Goal: Task Accomplishment & Management: Use online tool/utility

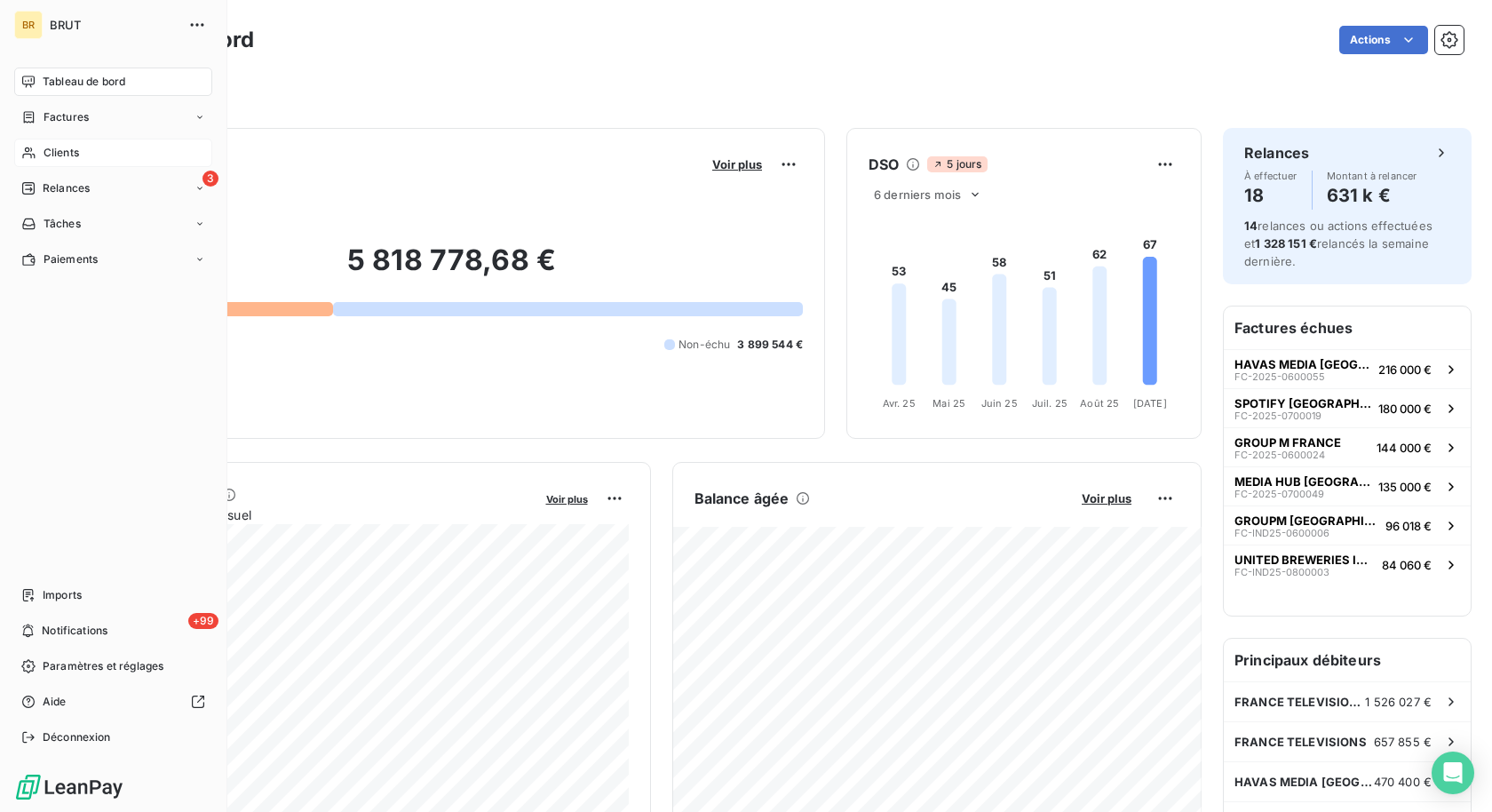
click at [38, 154] on div "Clients" at bounding box center [113, 152] width 198 height 28
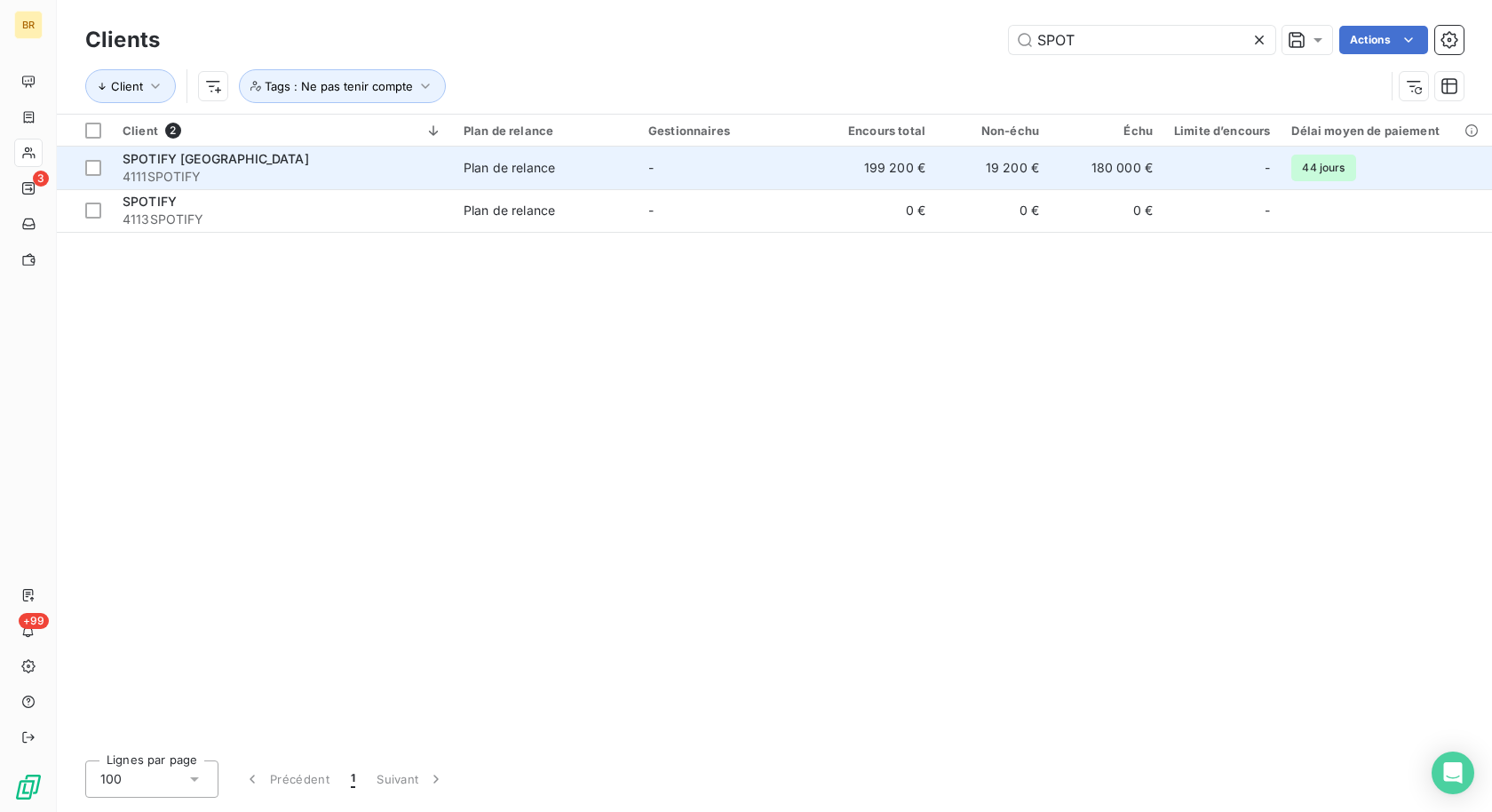
type input "SPOT"
click at [277, 164] on div "SPOTIFY [GEOGRAPHIC_DATA]" at bounding box center [283, 159] width 319 height 17
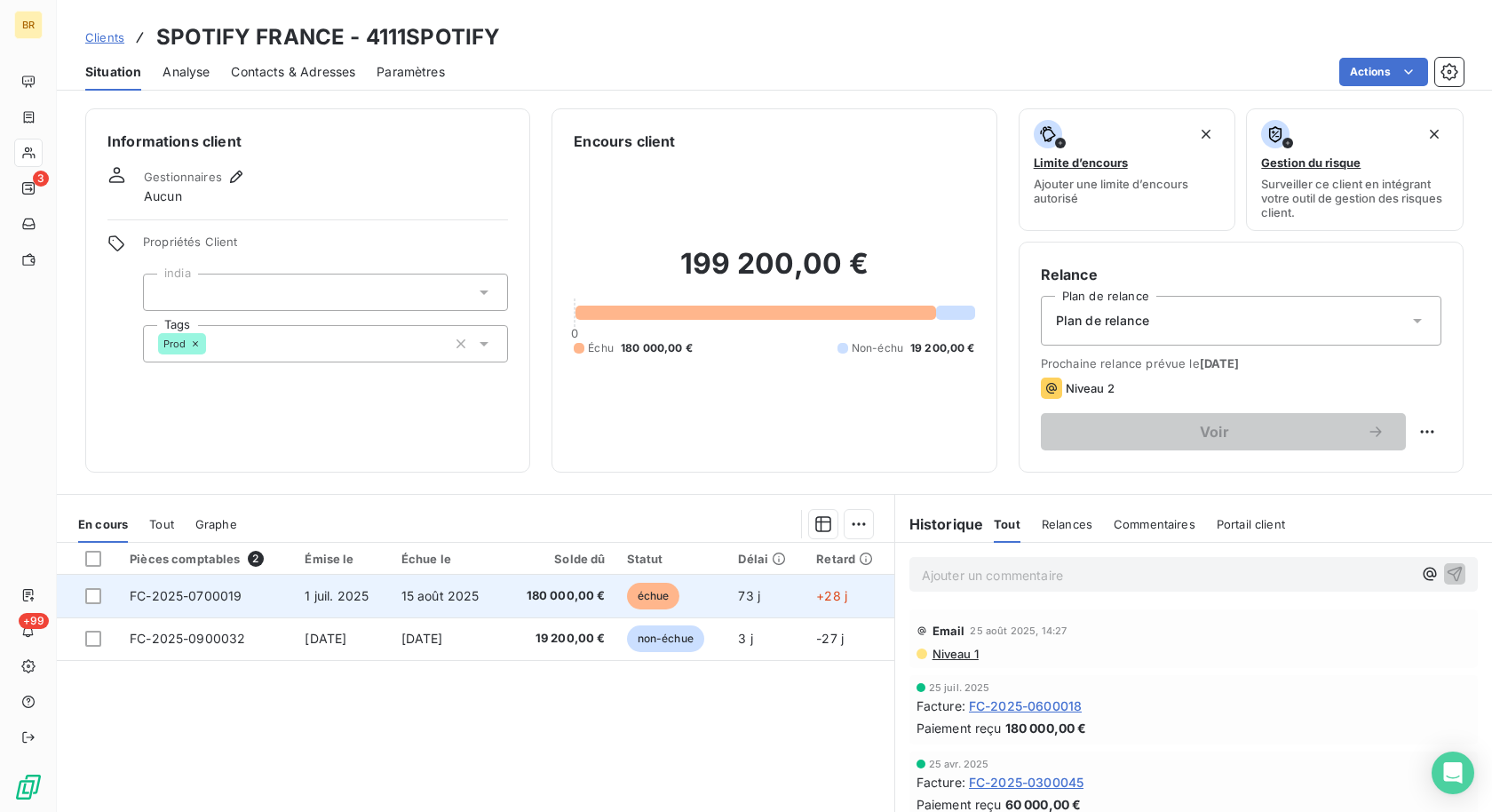
click at [503, 597] on td "15 août 2025" at bounding box center [447, 595] width 112 height 42
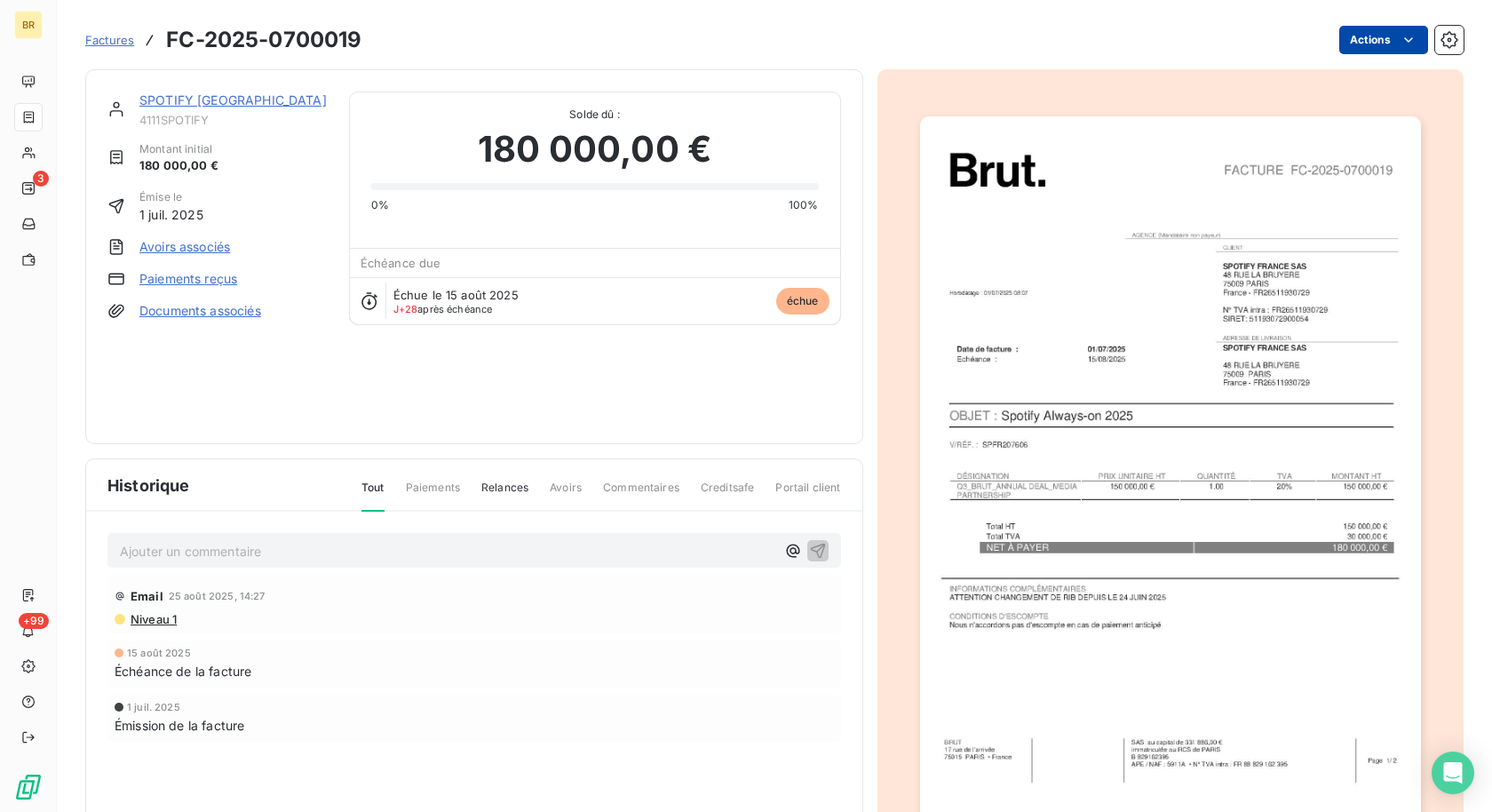
click at [1382, 44] on html "BR 3 +99 Factures FC-2025-0700019 Actions SPOTIFY FRANCE 4111SPOTIFY Montant in…" at bounding box center [746, 406] width 1492 height 812
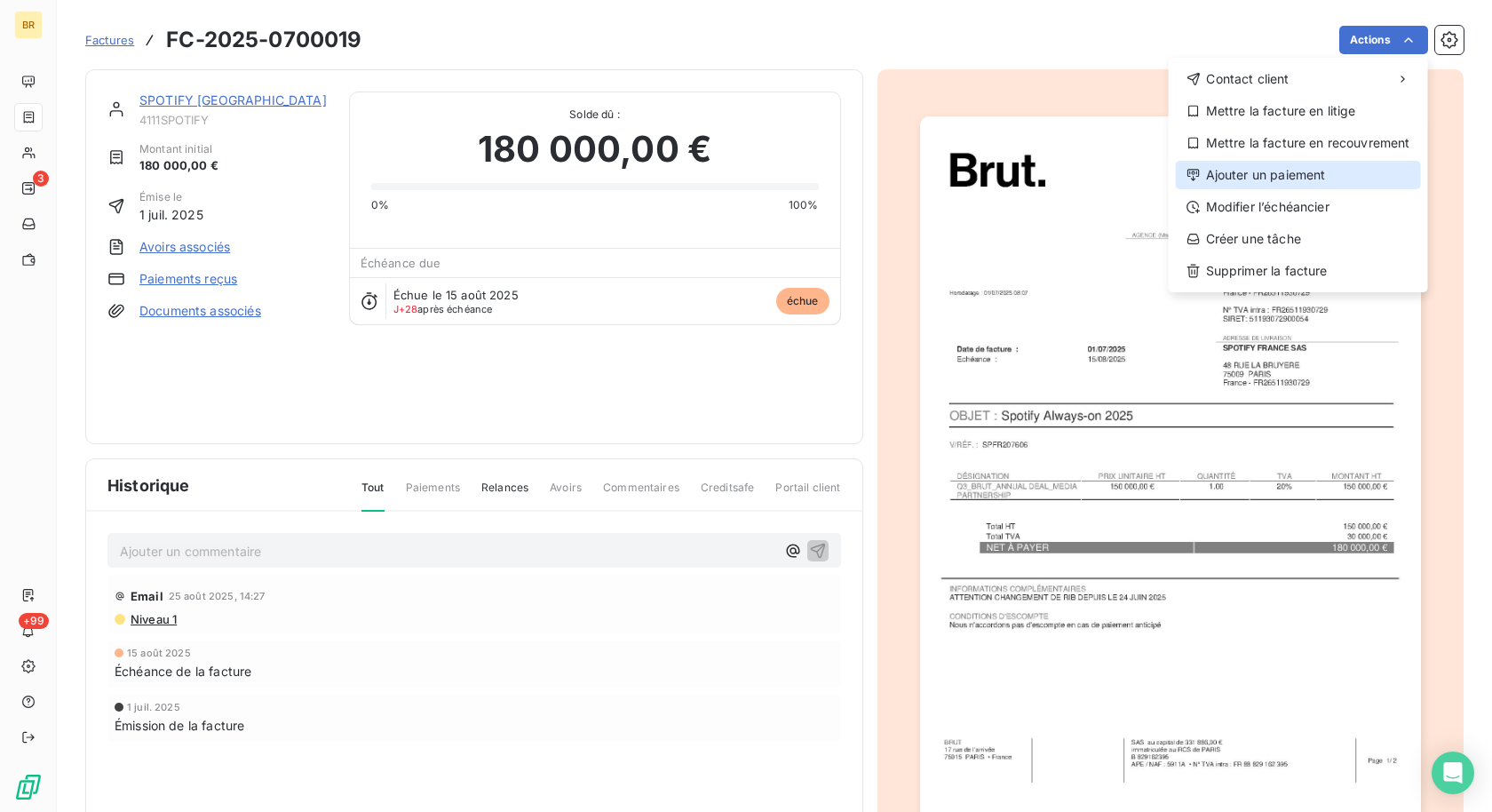
click at [1272, 180] on div "Ajouter un paiement" at bounding box center [1297, 174] width 245 height 28
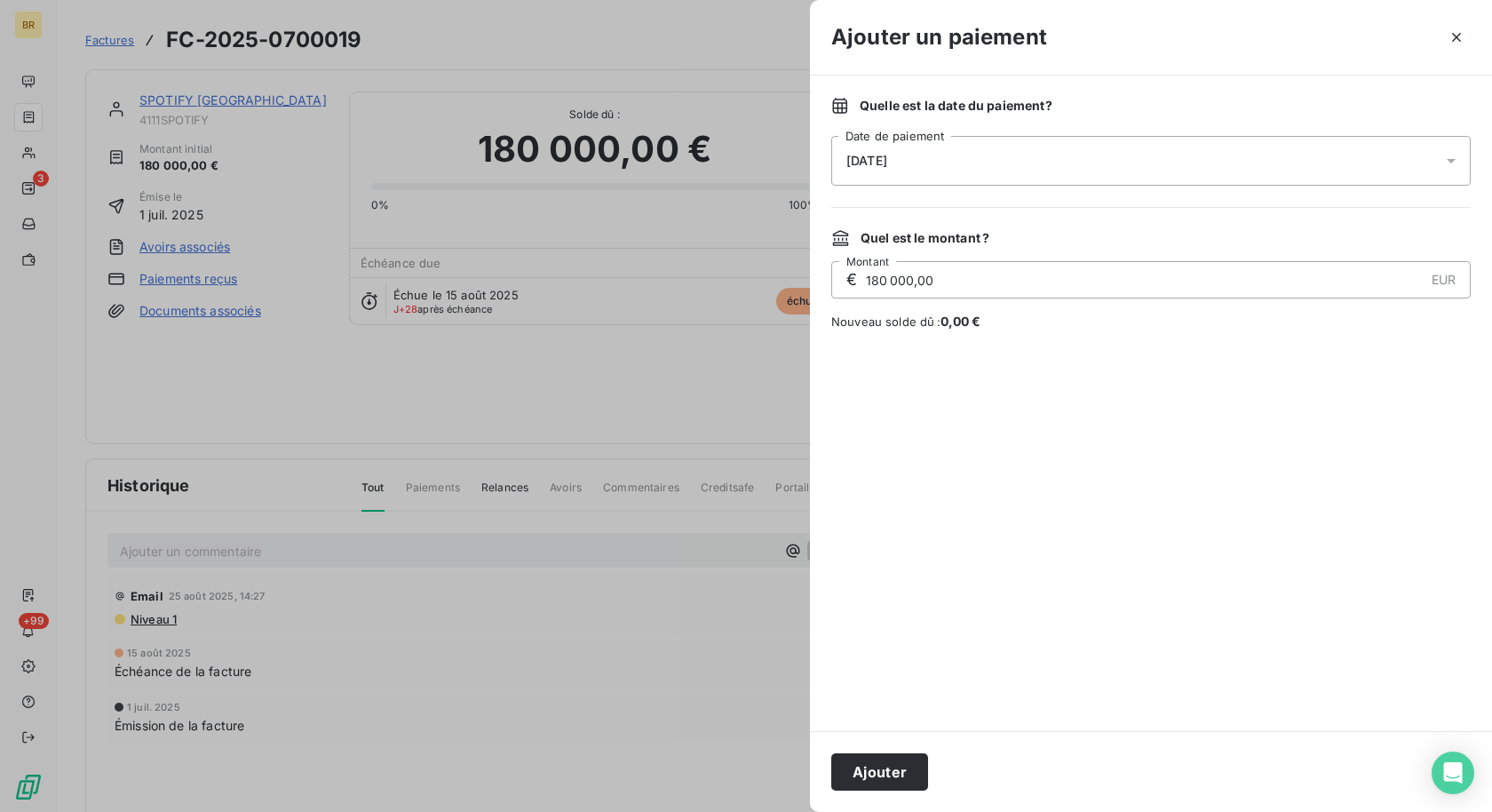
click at [946, 172] on div "[DATE]" at bounding box center [1151, 161] width 640 height 50
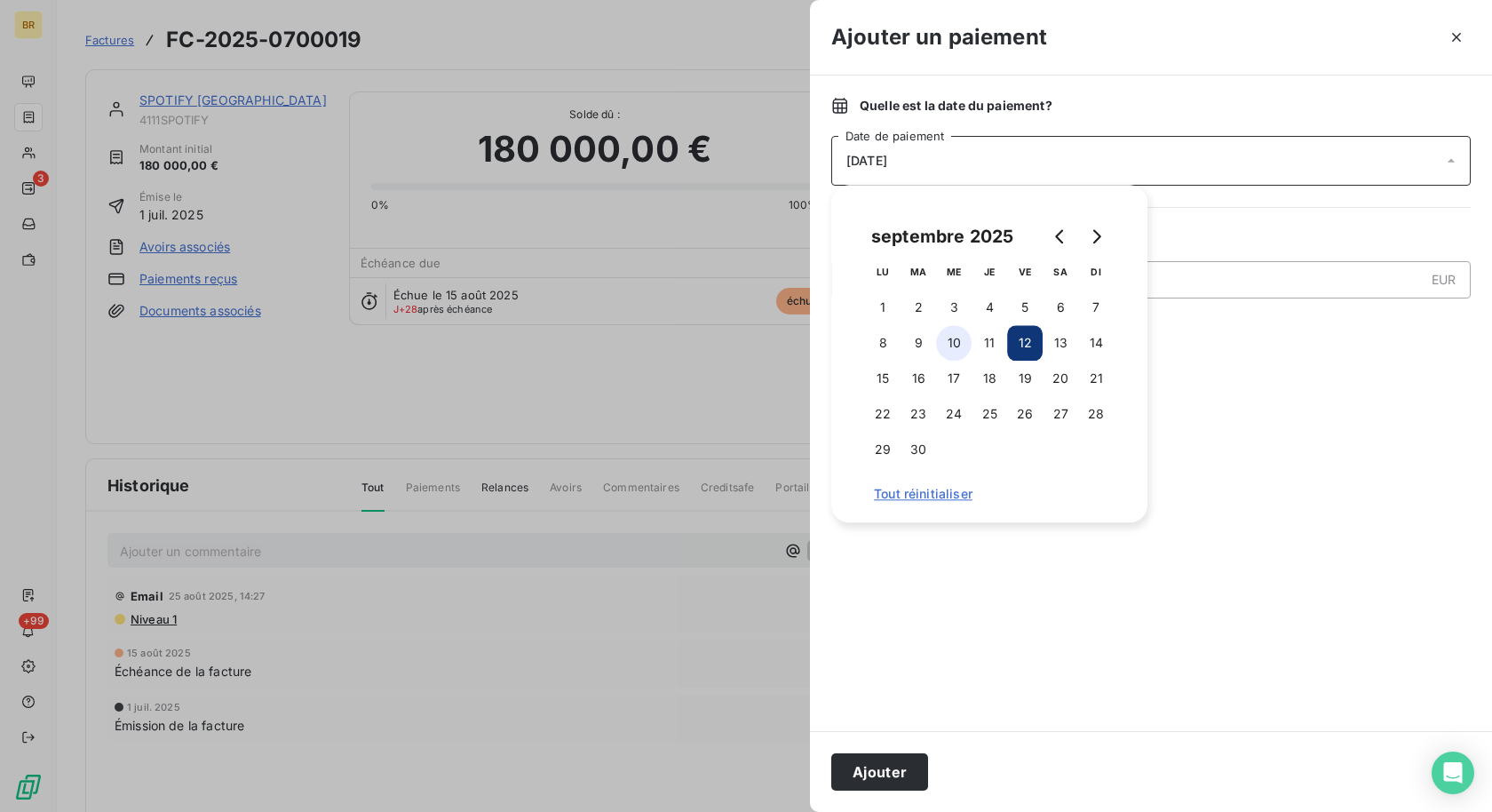
click at [957, 342] on button "10" at bounding box center [953, 342] width 36 height 36
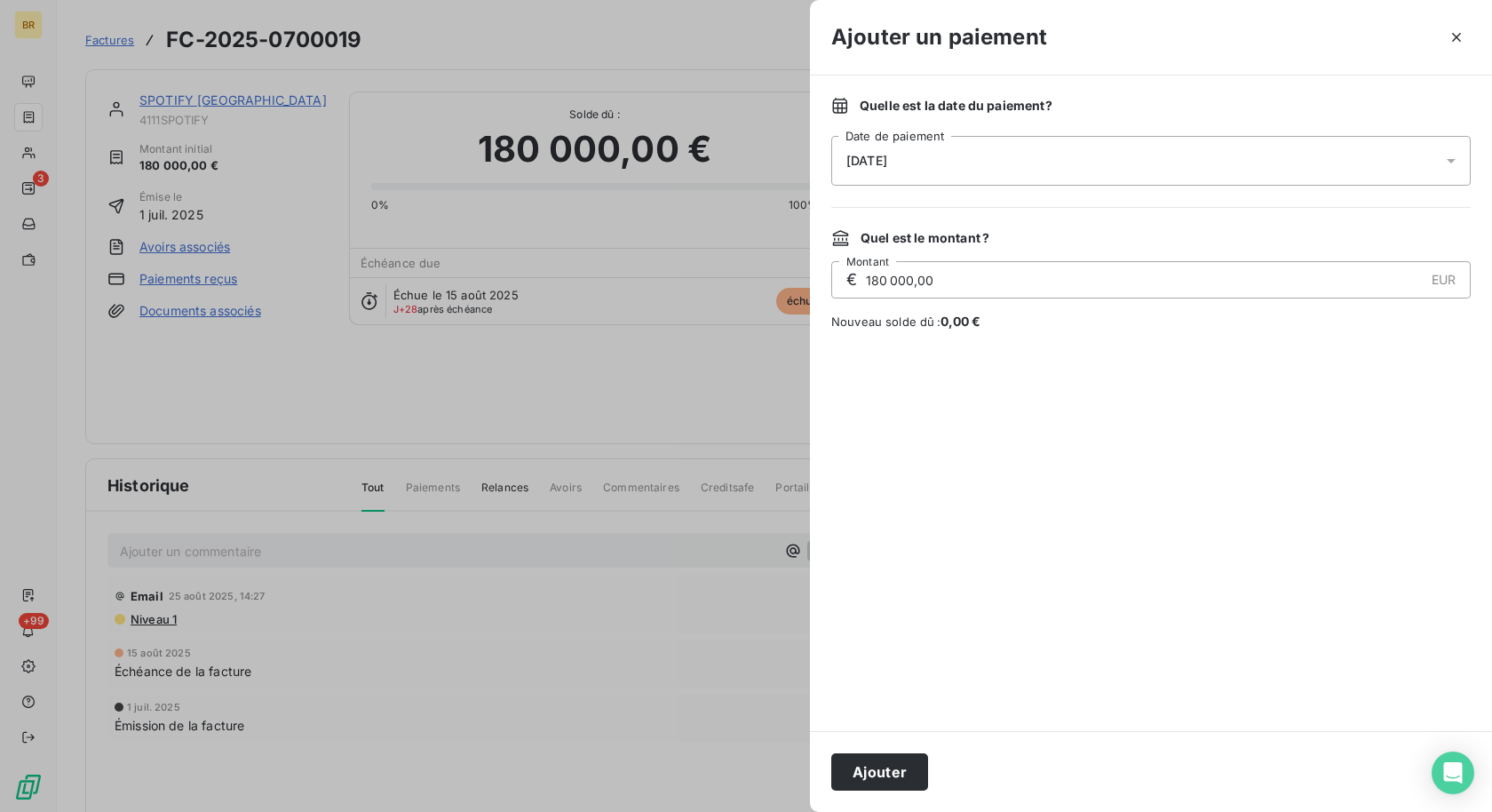
click at [1241, 512] on div at bounding box center [1151, 530] width 640 height 358
click at [898, 770] on button "Ajouter" at bounding box center [879, 772] width 96 height 38
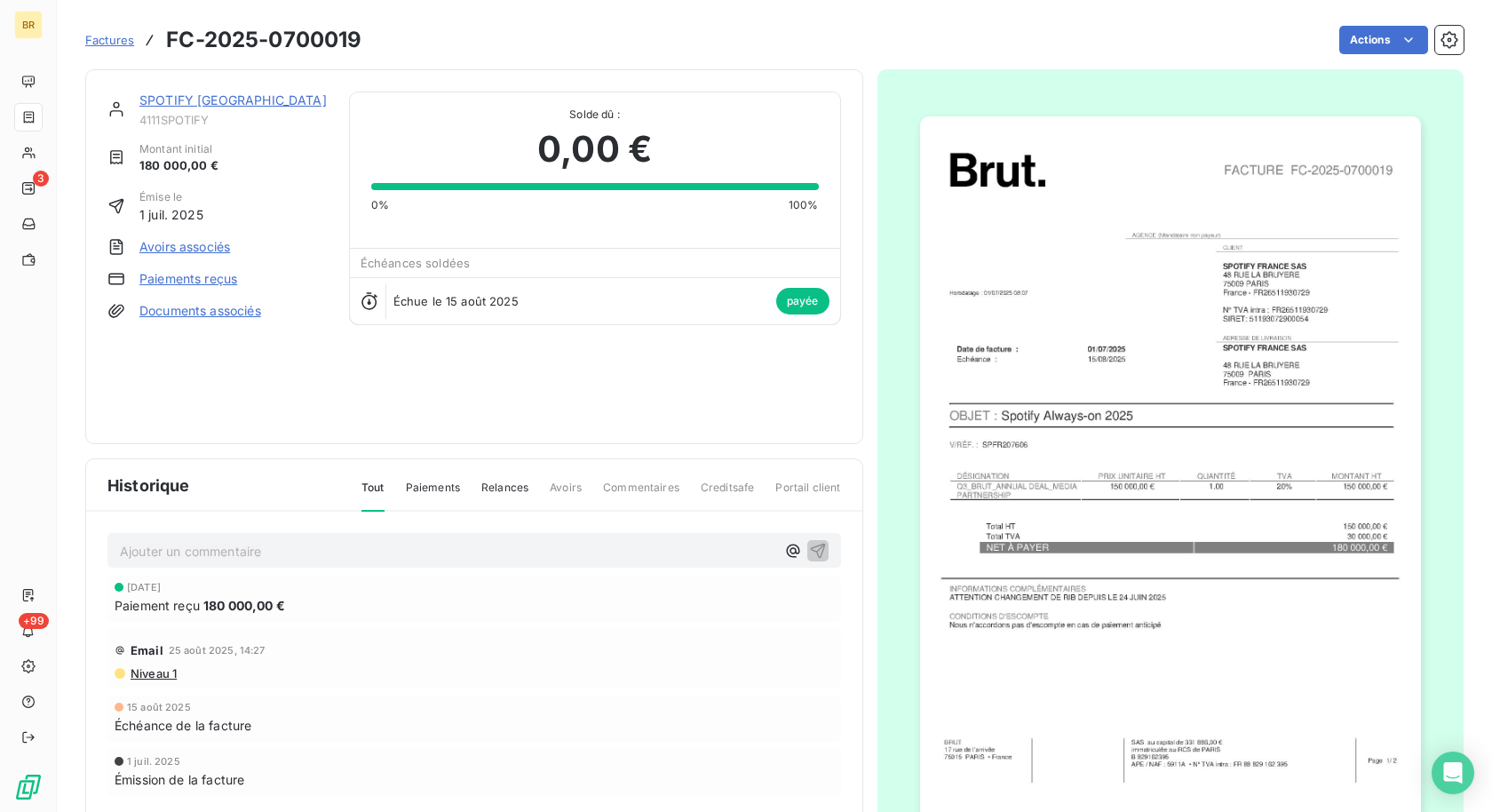
click at [112, 39] on span "Factures" at bounding box center [109, 39] width 49 height 14
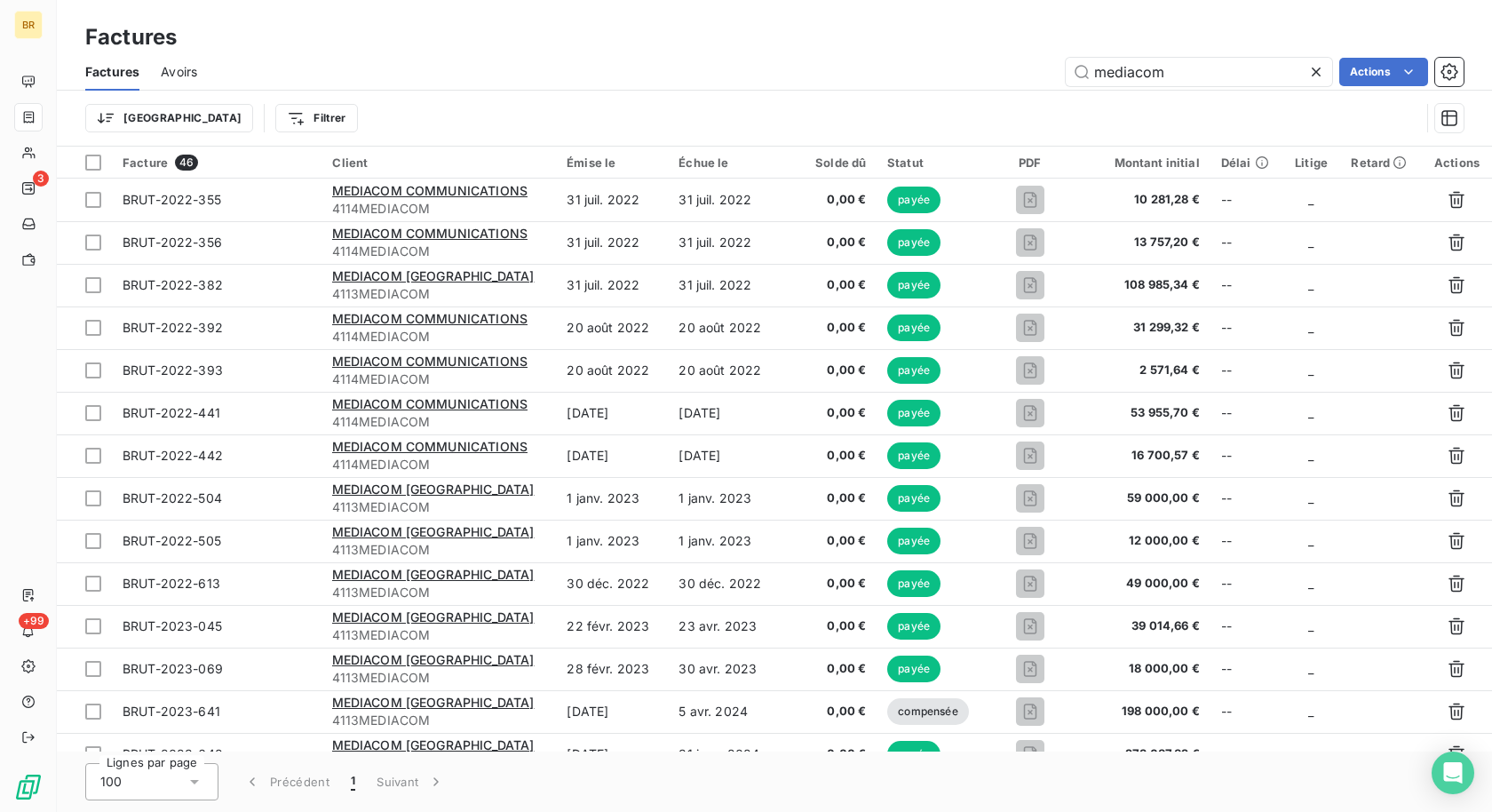
drag, startPoint x: 1204, startPoint y: 68, endPoint x: 927, endPoint y: 66, distance: 277.0
click at [927, 66] on div "mediacom Actions" at bounding box center [841, 72] width 1245 height 28
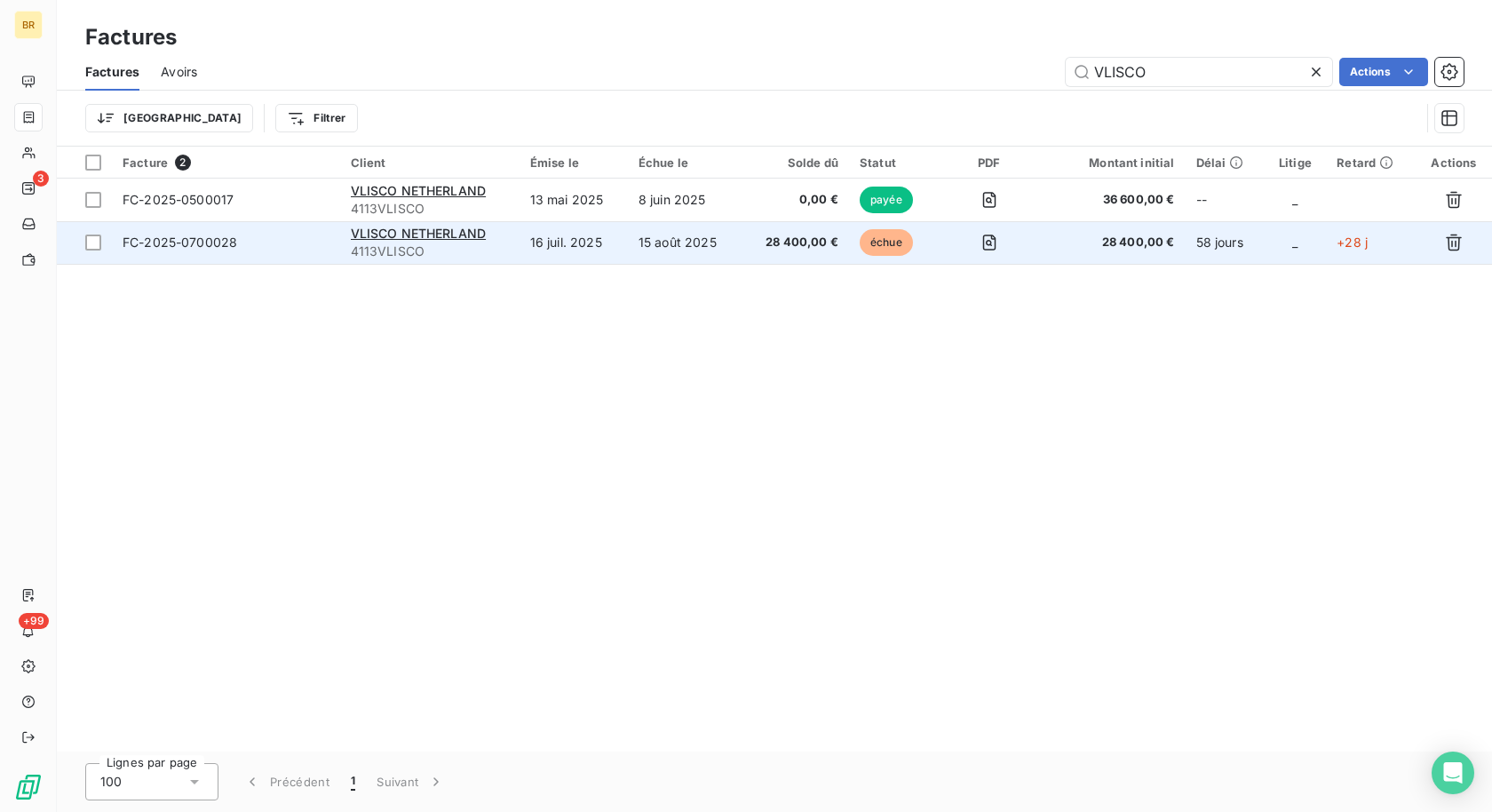
type input "VLISCO"
click at [798, 242] on span "28 400,00 €" at bounding box center [796, 242] width 86 height 17
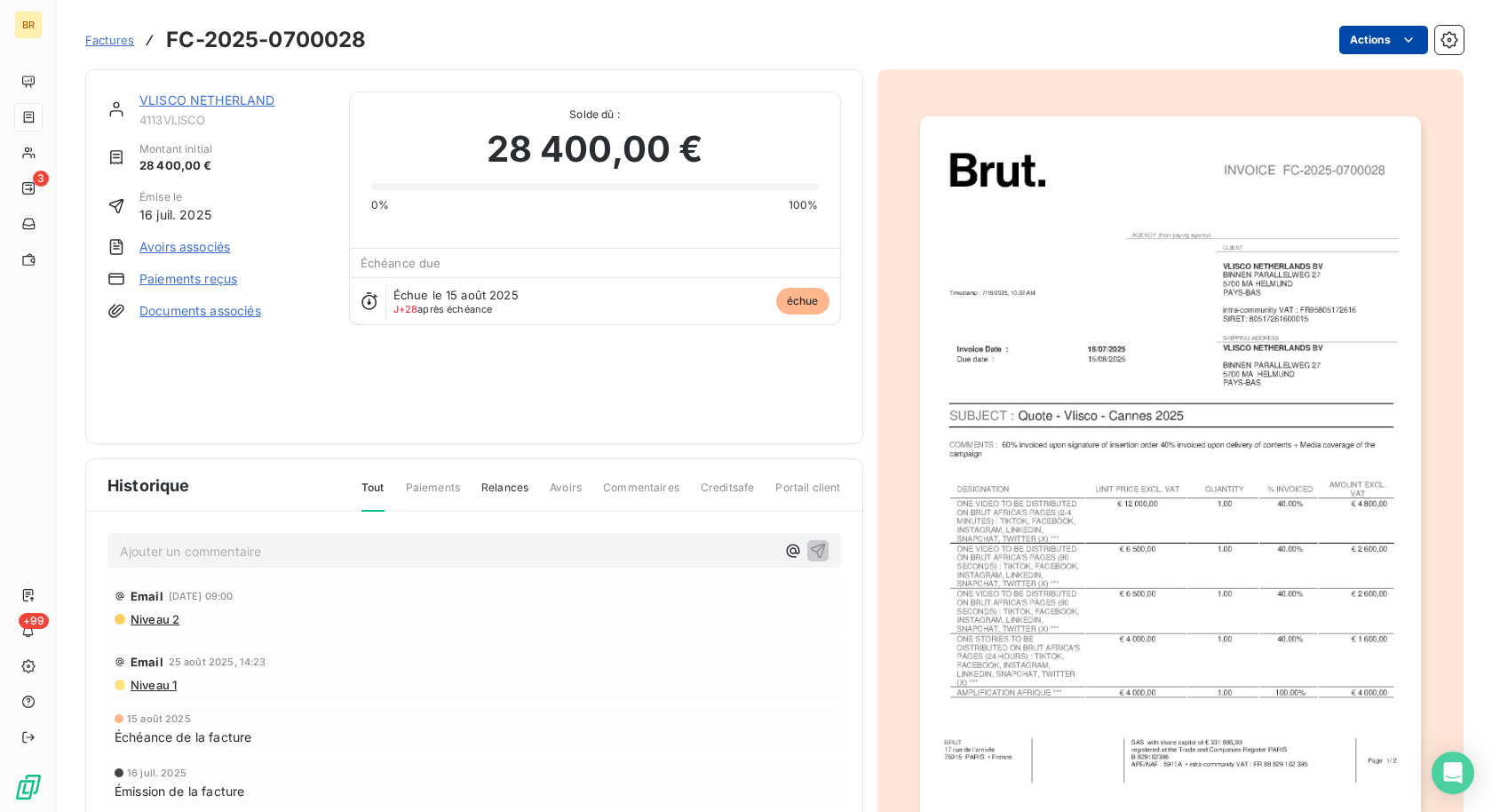
click at [1364, 30] on html "BR 3 +99 Factures FC-2025-0700028 Actions VLISCO NETHERLAND 4113VLISCO Montant …" at bounding box center [746, 406] width 1492 height 812
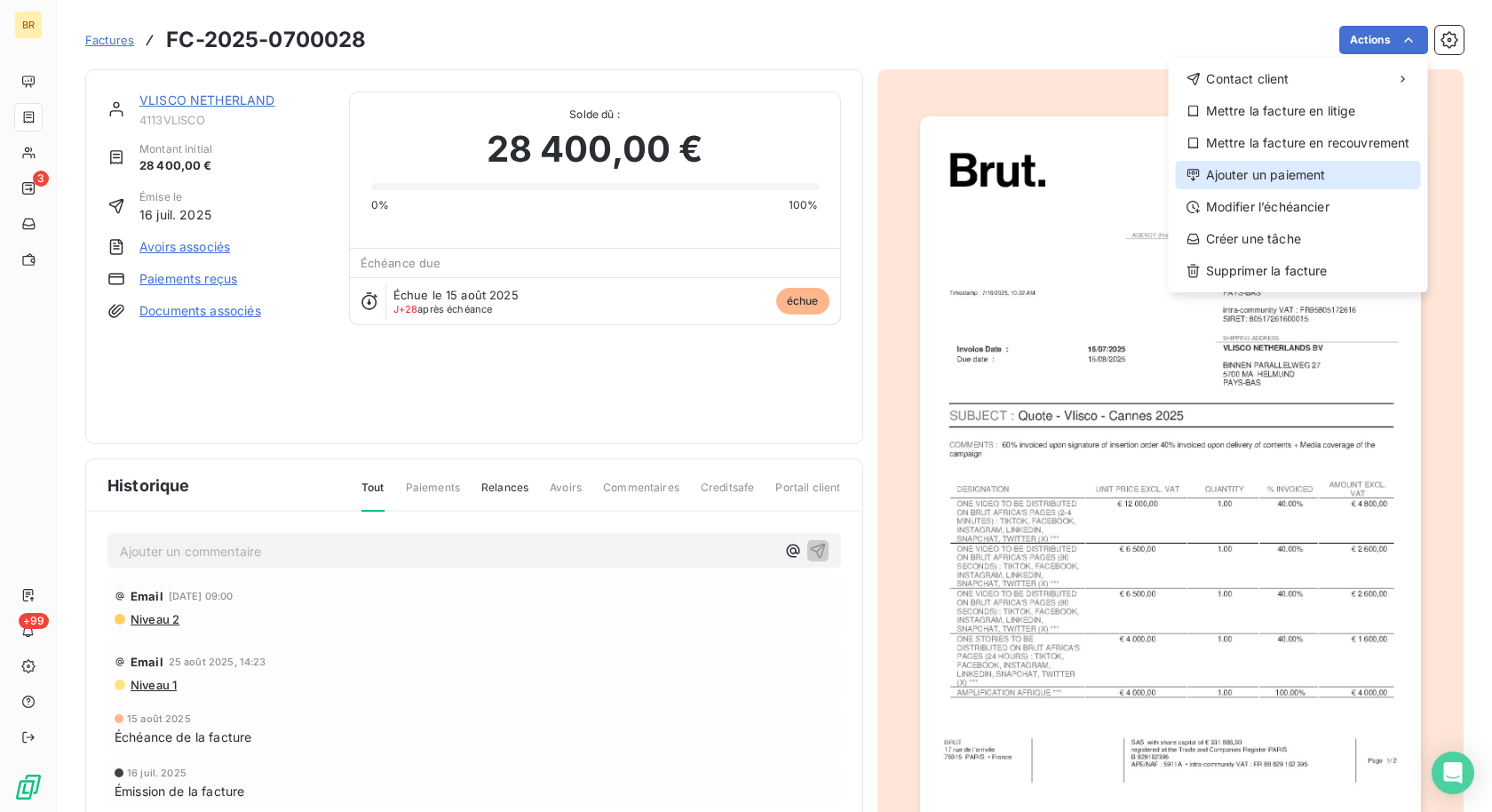
click at [1258, 176] on div "Ajouter un paiement" at bounding box center [1297, 174] width 245 height 28
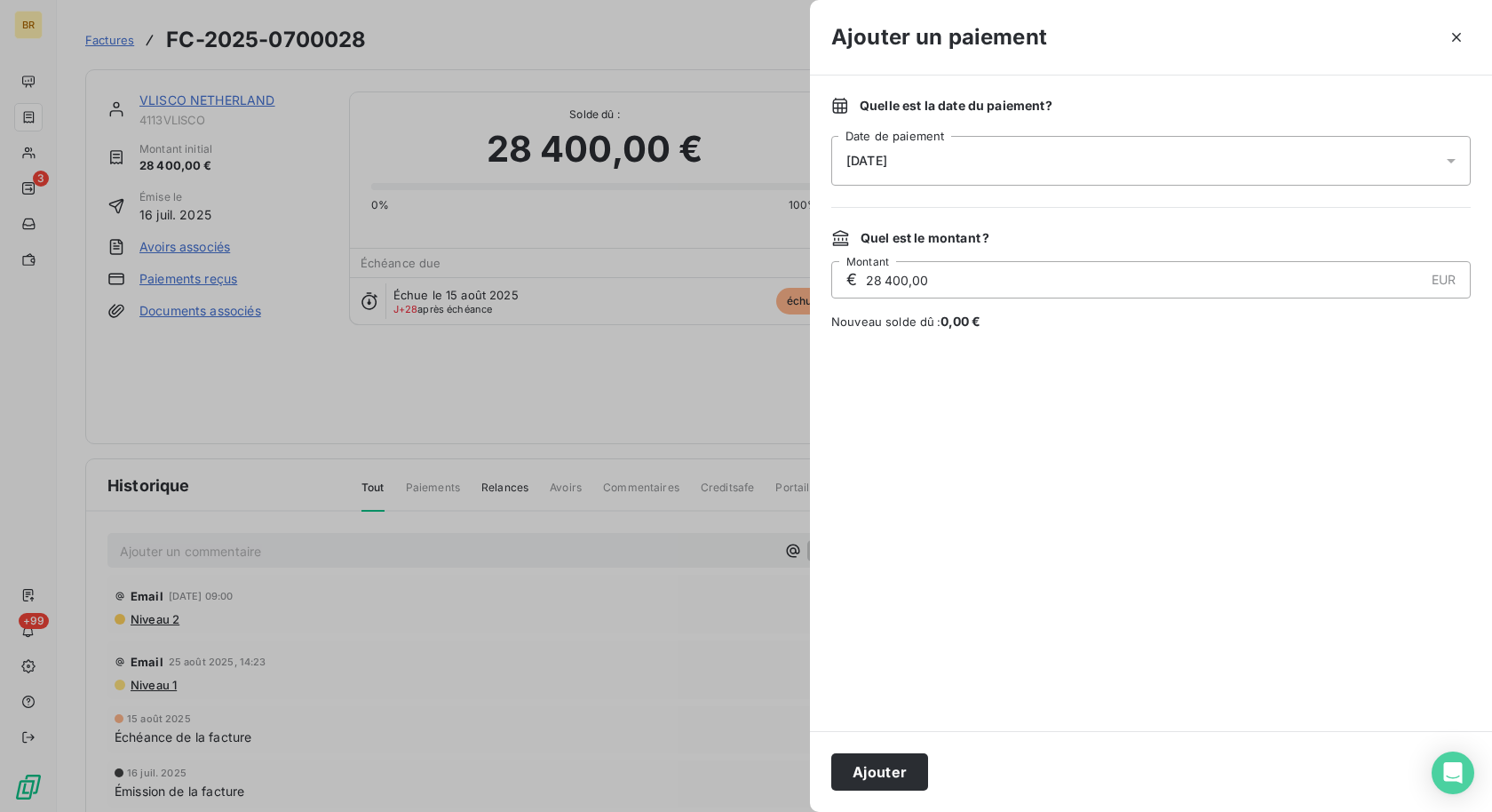
click at [941, 171] on div "[DATE]" at bounding box center [1151, 161] width 640 height 50
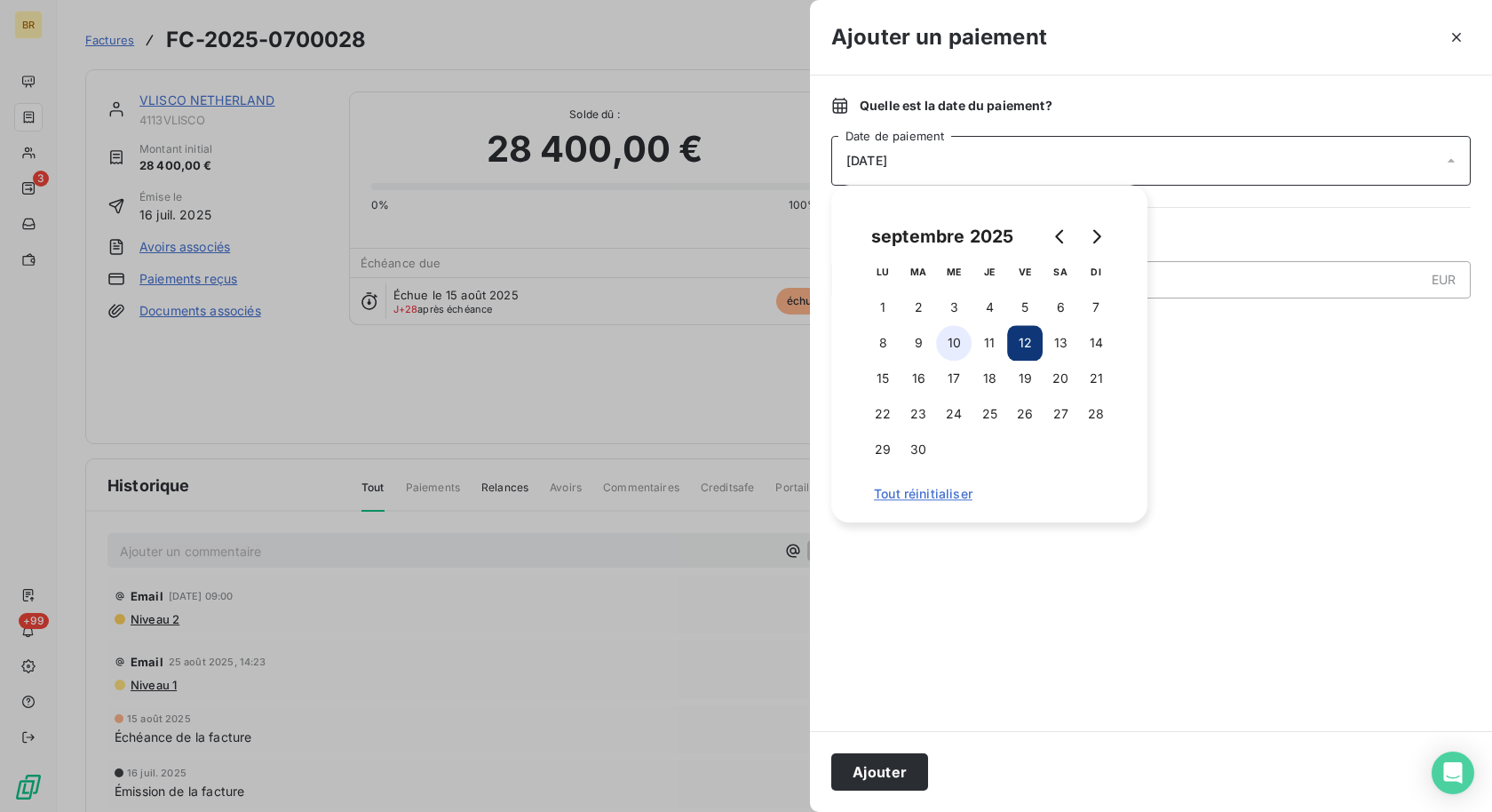
click at [953, 339] on button "10" at bounding box center [953, 342] width 36 height 36
click at [1320, 473] on div at bounding box center [1151, 530] width 640 height 358
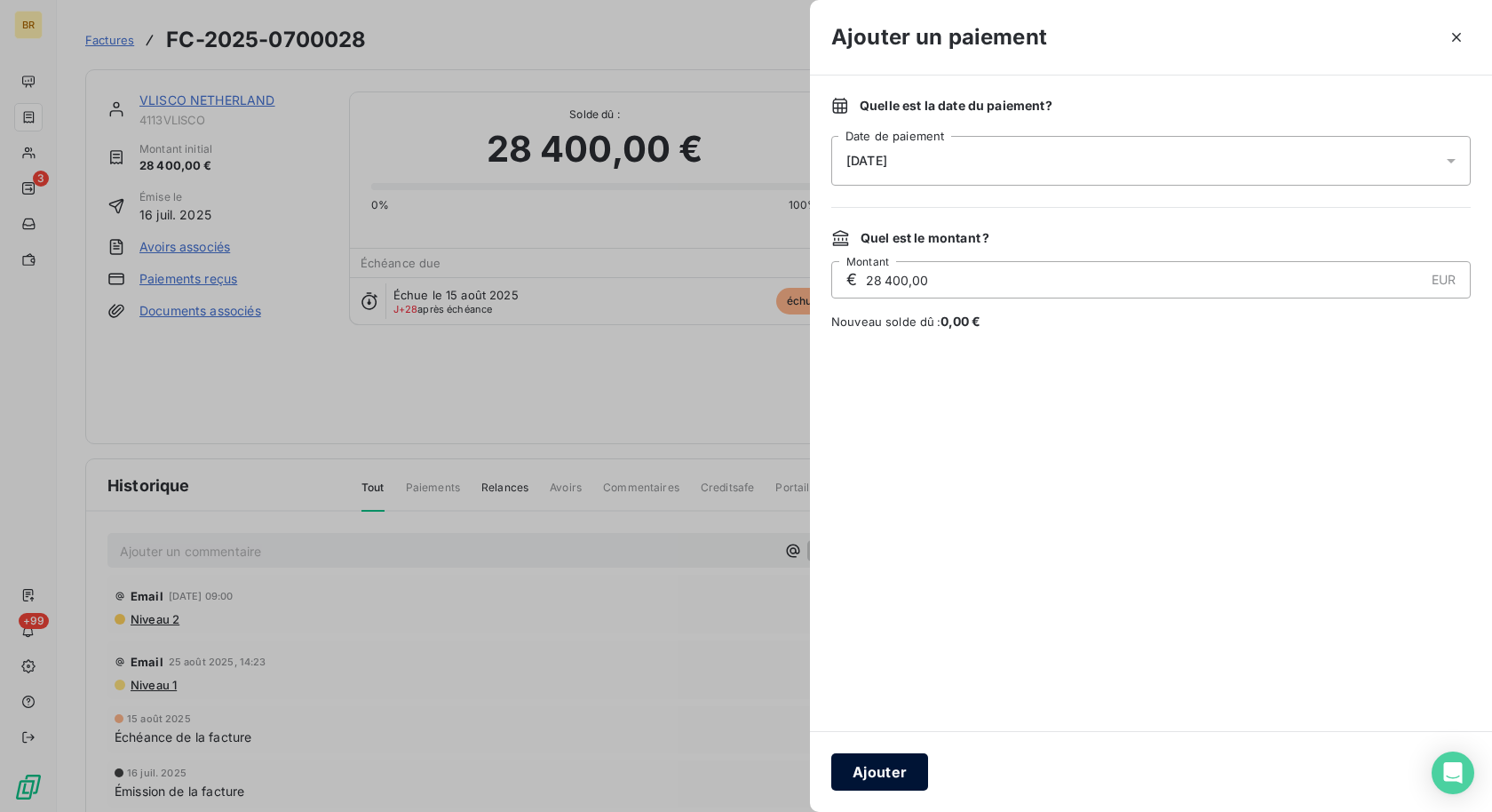
click at [874, 768] on button "Ajouter" at bounding box center [879, 772] width 96 height 38
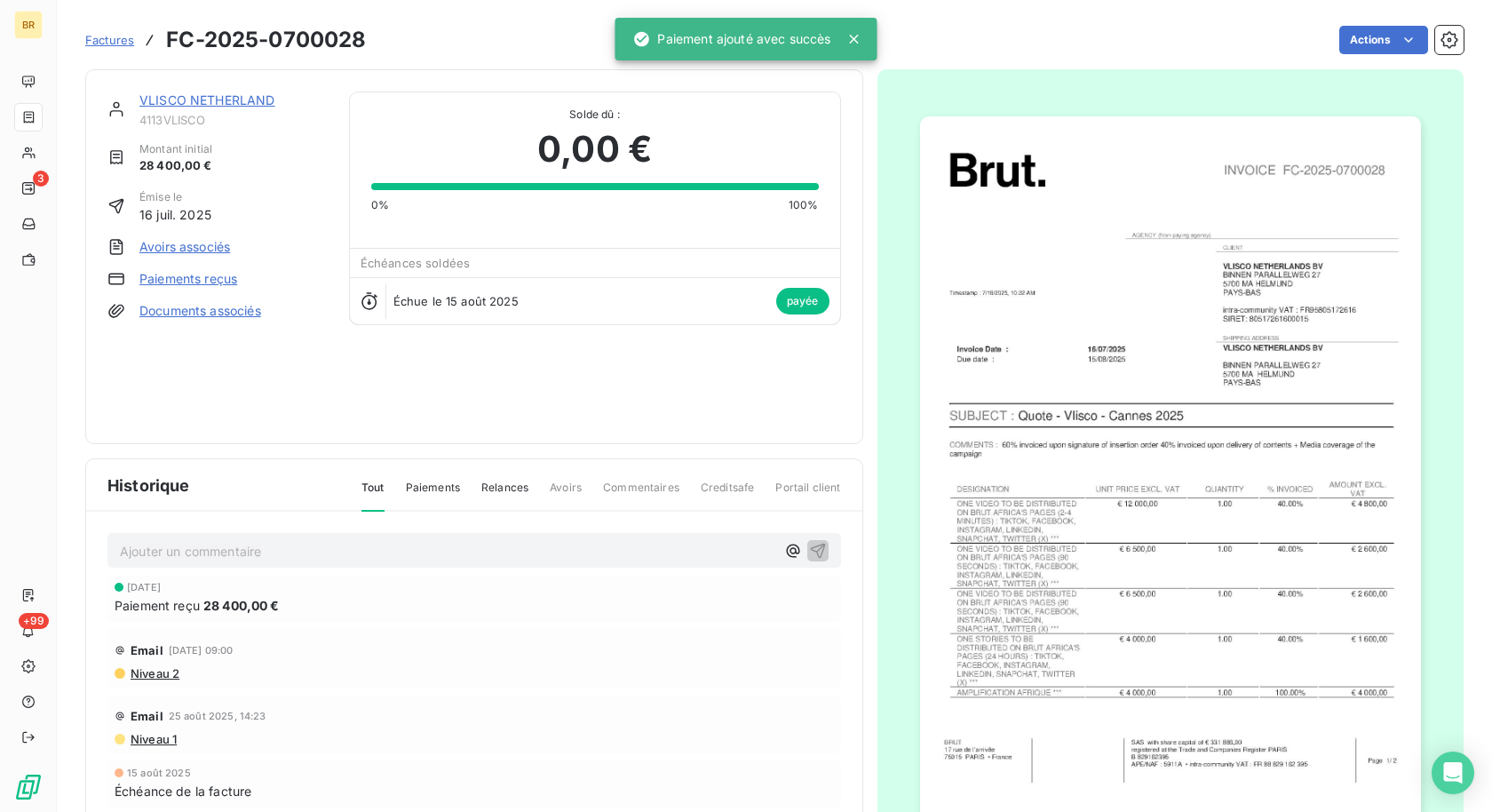
click at [117, 41] on span "Factures" at bounding box center [109, 39] width 49 height 14
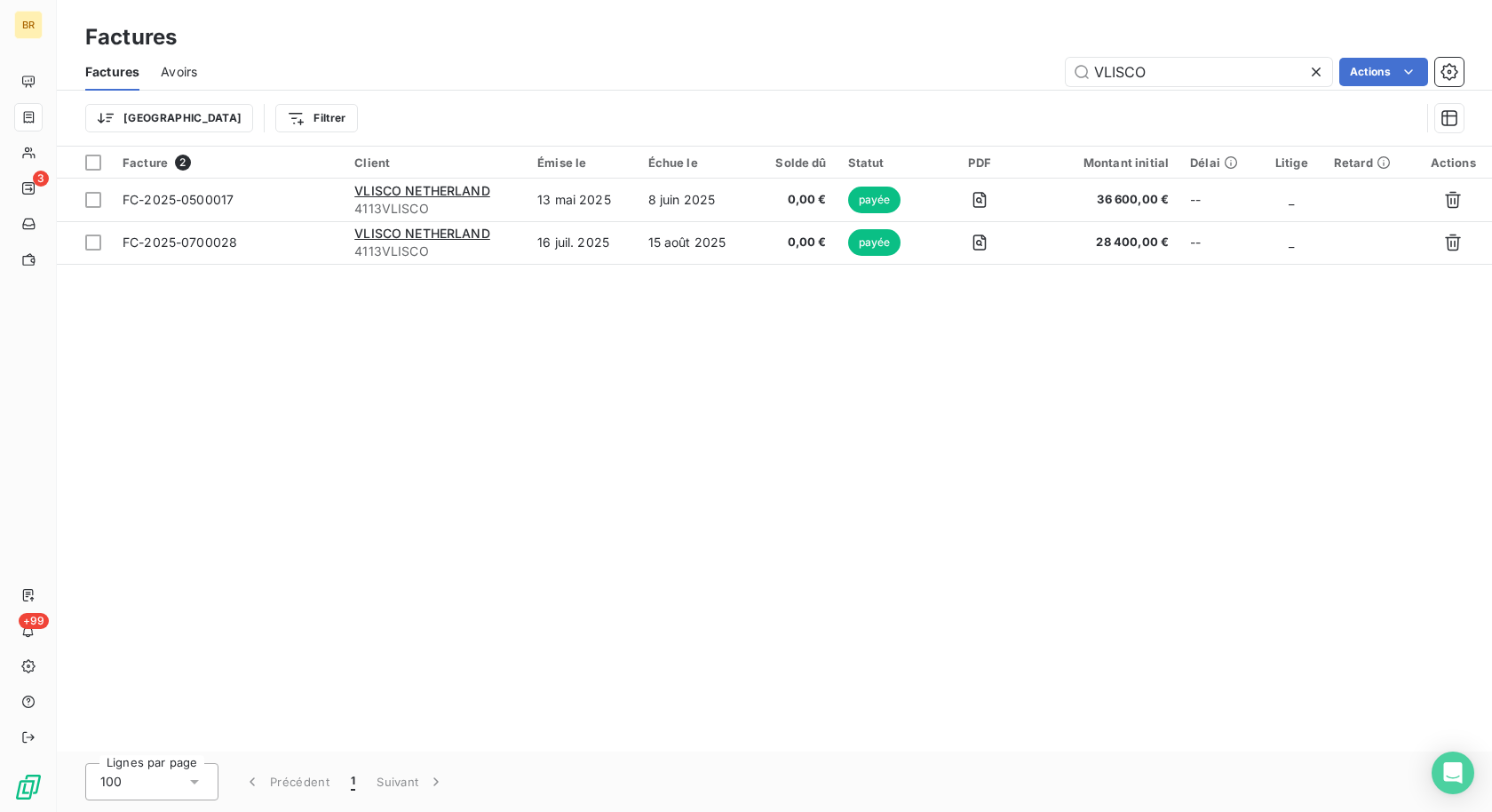
drag, startPoint x: 1173, startPoint y: 69, endPoint x: 837, endPoint y: 69, distance: 336.0
click at [837, 69] on div "VLISCO Actions" at bounding box center [841, 72] width 1245 height 28
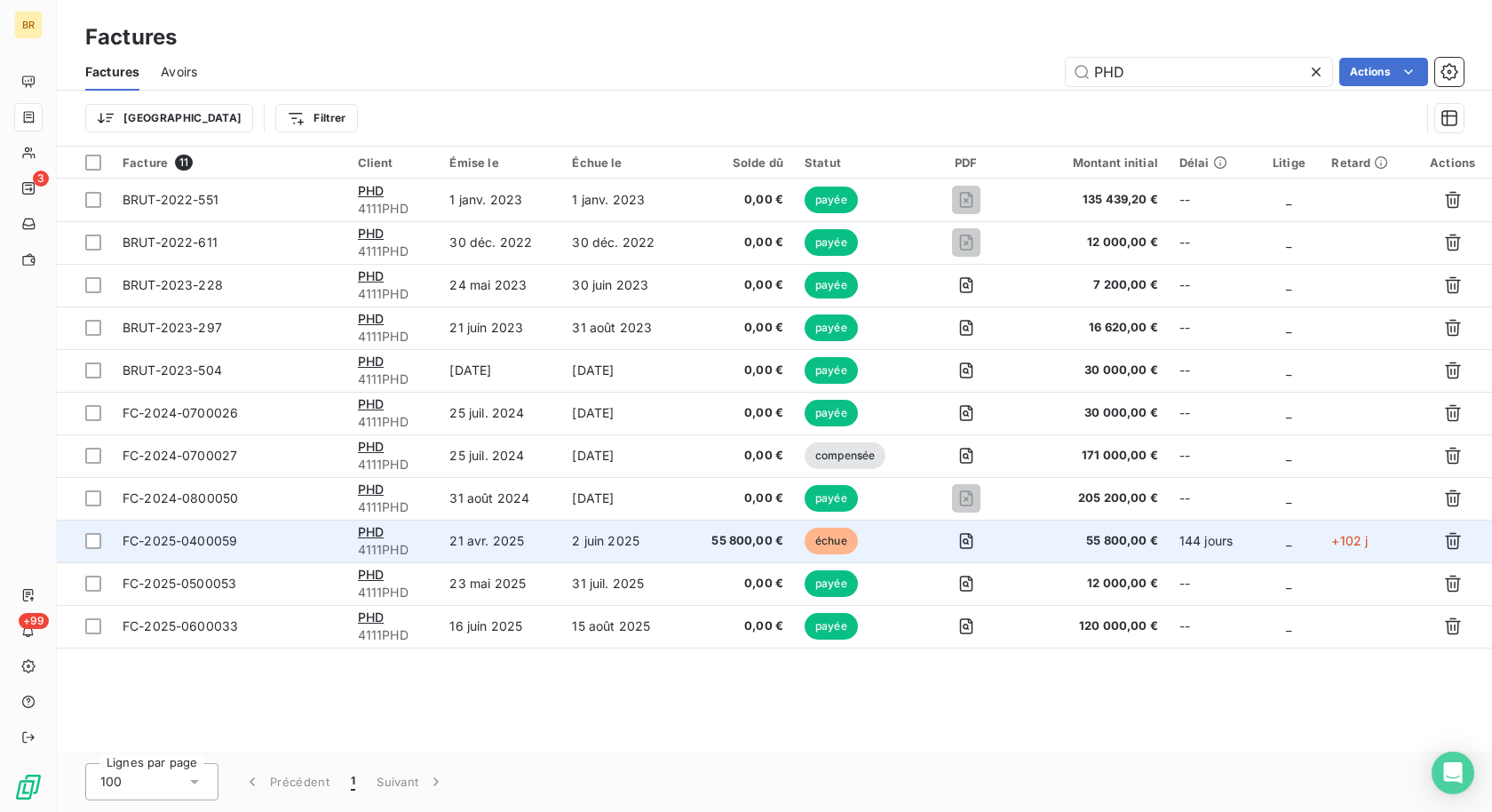
type input "PHD"
click at [629, 539] on td "2 juin 2025" at bounding box center [623, 540] width 123 height 42
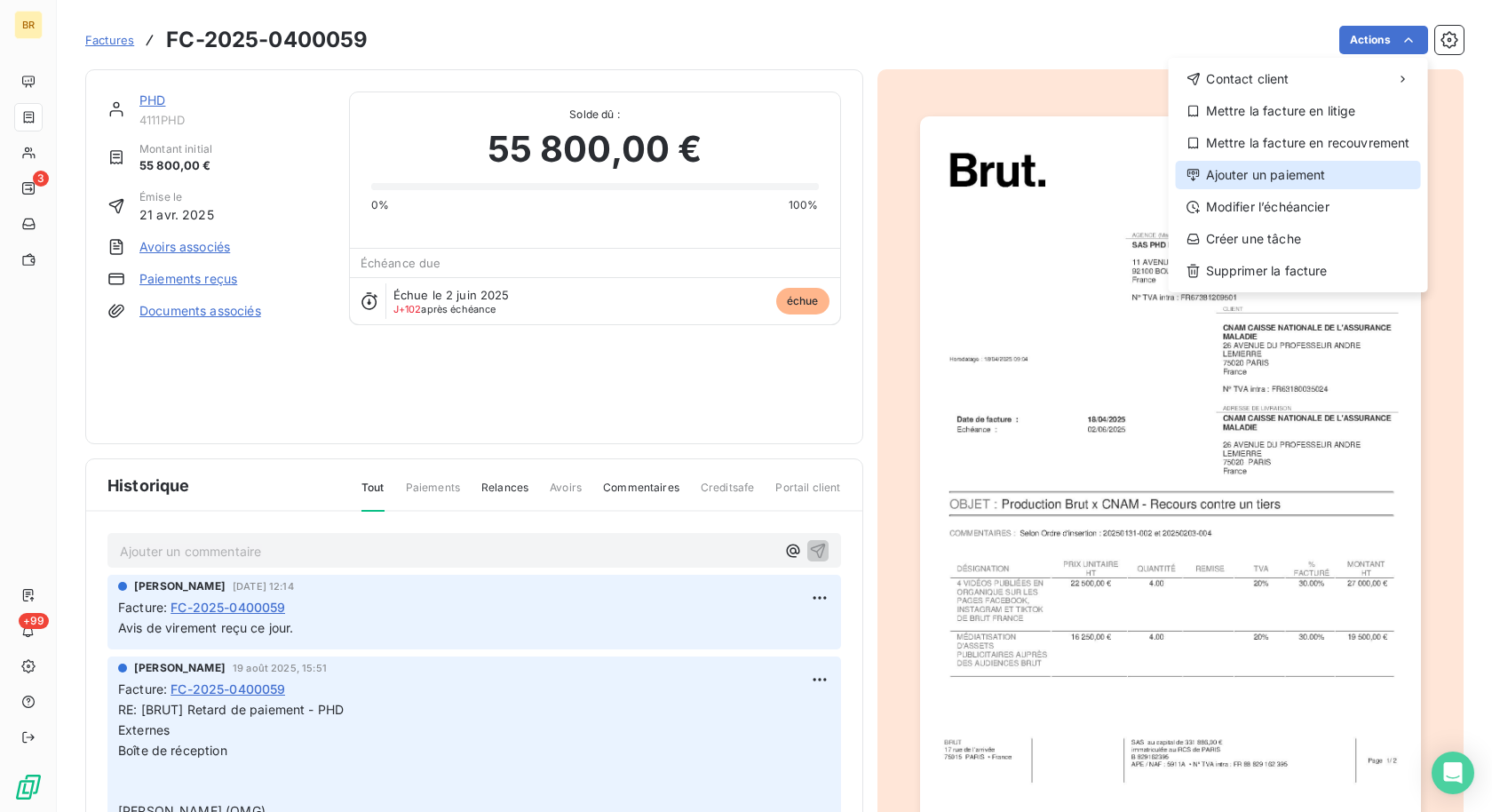
click at [1275, 179] on div "Ajouter un paiement" at bounding box center [1297, 174] width 245 height 28
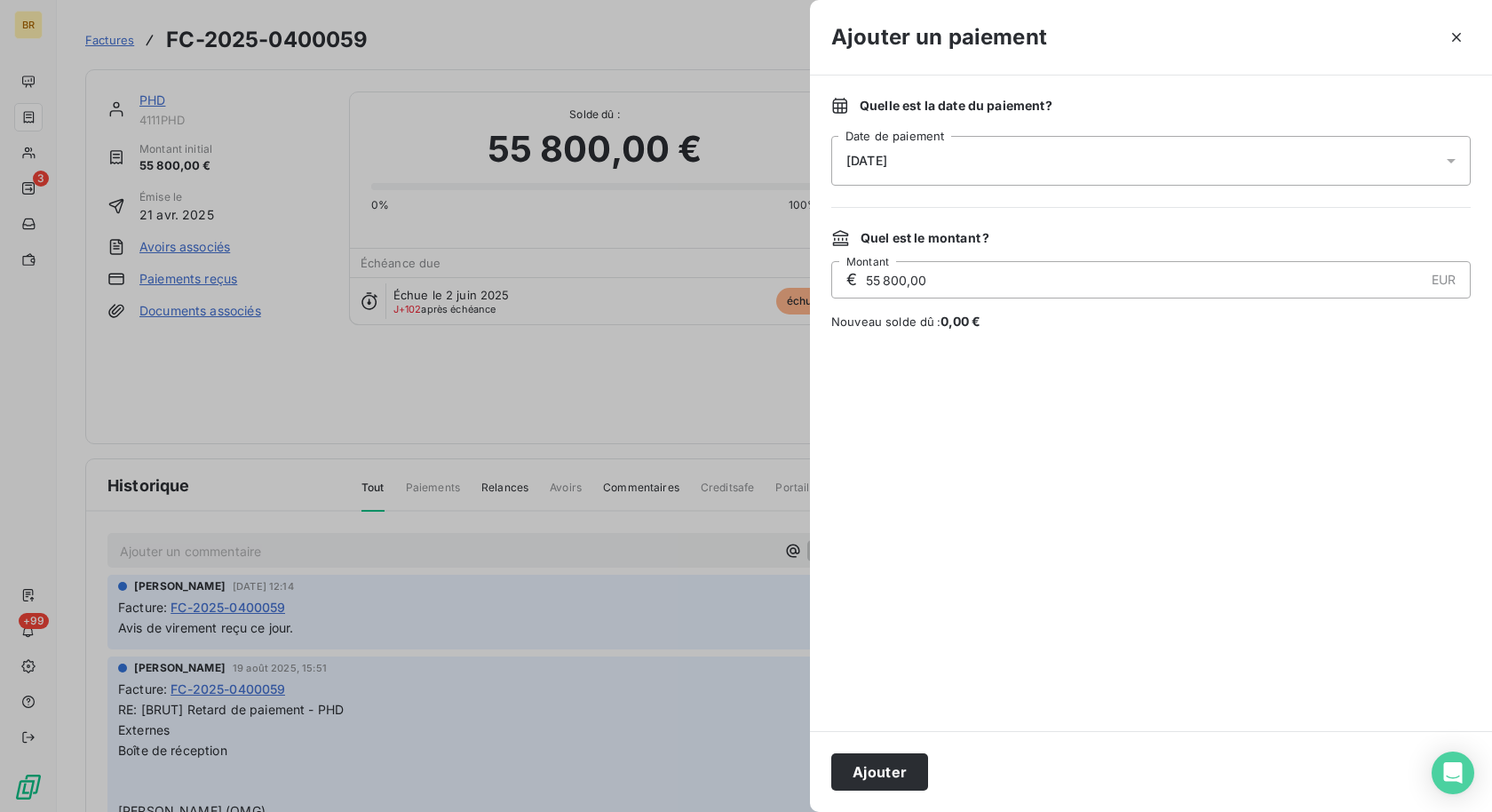
click at [940, 154] on div "[DATE]" at bounding box center [1151, 161] width 640 height 50
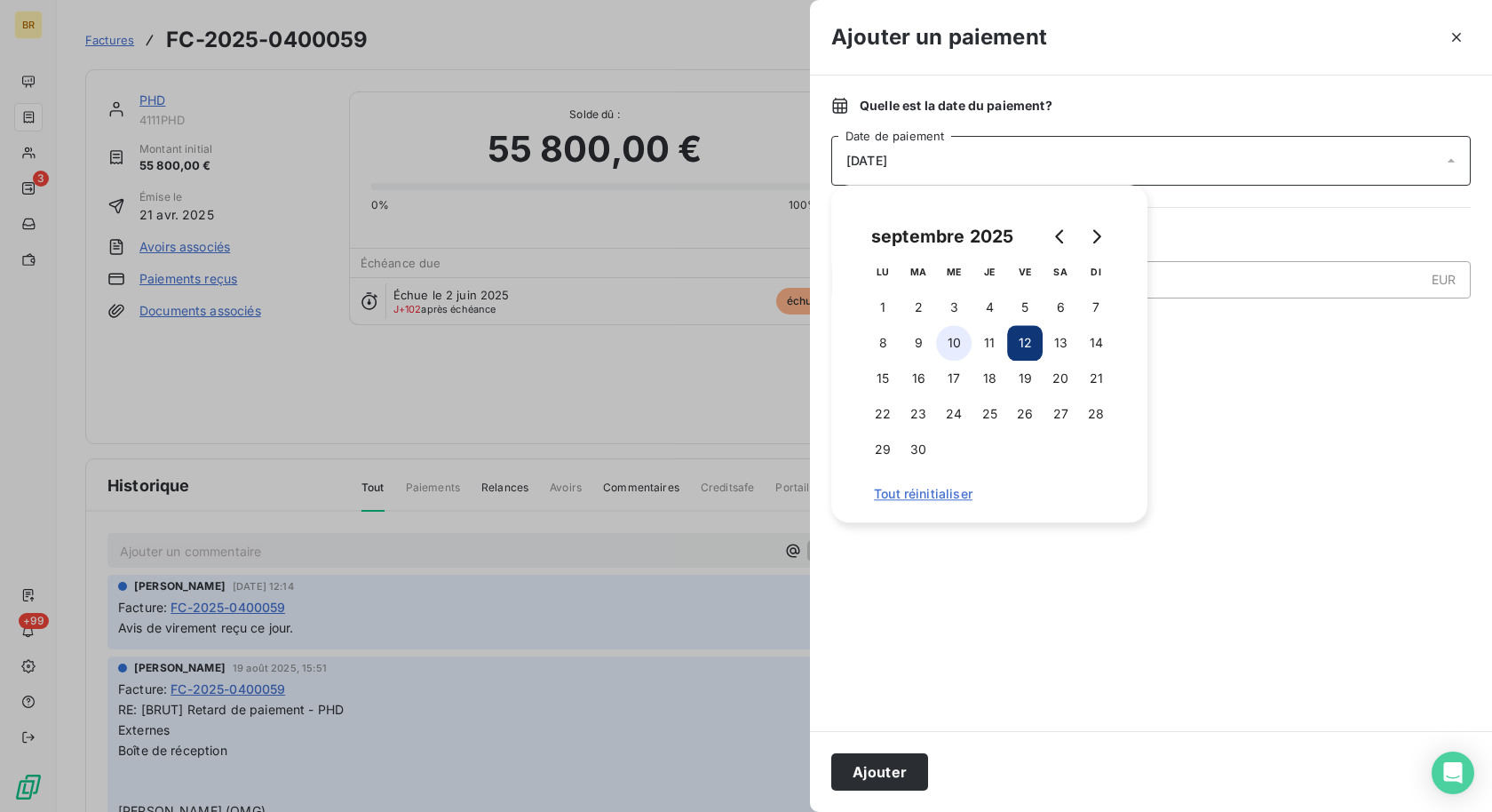
click at [952, 343] on button "10" at bounding box center [953, 342] width 36 height 36
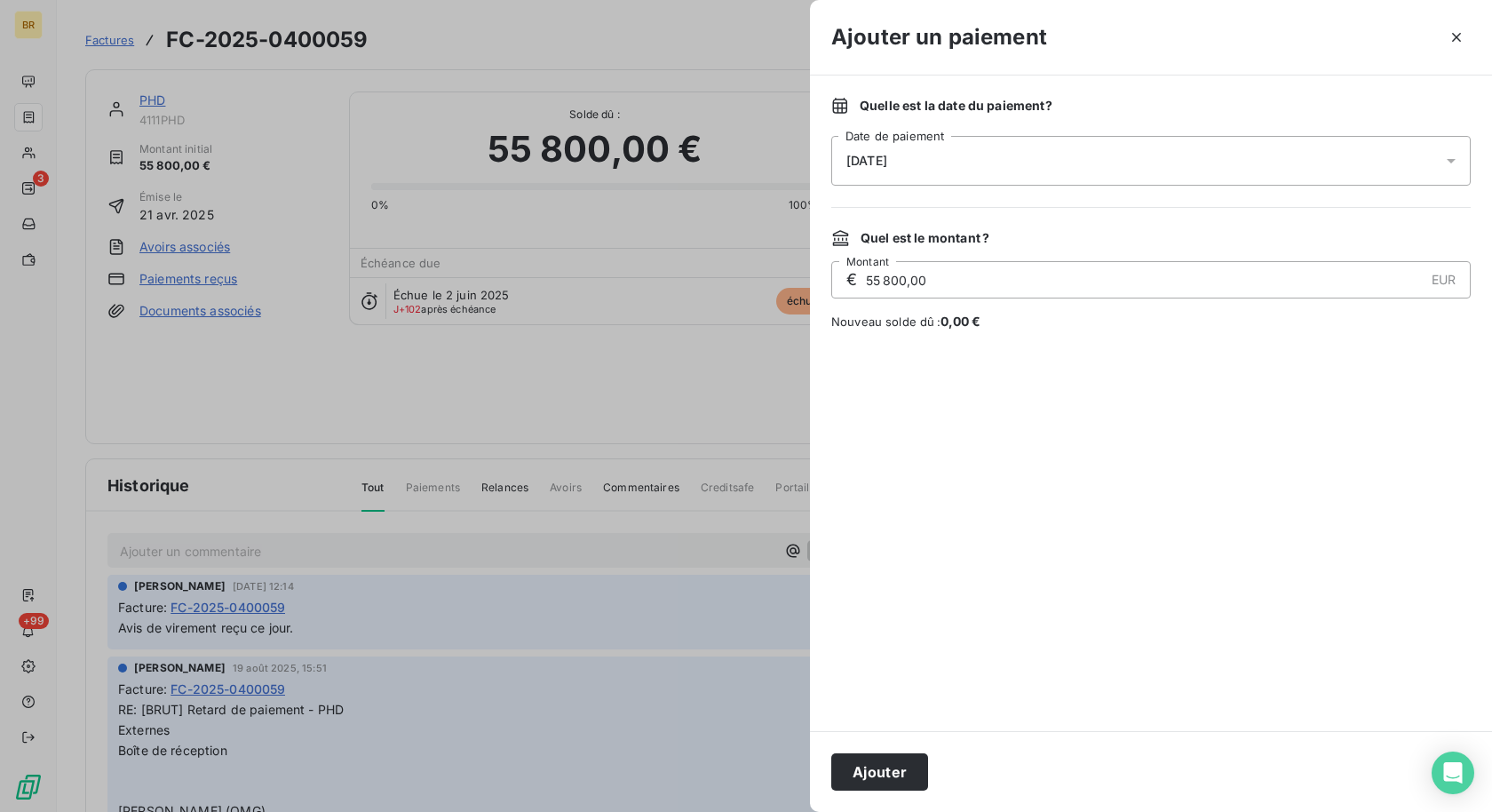
click at [1207, 517] on div at bounding box center [1151, 530] width 640 height 358
click at [871, 768] on button "Ajouter" at bounding box center [879, 772] width 96 height 38
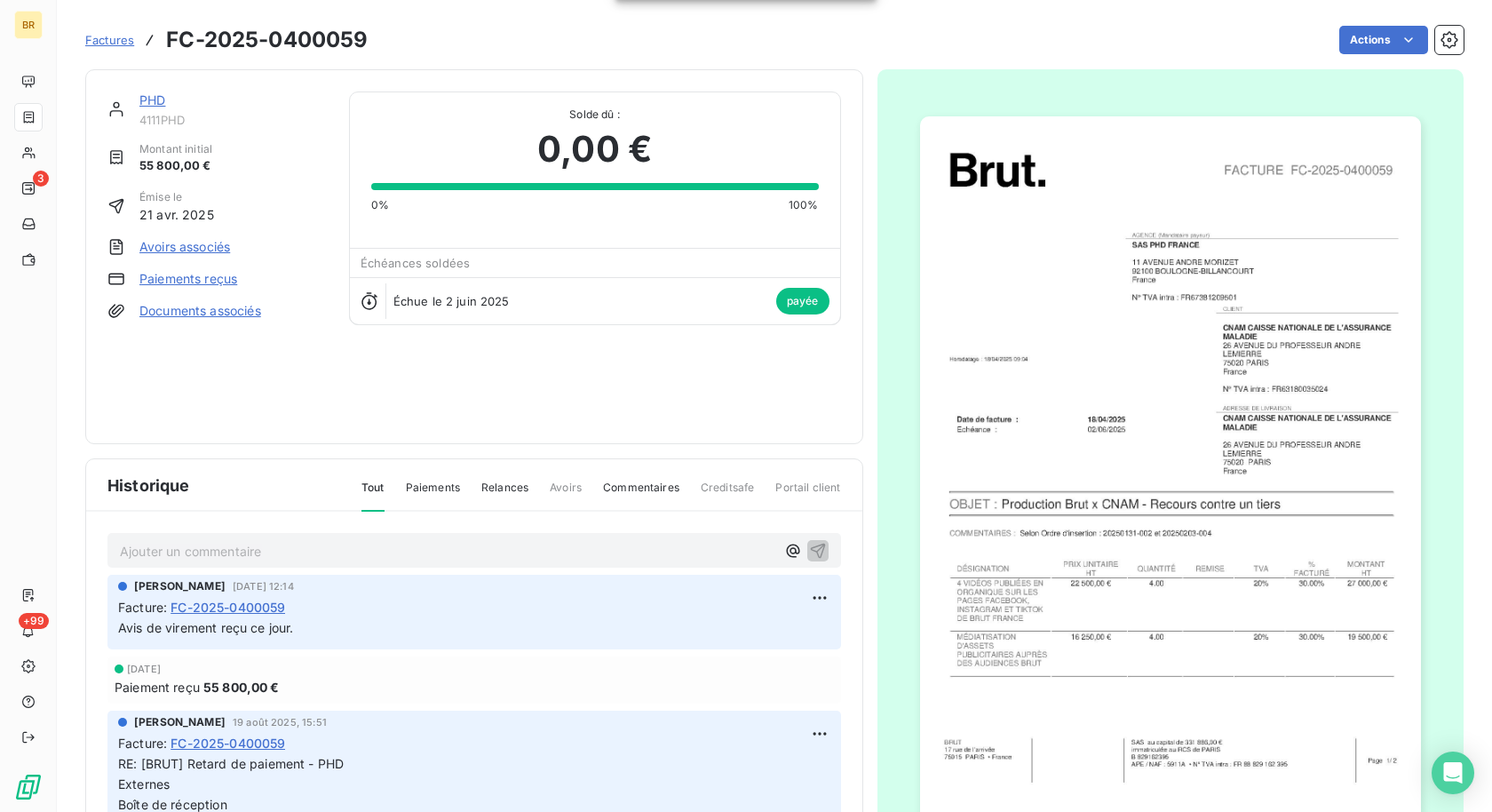
click at [112, 40] on span "Factures" at bounding box center [109, 39] width 49 height 14
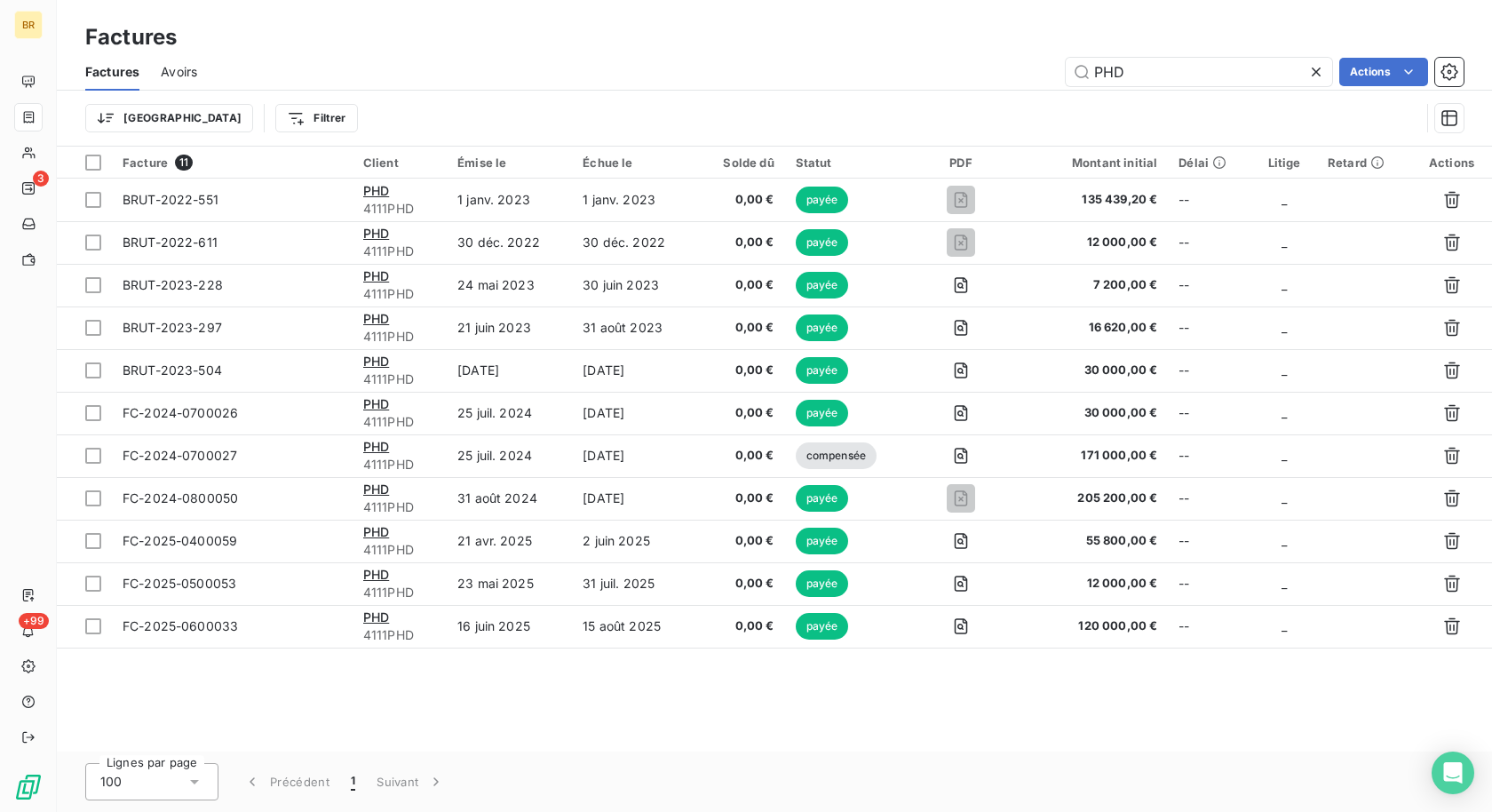
drag, startPoint x: 1147, startPoint y: 70, endPoint x: 920, endPoint y: 70, distance: 227.0
click at [920, 70] on div "PHD Actions" at bounding box center [841, 72] width 1245 height 28
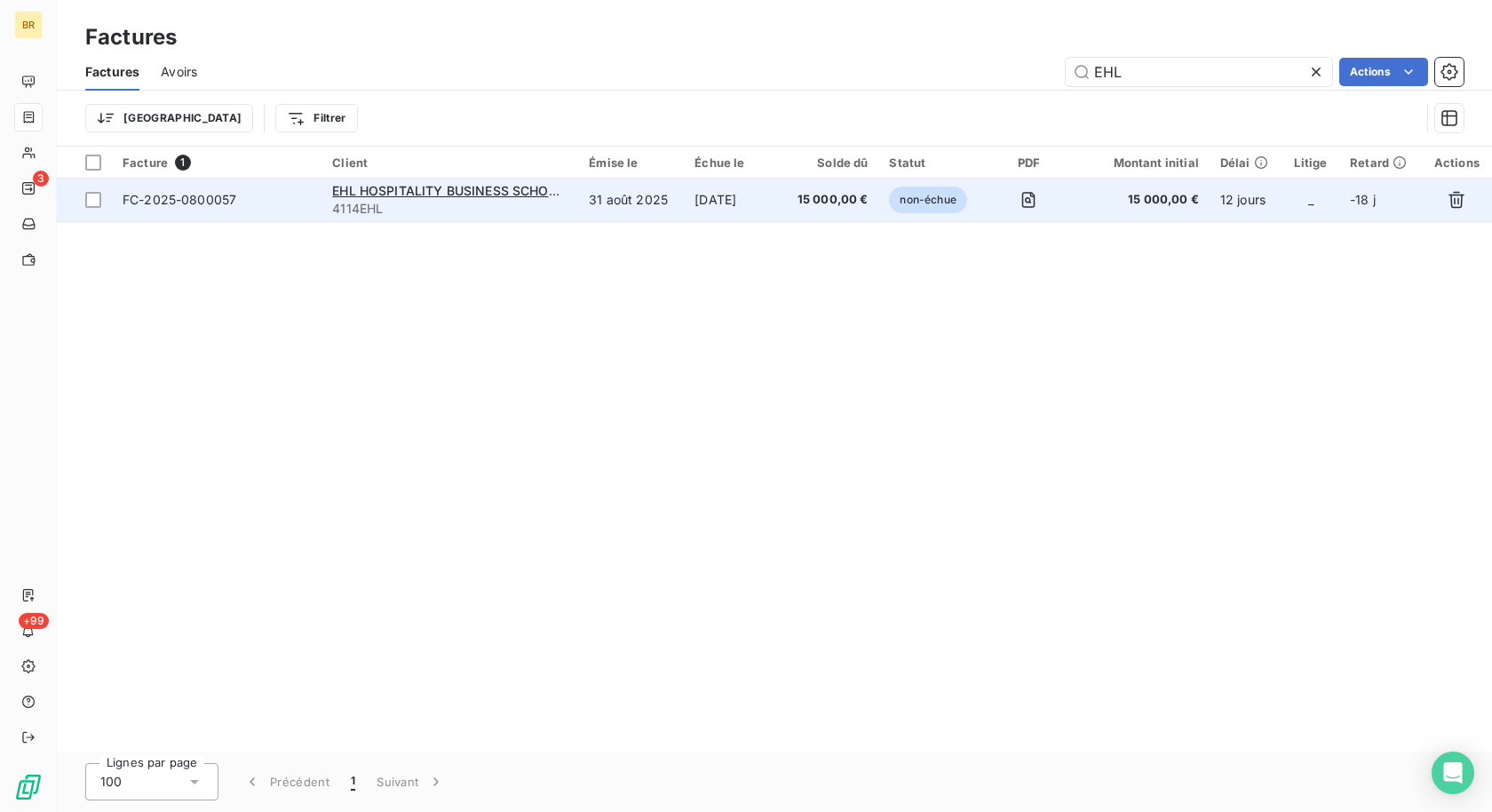
type input "EHL"
click at [684, 204] on td "[DATE]" at bounding box center [732, 200] width 97 height 42
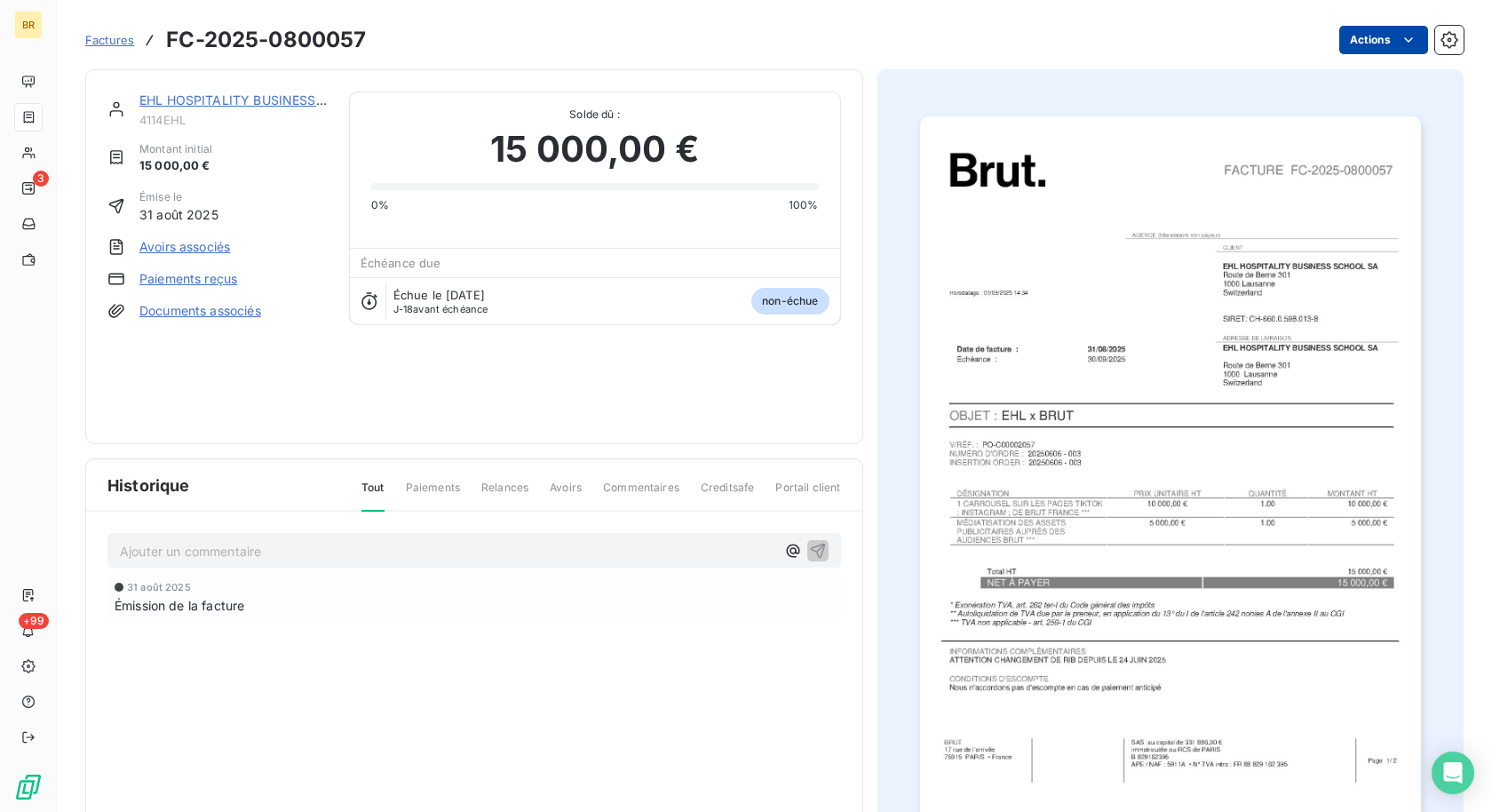
click at [1377, 53] on html "BR 3 +99 Factures FC-2025-0800057 Actions EHL HOSPITALITY BUSINESS SCHOOL SA 41…" at bounding box center [746, 406] width 1492 height 812
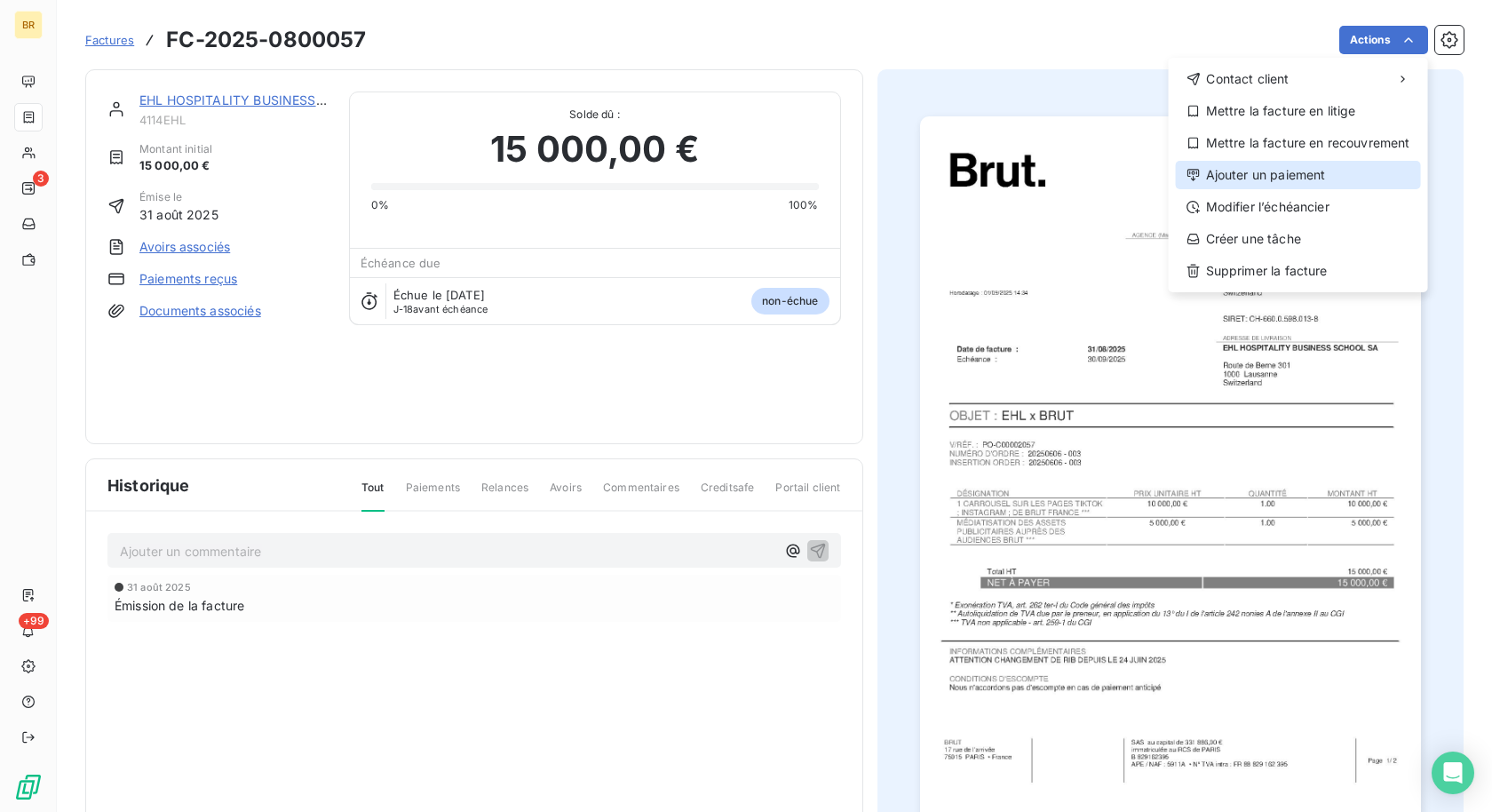
click at [1275, 175] on div "Ajouter un paiement" at bounding box center [1297, 174] width 245 height 28
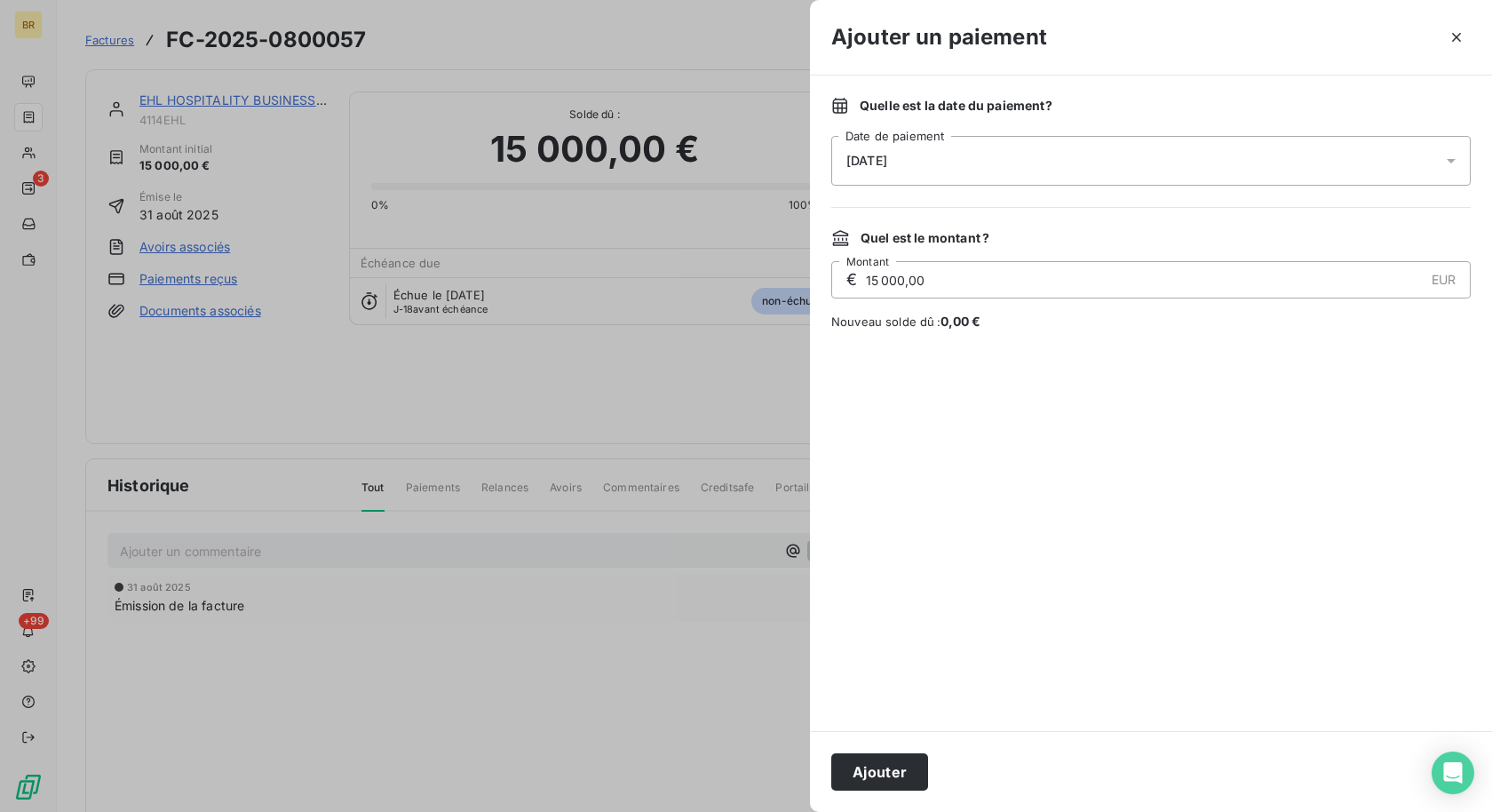
click at [931, 157] on div "[DATE]" at bounding box center [1151, 161] width 640 height 50
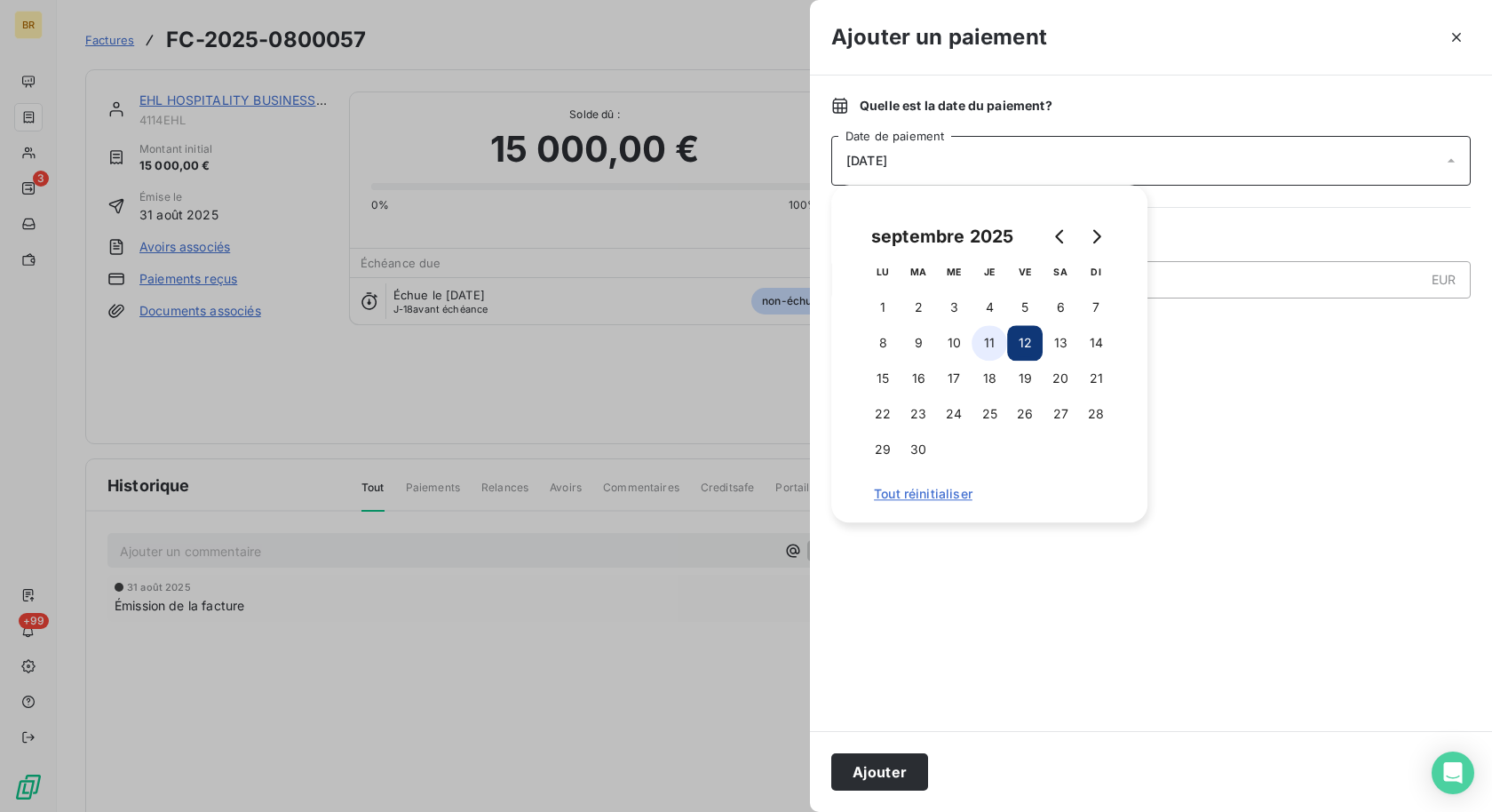
click at [992, 339] on button "11" at bounding box center [989, 342] width 36 height 36
click at [1295, 438] on div at bounding box center [1151, 530] width 640 height 358
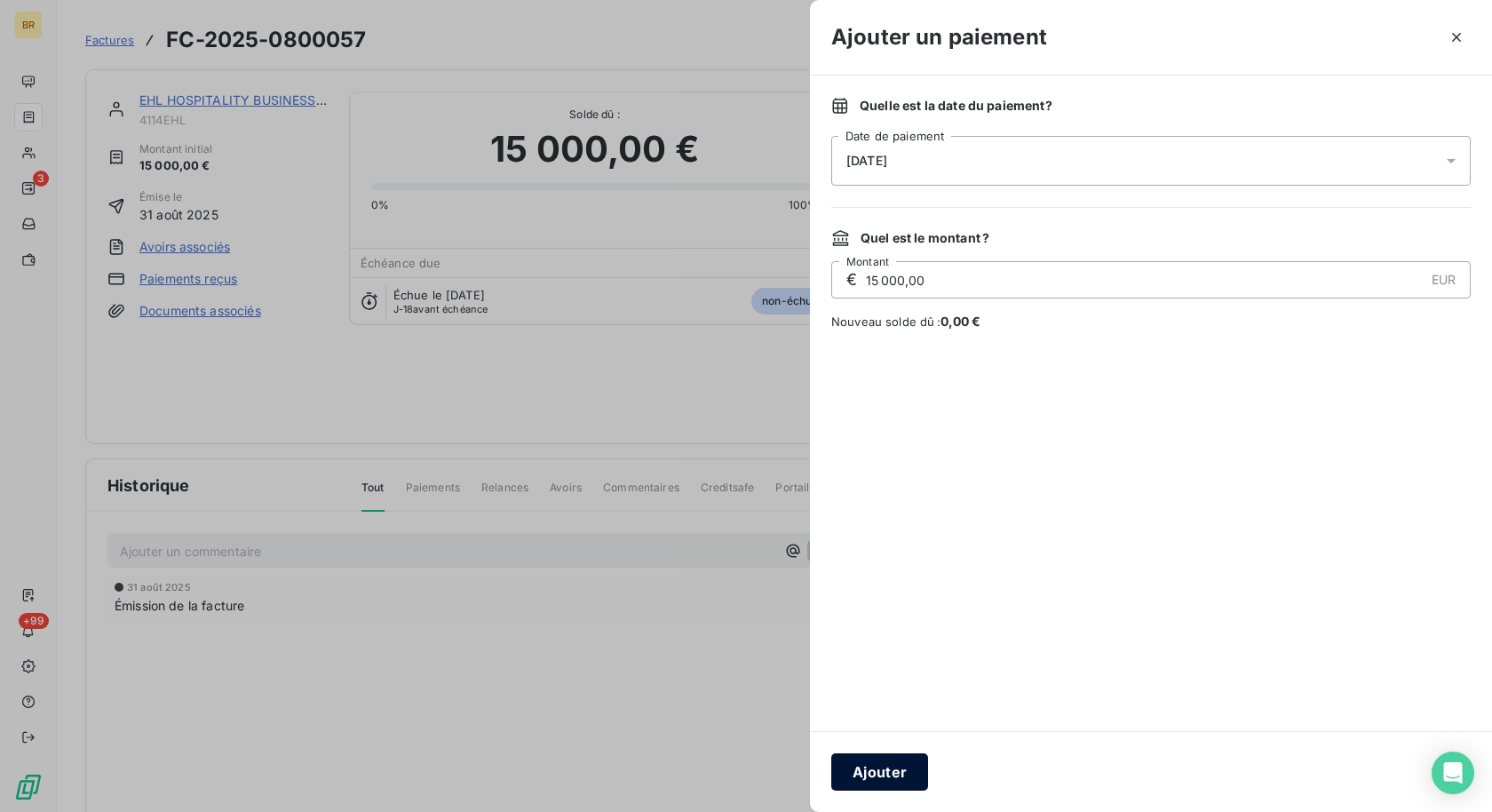
click at [881, 779] on button "Ajouter" at bounding box center [879, 772] width 96 height 38
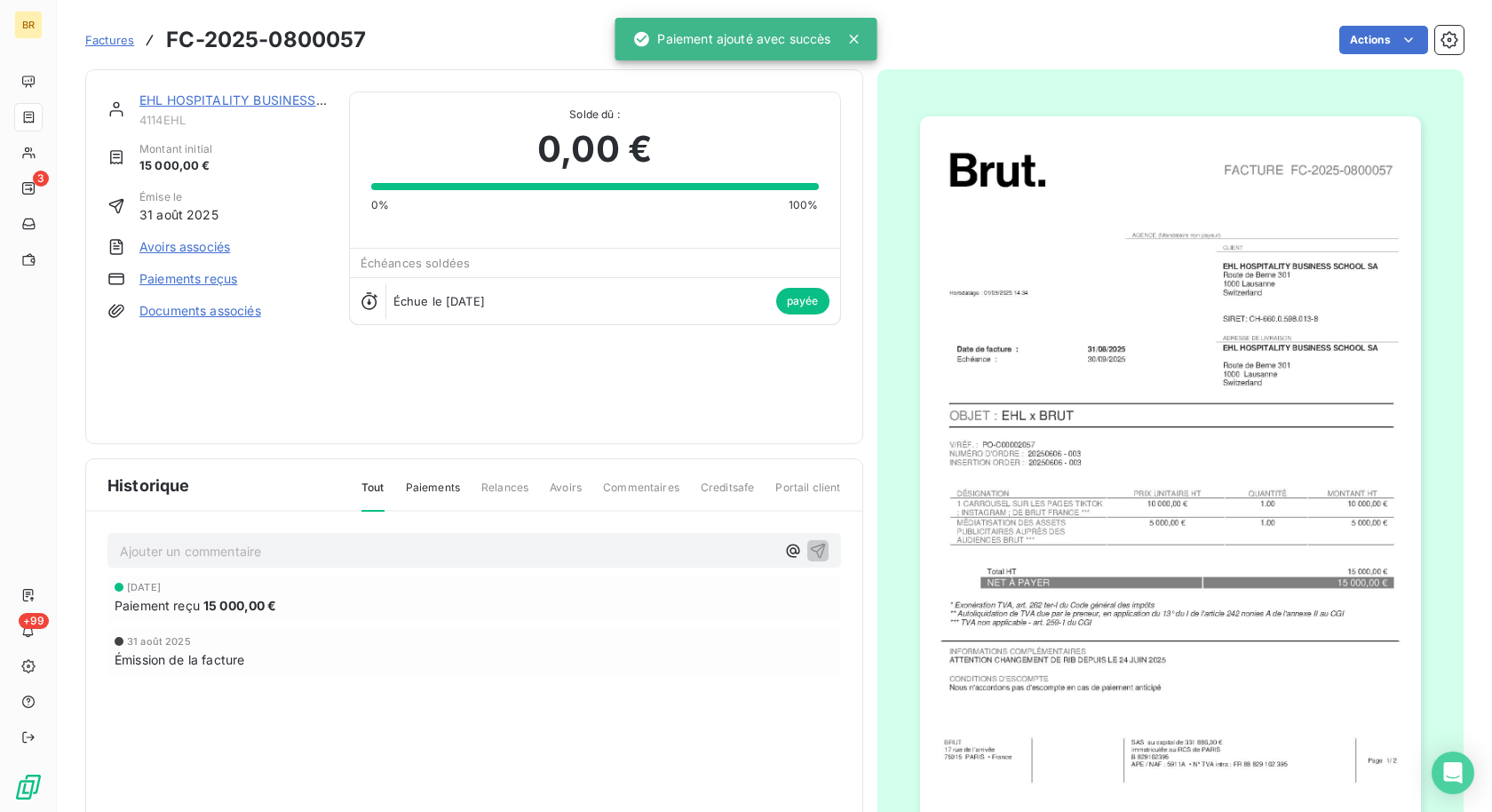
click at [106, 43] on span "Factures" at bounding box center [109, 39] width 49 height 14
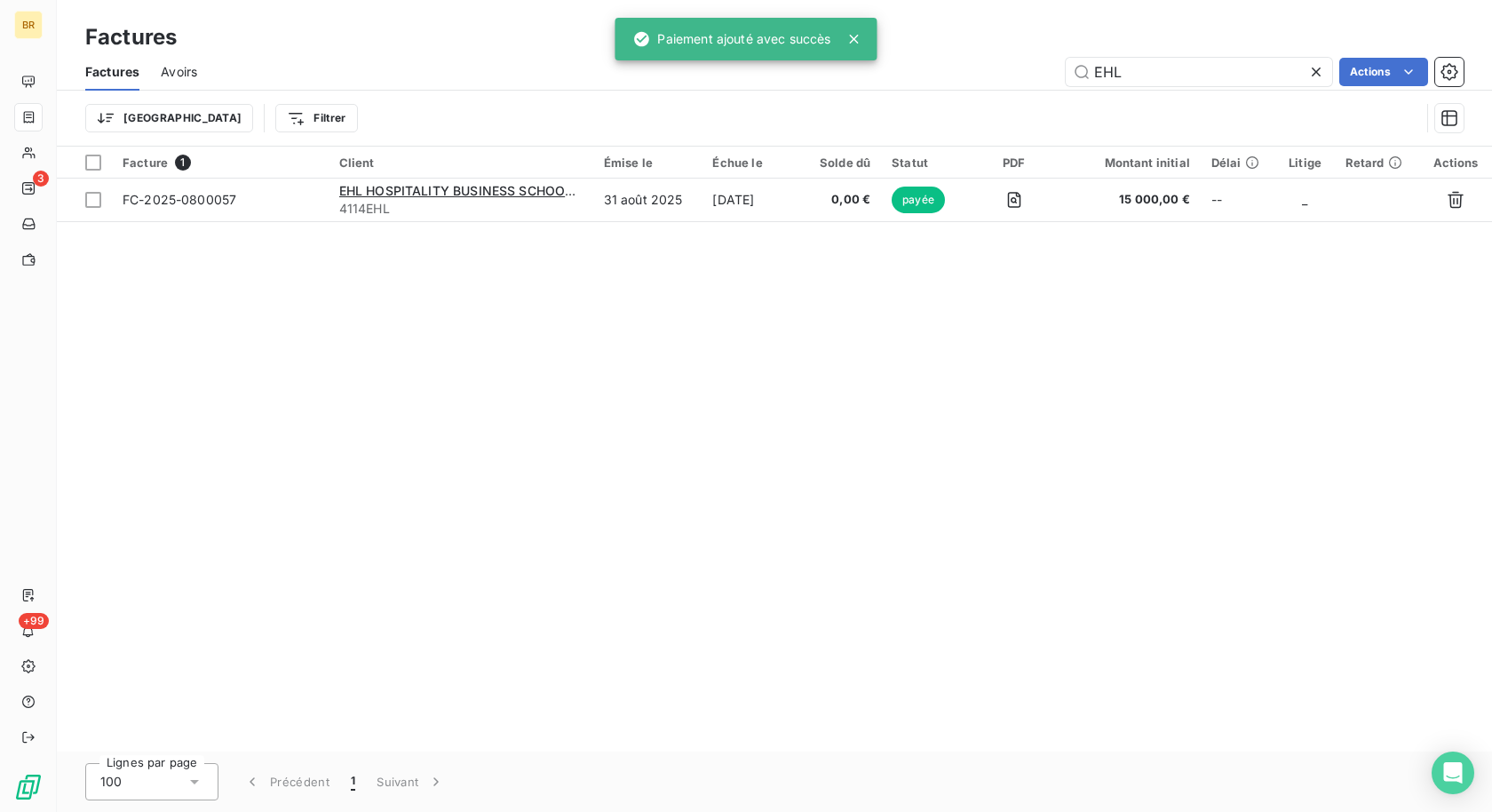
drag, startPoint x: 1149, startPoint y: 72, endPoint x: 928, endPoint y: 72, distance: 221.0
click at [935, 72] on div "EHL Actions" at bounding box center [841, 72] width 1245 height 28
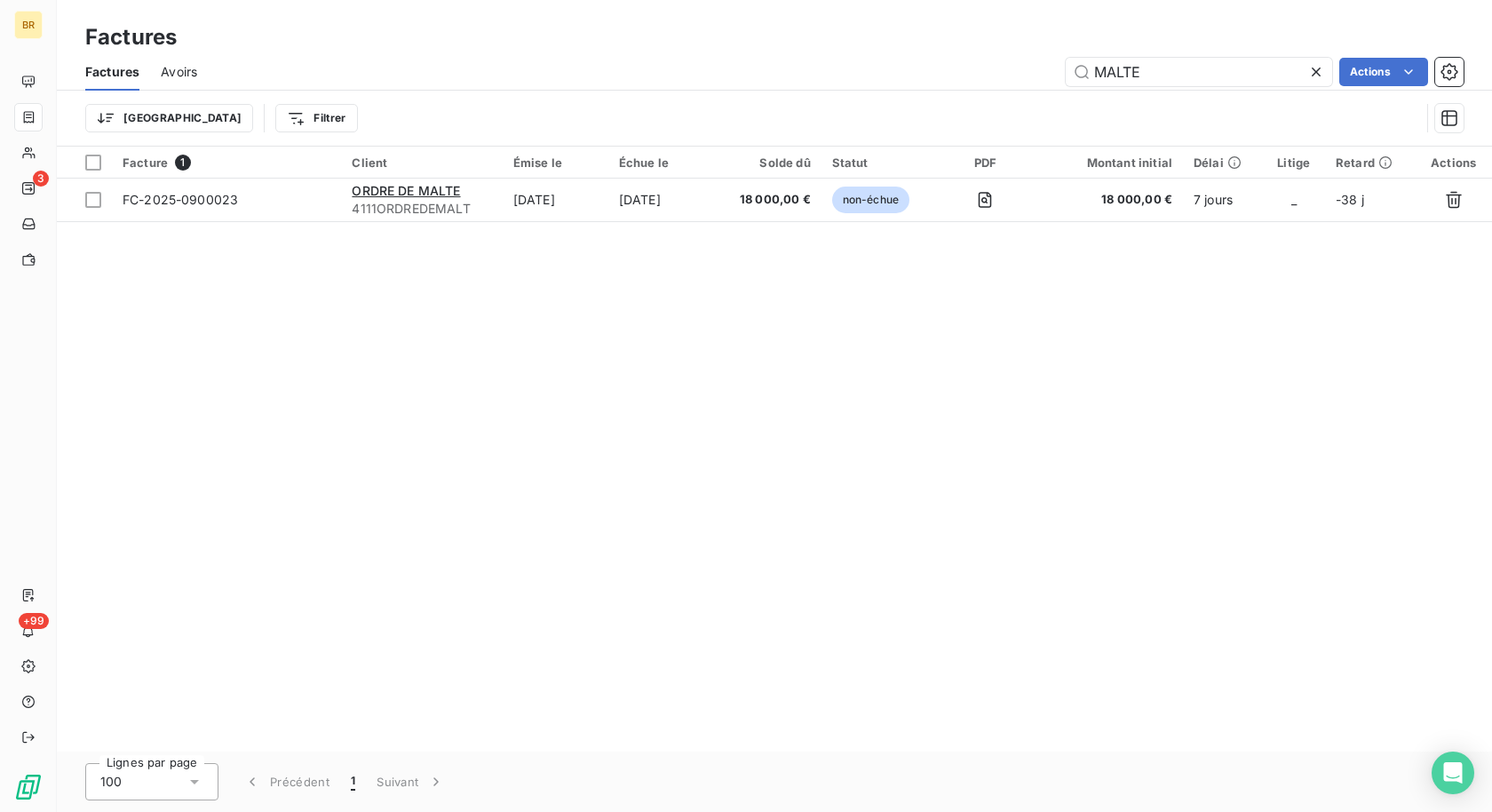
type input "MALTE"
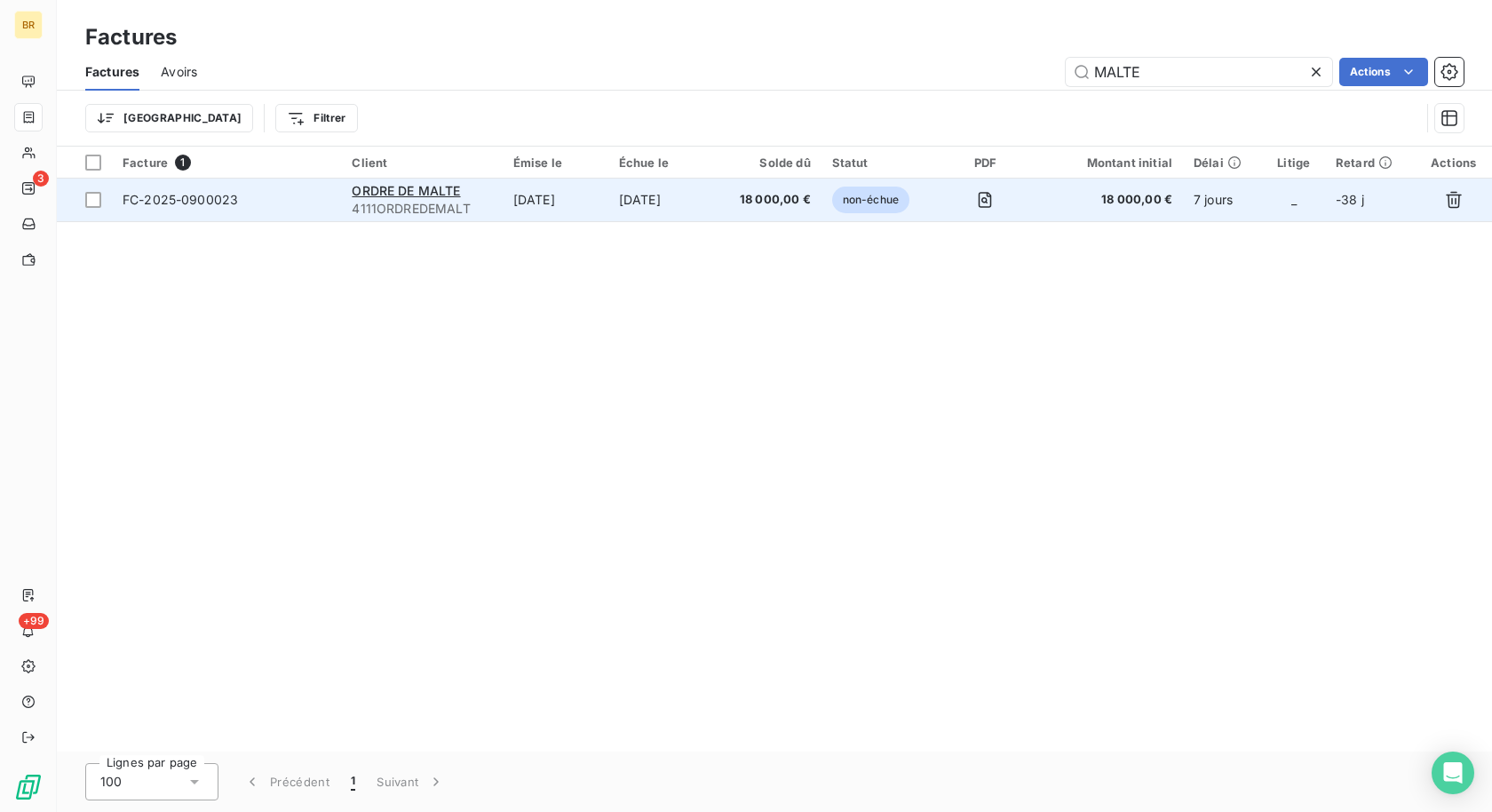
click at [755, 202] on span "18 000,00 €" at bounding box center [768, 199] width 85 height 17
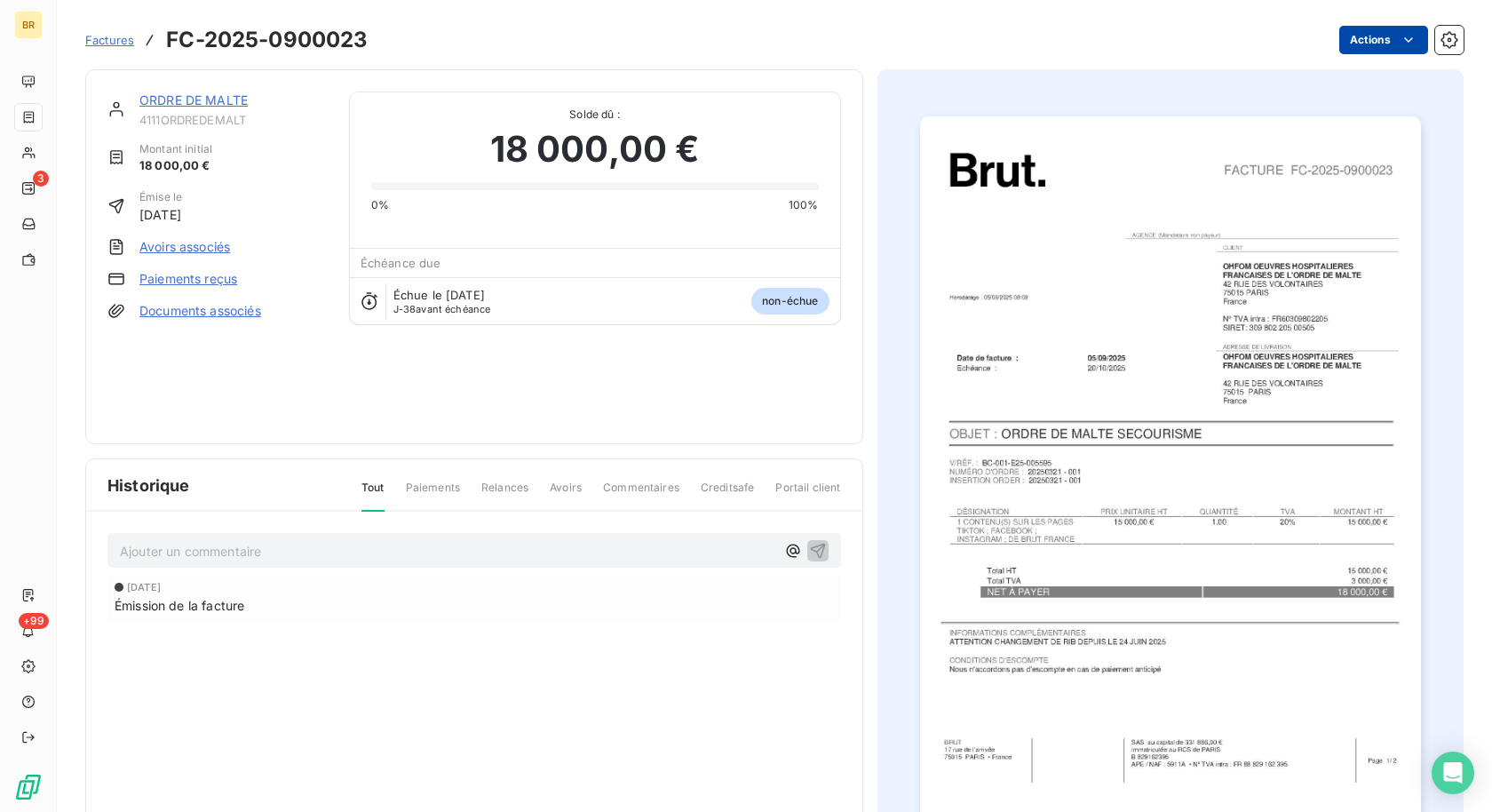
click at [1381, 35] on html "BR 3 +99 Factures FC-2025-0900023 Actions ORDRE DE MALTE 4111ORDREDEMALT Montan…" at bounding box center [746, 406] width 1492 height 812
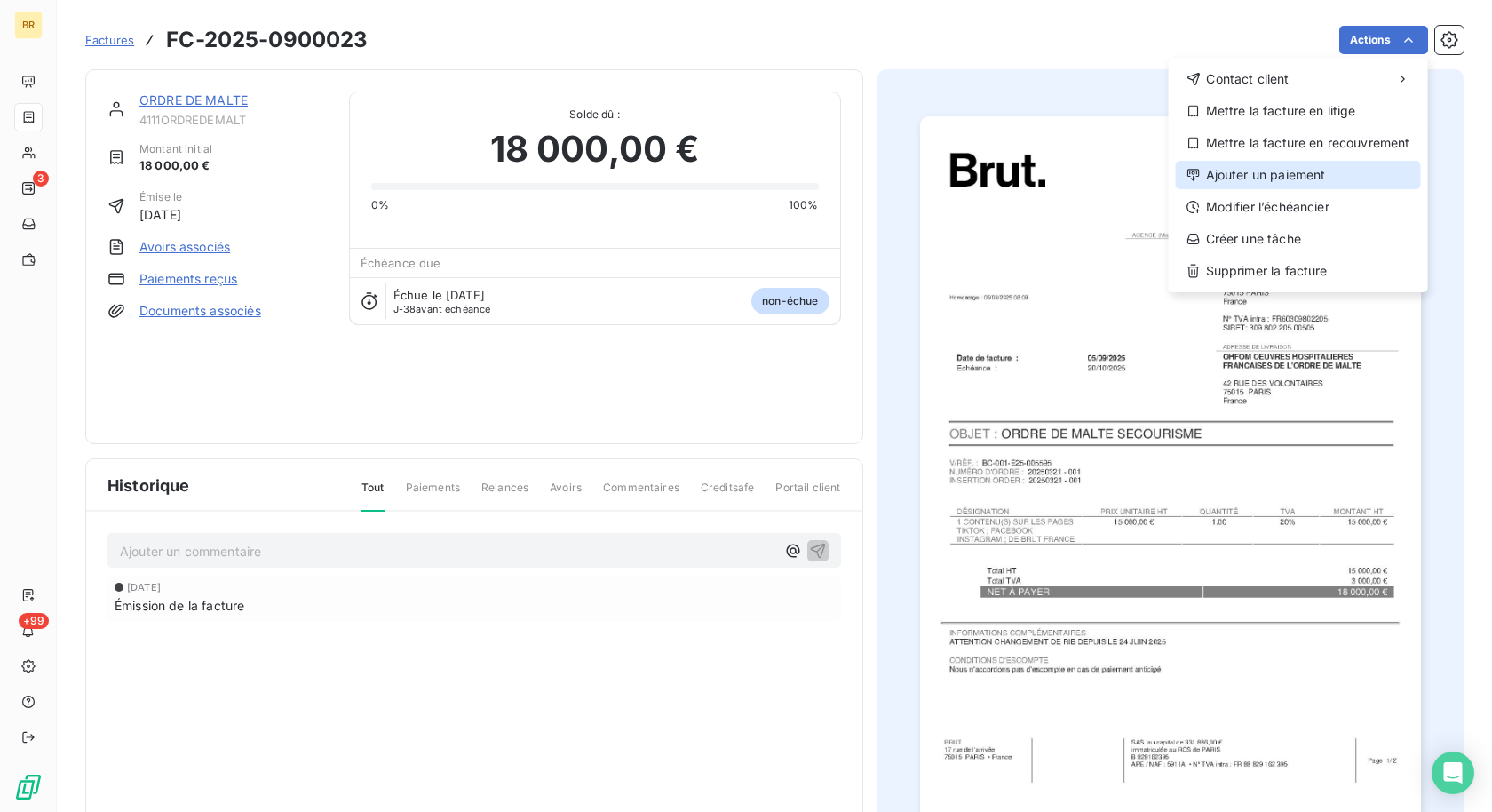
click at [1301, 177] on div "Ajouter un paiement" at bounding box center [1297, 174] width 245 height 28
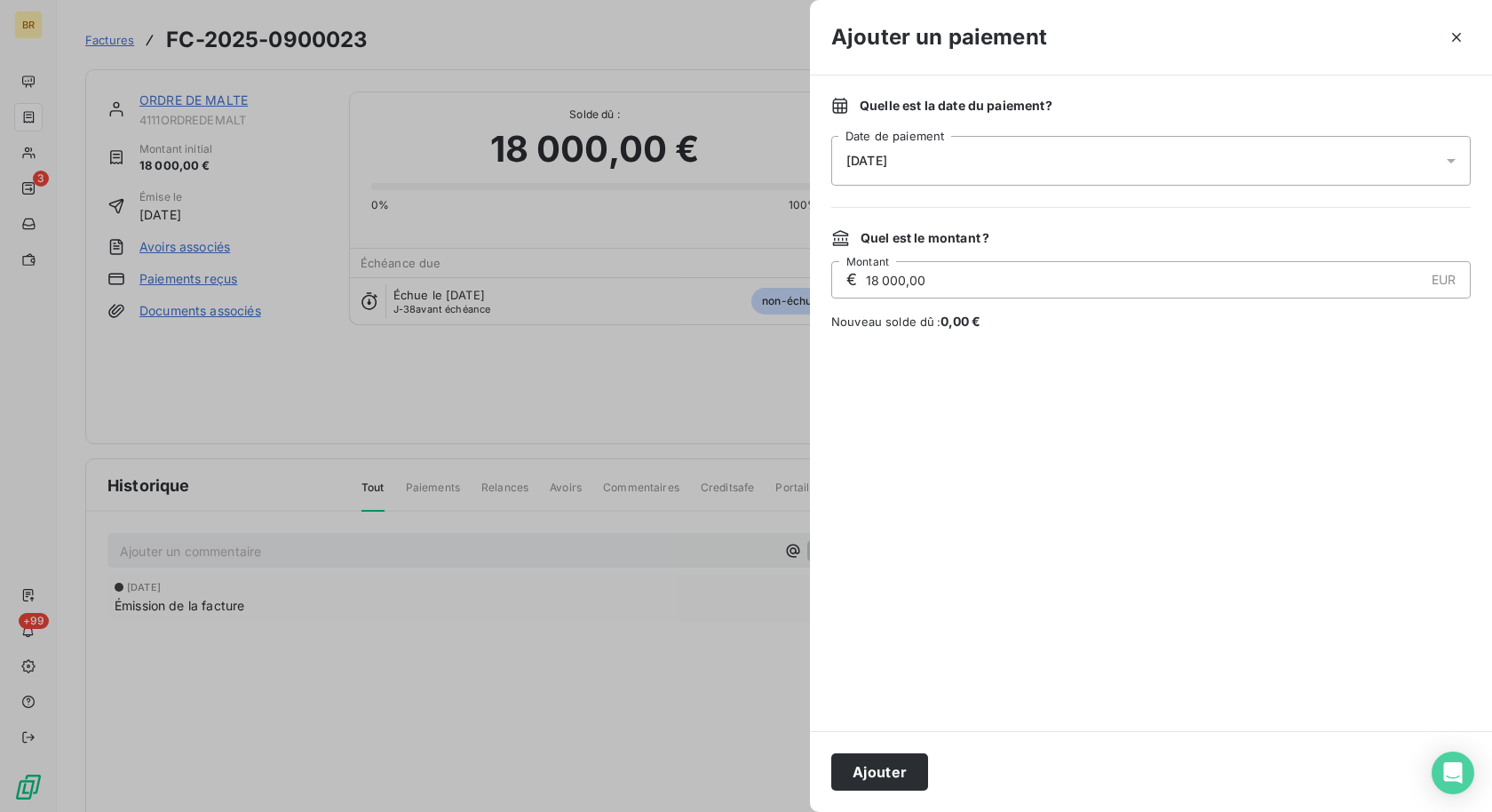
click at [986, 152] on div "[DATE]" at bounding box center [1151, 161] width 640 height 50
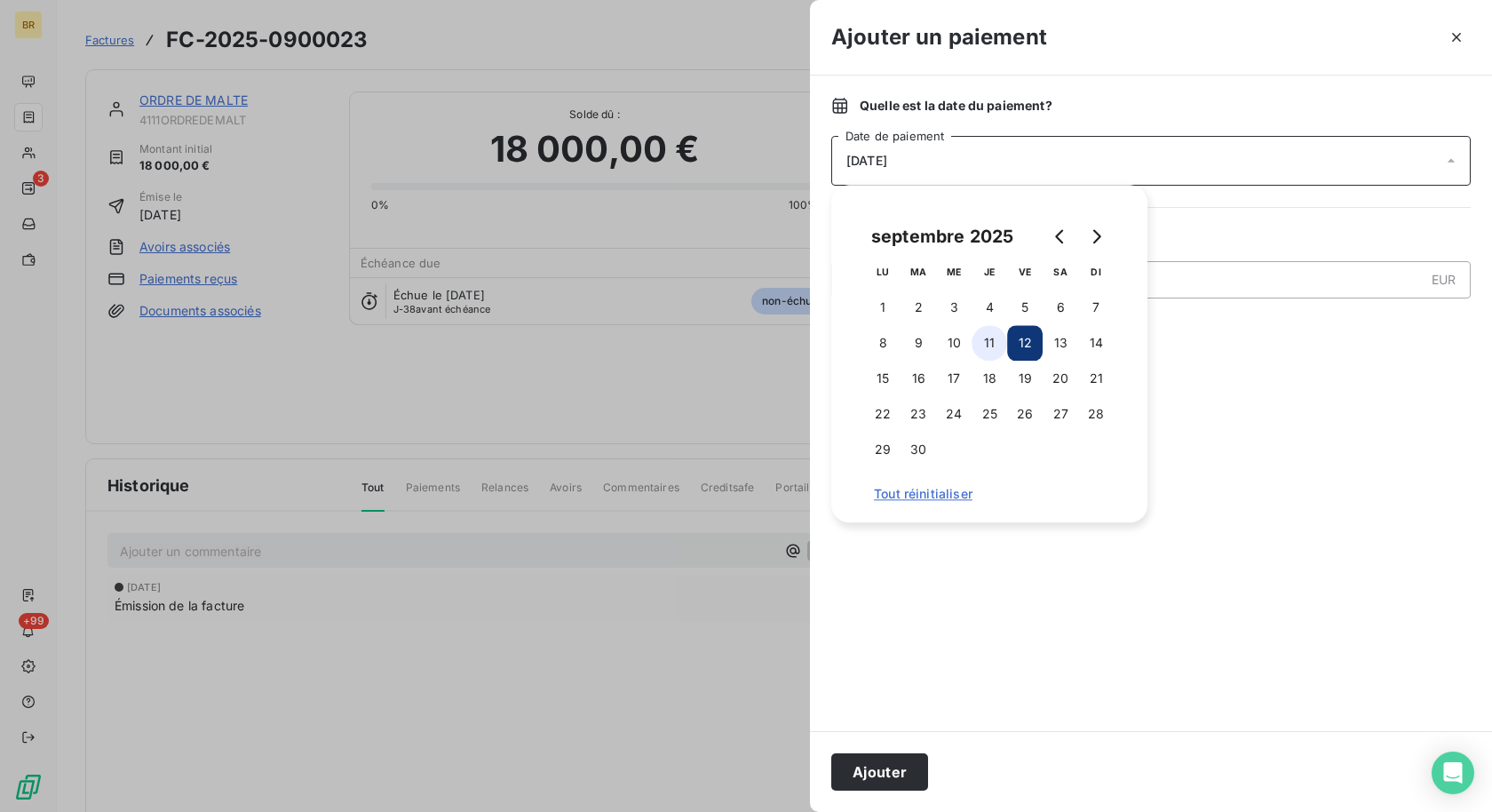
click at [997, 337] on button "11" at bounding box center [989, 342] width 36 height 36
click at [1248, 467] on div at bounding box center [1151, 530] width 640 height 358
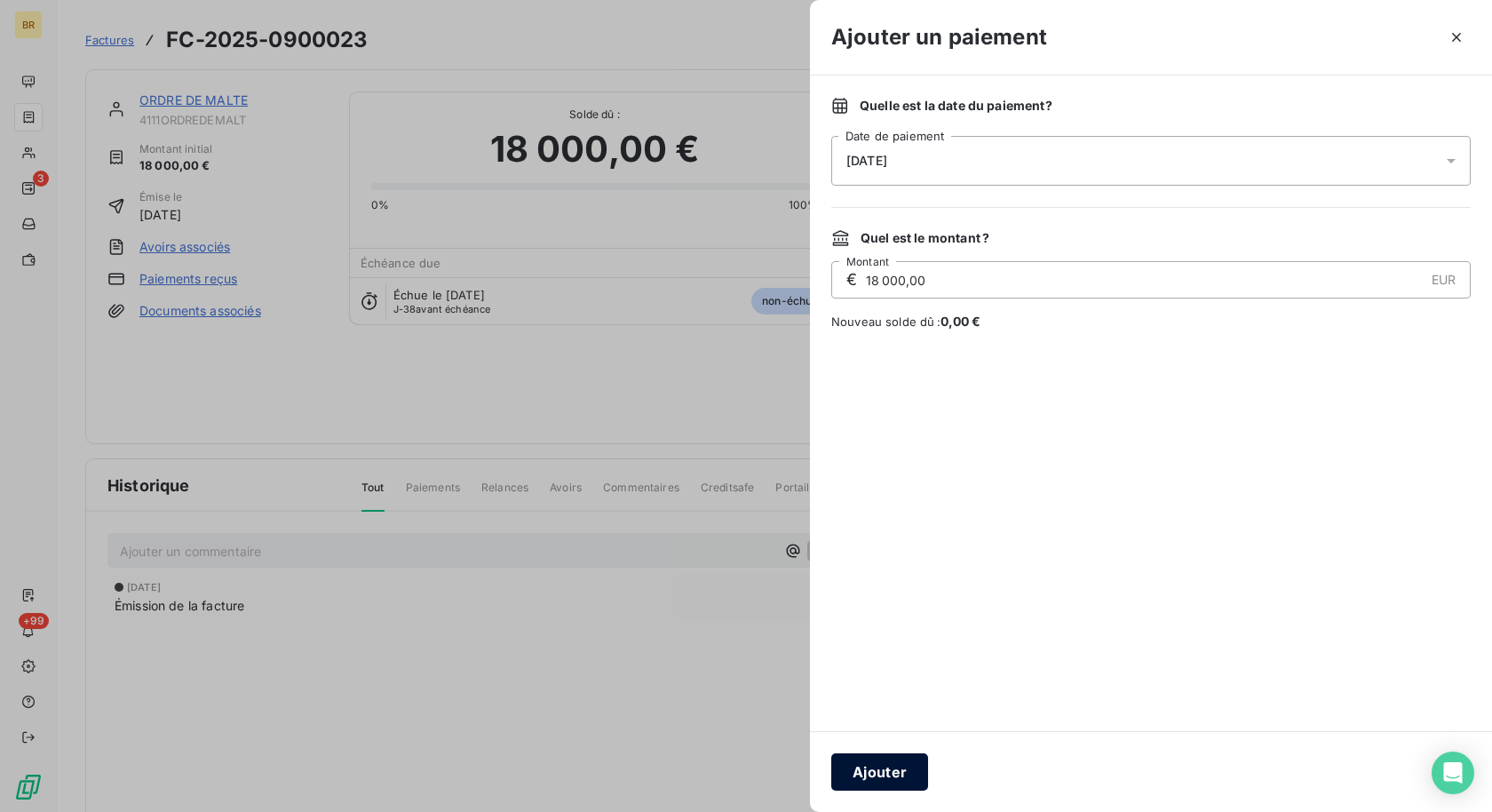
click at [869, 760] on button "Ajouter" at bounding box center [879, 772] width 96 height 38
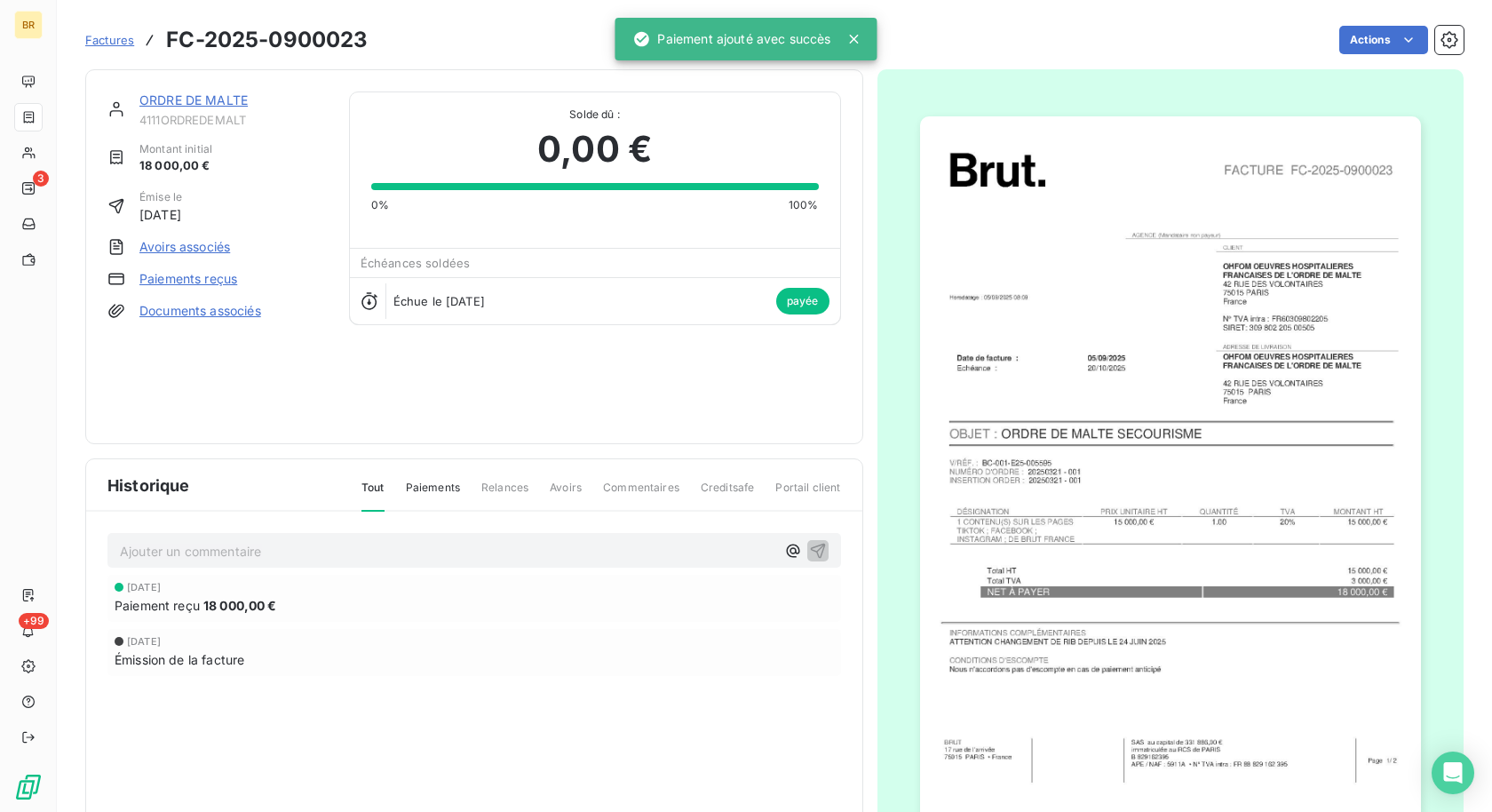
click at [100, 31] on link "Factures" at bounding box center [109, 39] width 49 height 17
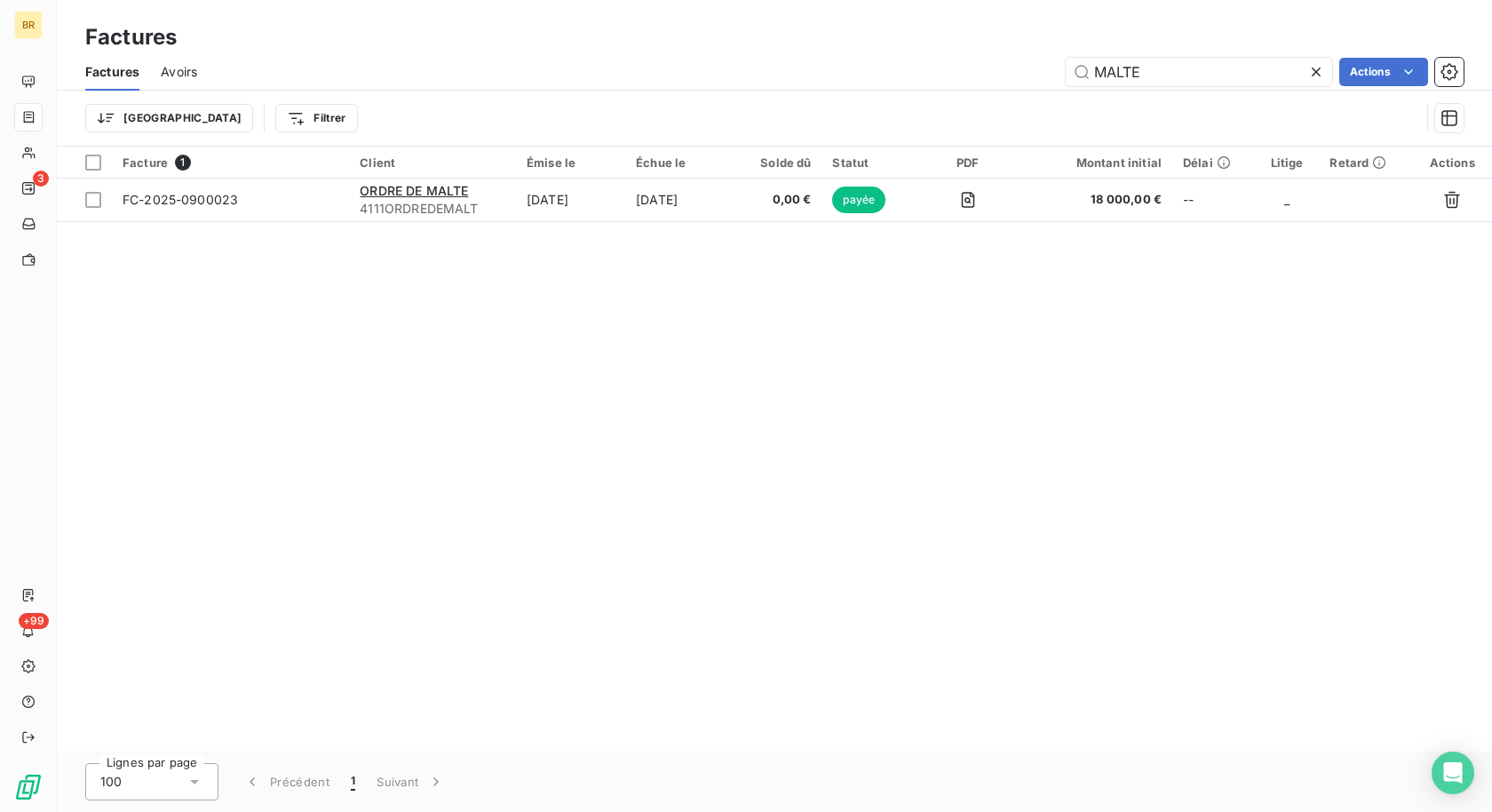
drag, startPoint x: 1130, startPoint y: 70, endPoint x: 952, endPoint y: 70, distance: 178.0
click at [952, 70] on div "MALTE Actions" at bounding box center [841, 72] width 1245 height 28
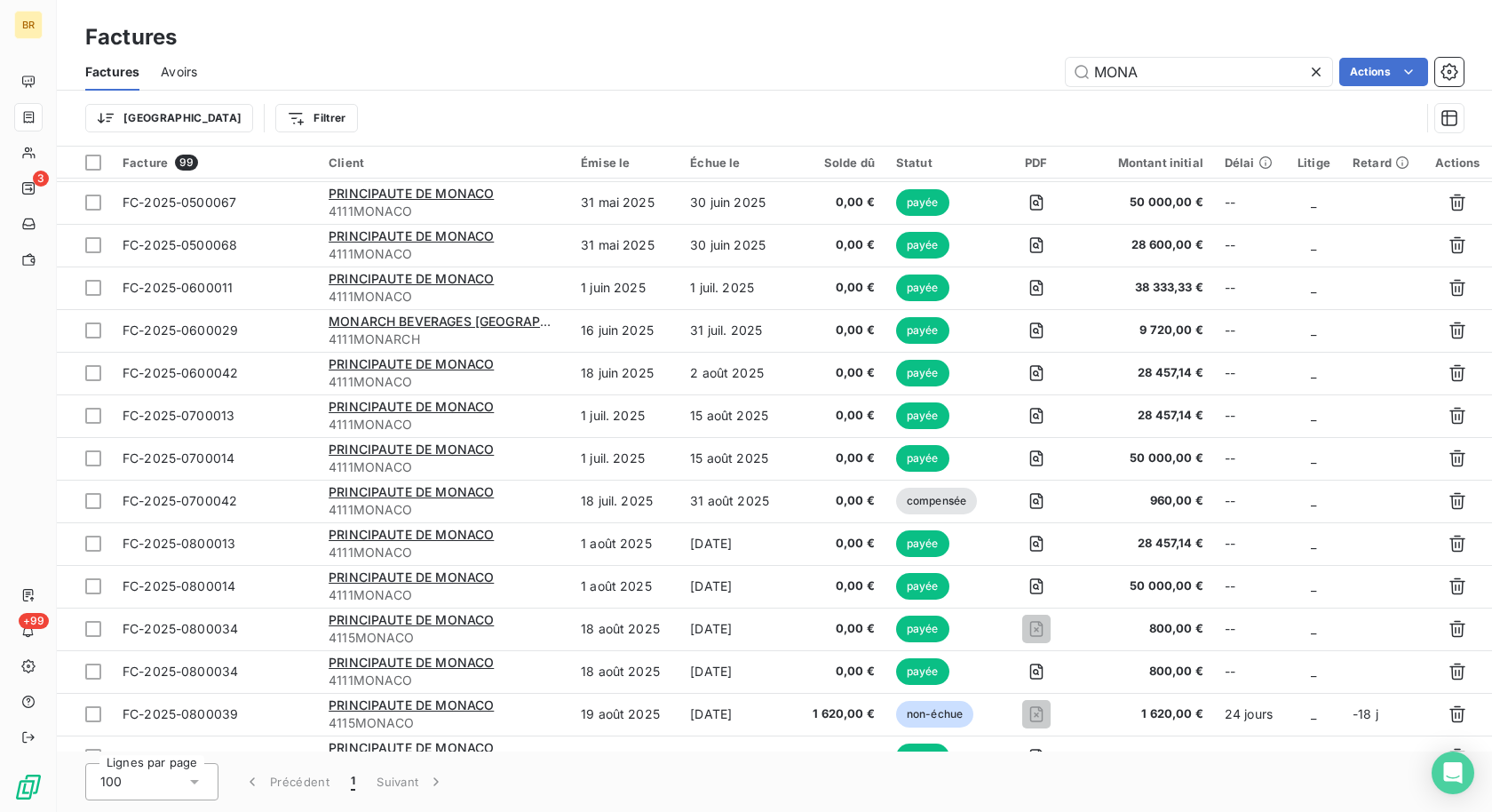
scroll to position [3645, 0]
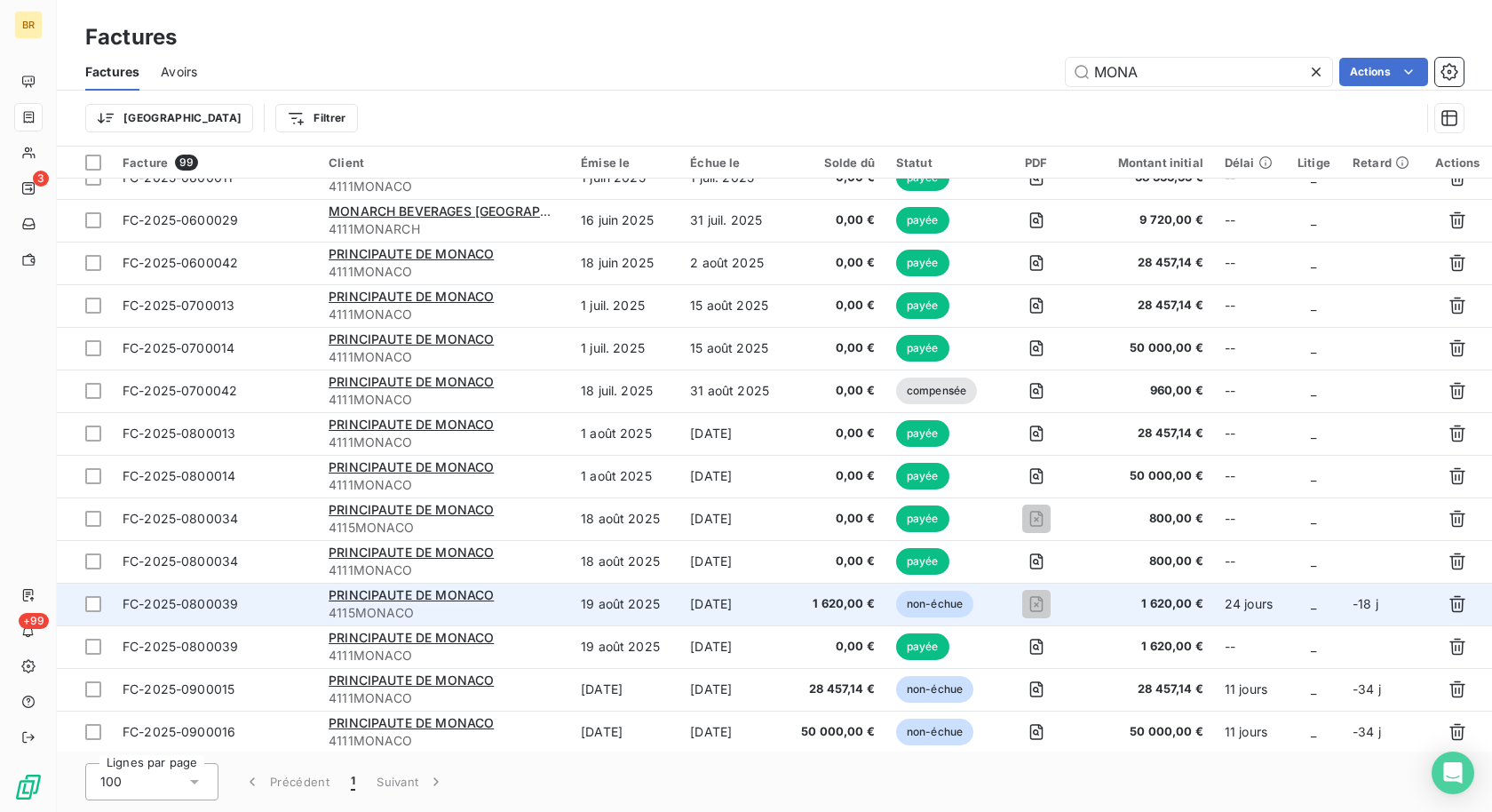
type input "MONA"
click at [752, 598] on td "[DATE]" at bounding box center [732, 604] width 107 height 42
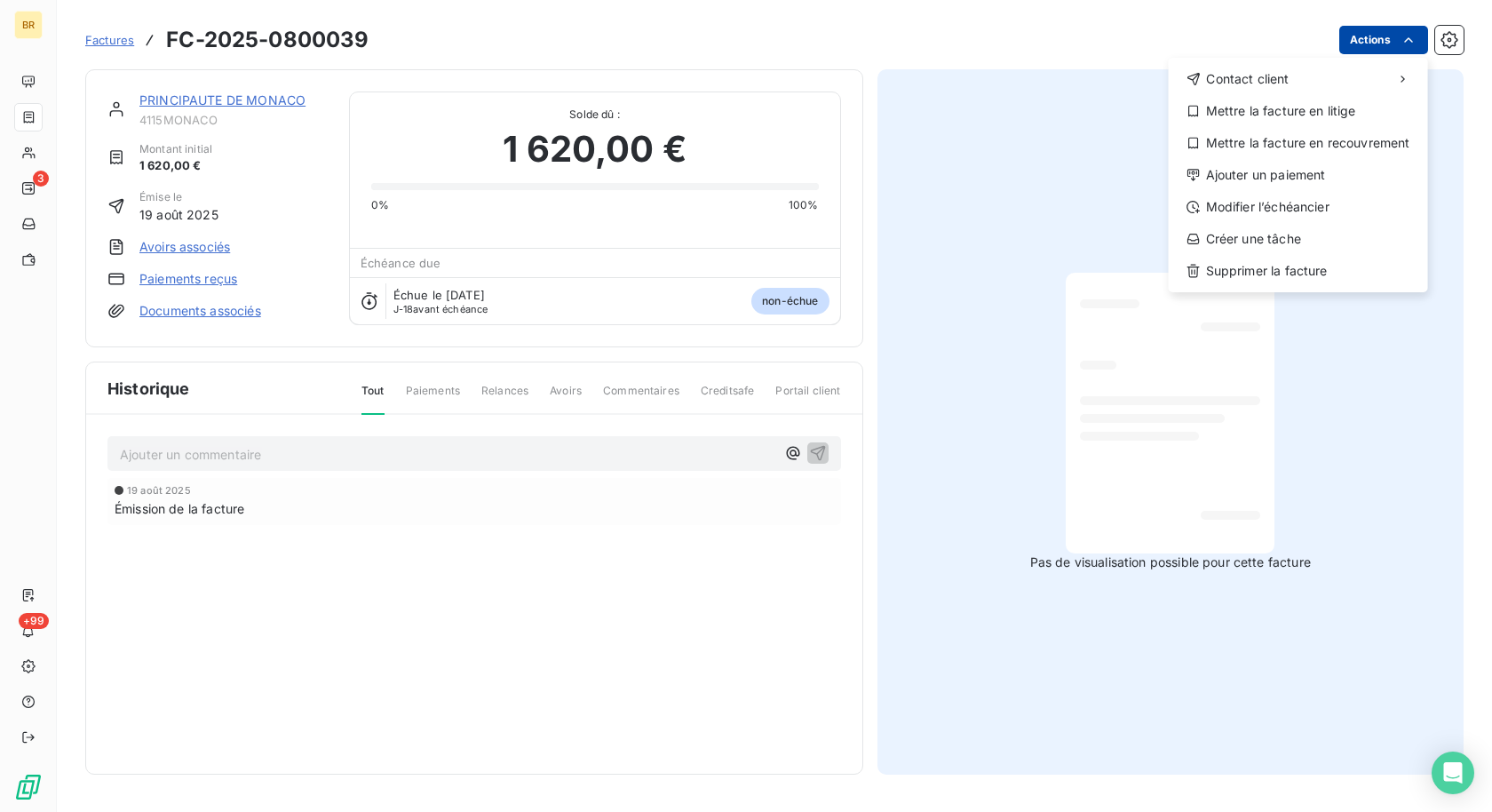
click at [1392, 48] on html "BR 3 +99 Factures FC-2025-0800039 Actions Contact client Mettre la facture en l…" at bounding box center [746, 406] width 1492 height 812
click at [1295, 169] on div "Ajouter un paiement" at bounding box center [1297, 174] width 245 height 28
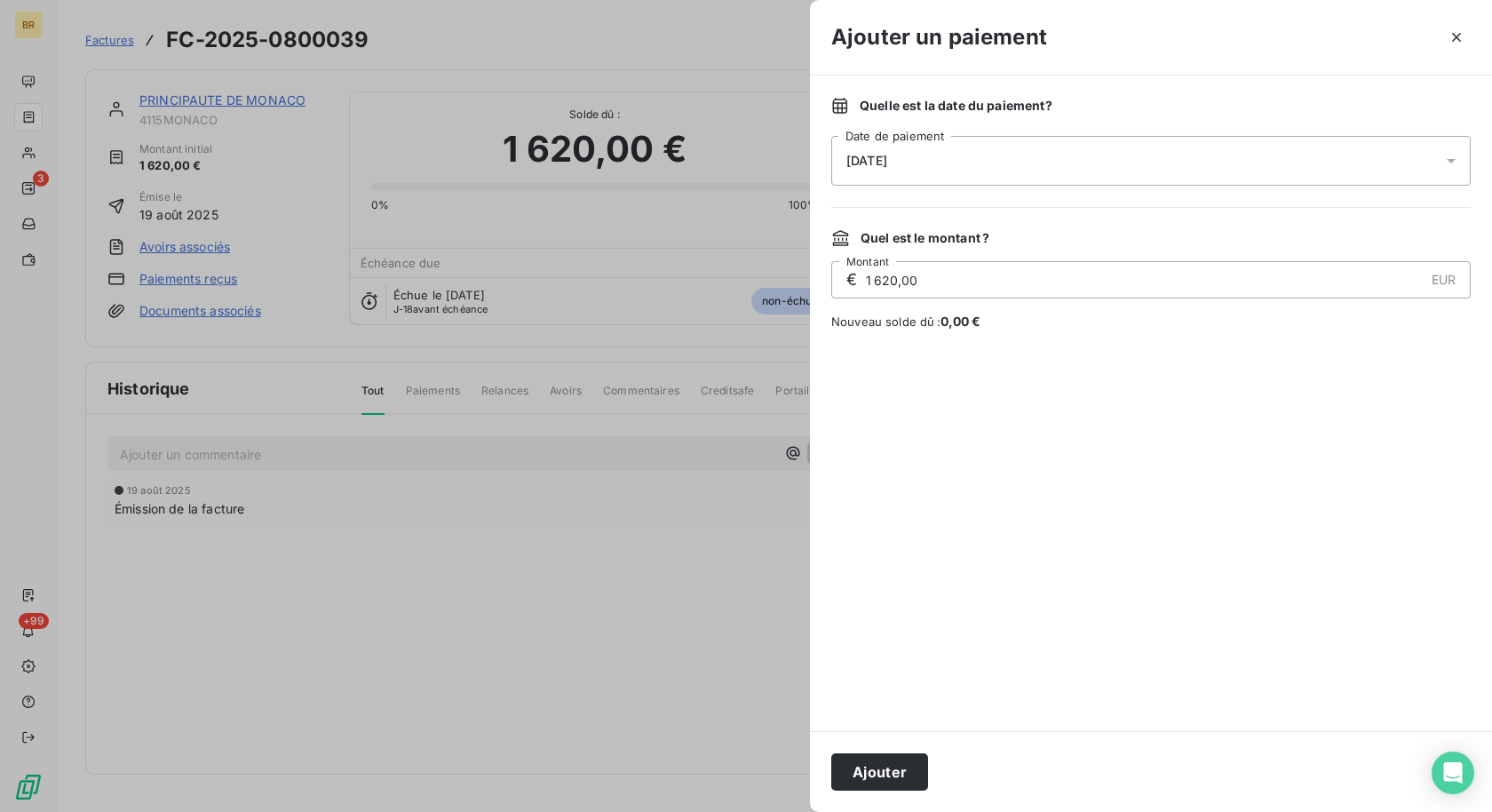
click at [979, 166] on div "[DATE]" at bounding box center [1151, 161] width 640 height 50
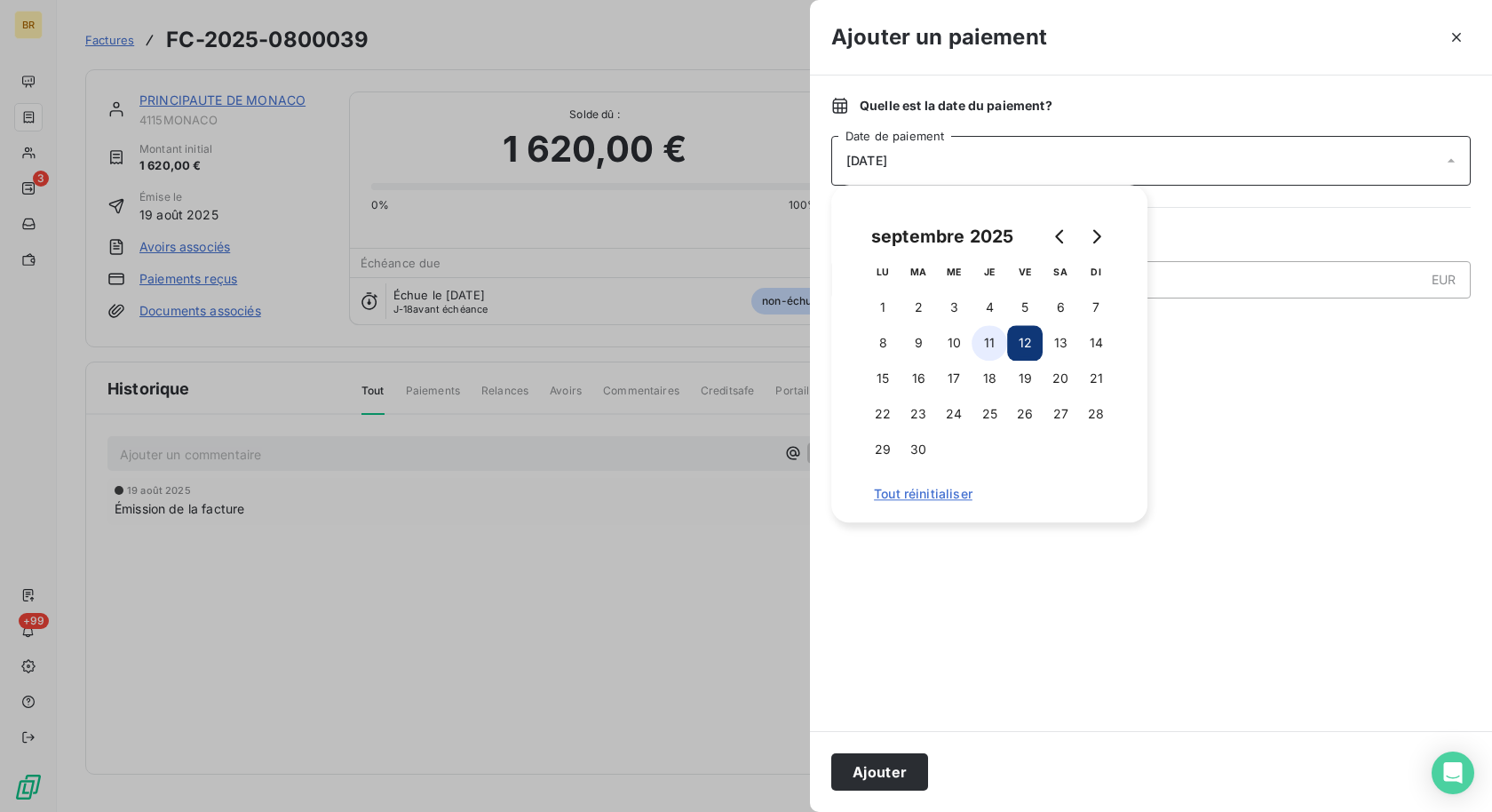
click at [997, 345] on button "11" at bounding box center [989, 342] width 36 height 36
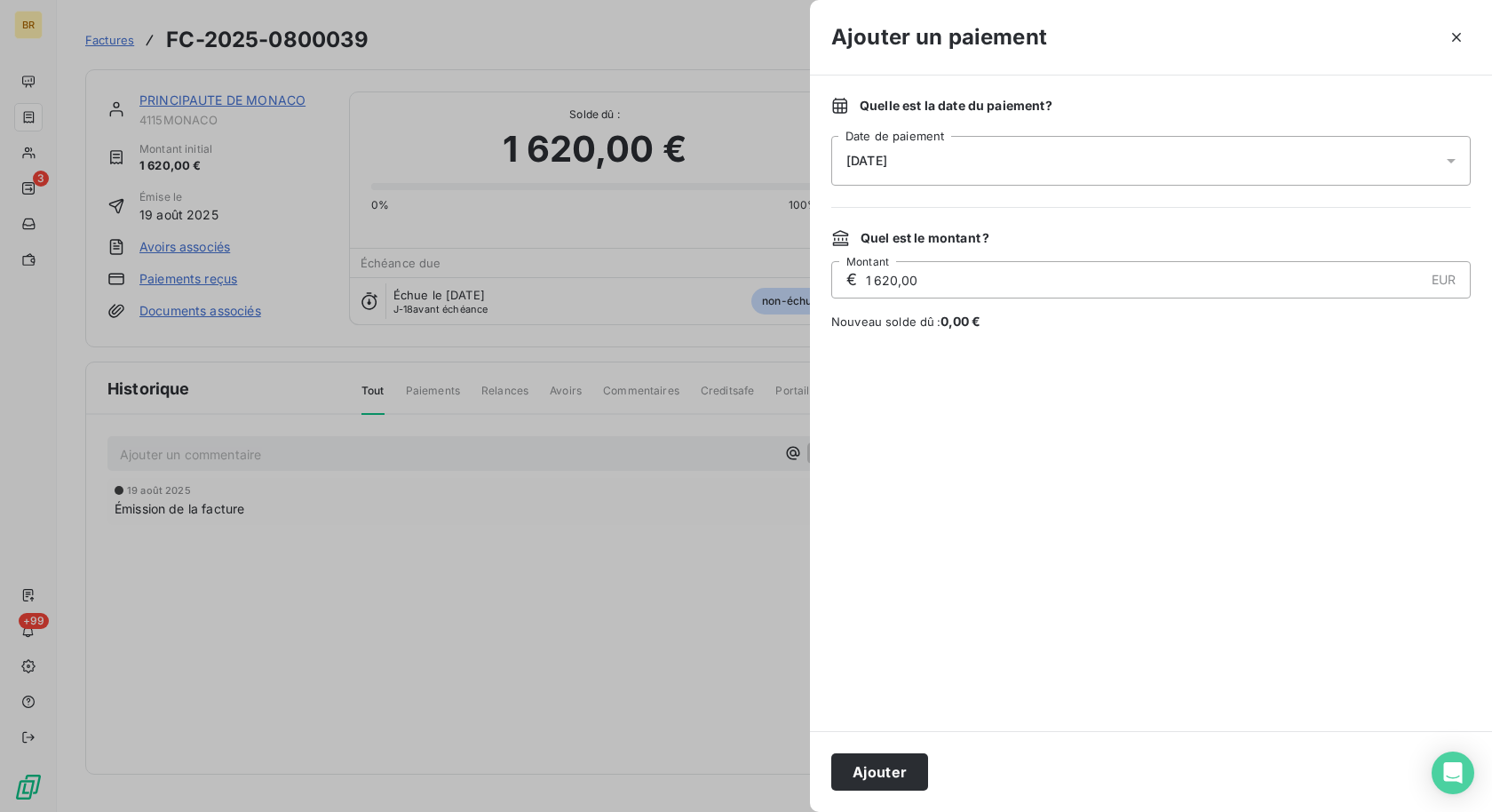
click at [1262, 448] on div at bounding box center [1151, 530] width 640 height 358
click at [885, 773] on button "Ajouter" at bounding box center [879, 772] width 96 height 38
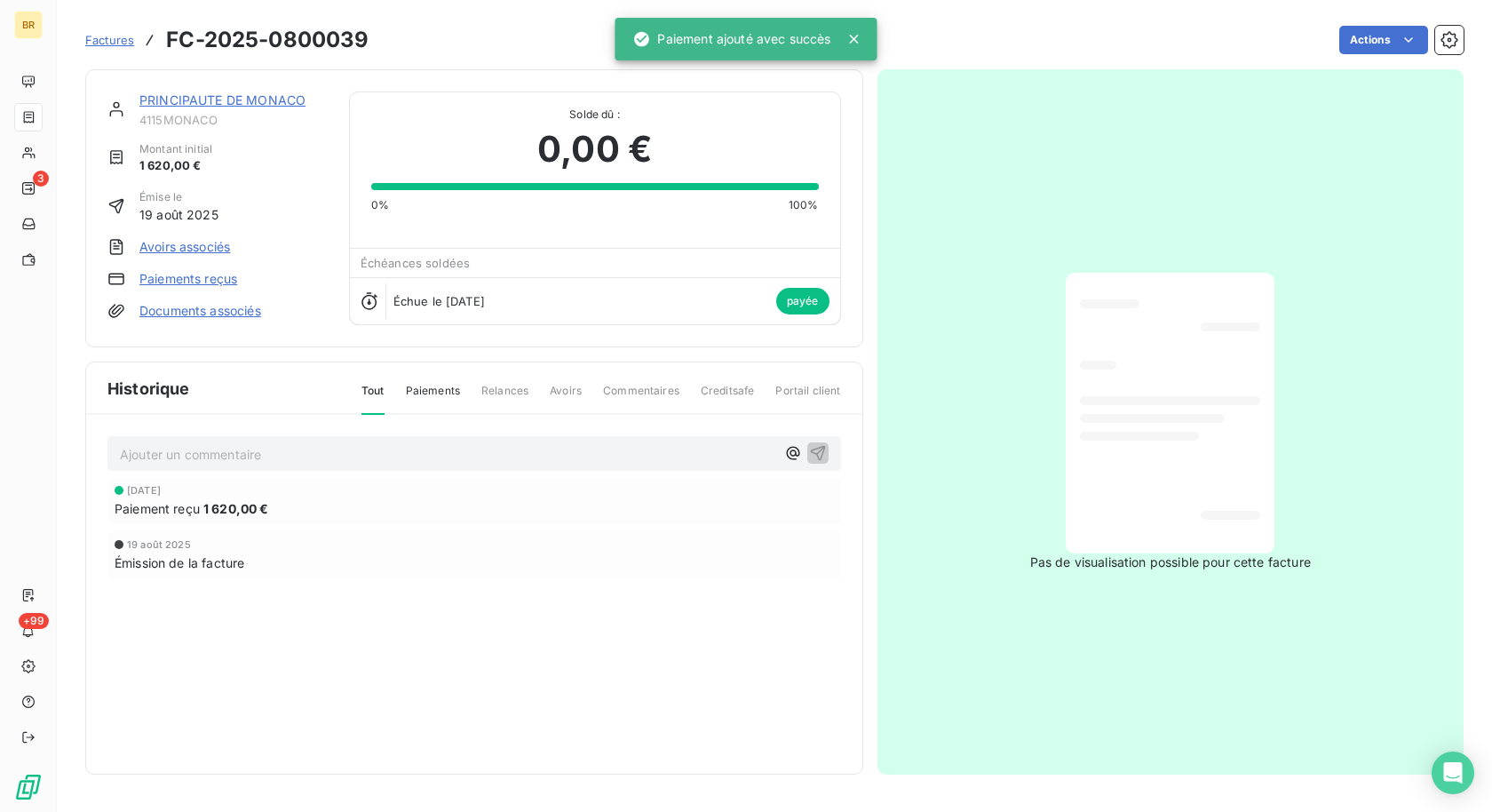
click at [112, 36] on span "Factures" at bounding box center [109, 39] width 49 height 14
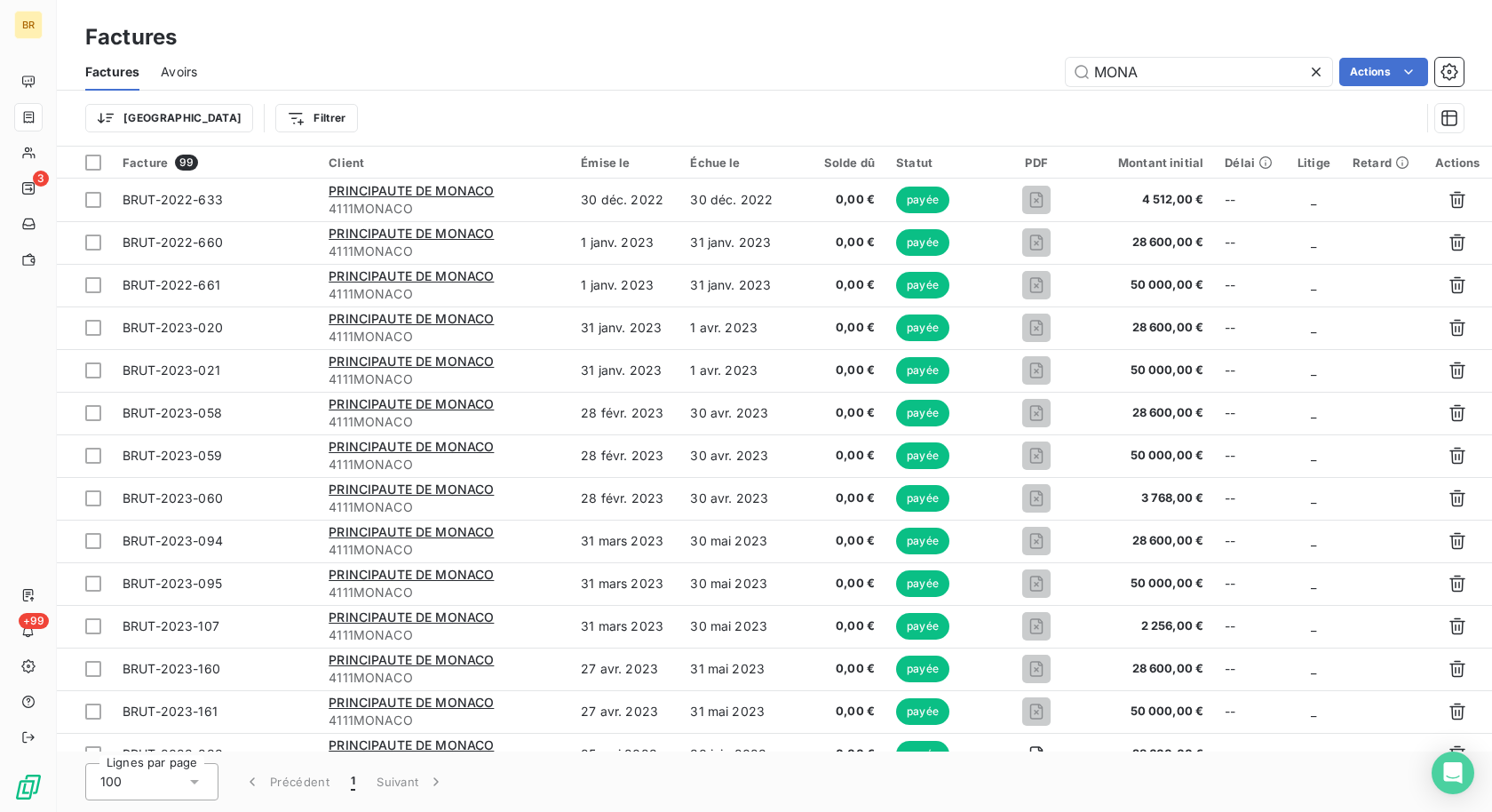
drag, startPoint x: 1177, startPoint y: 68, endPoint x: 983, endPoint y: 68, distance: 194.0
click at [988, 68] on div "MONA Actions" at bounding box center [841, 72] width 1245 height 28
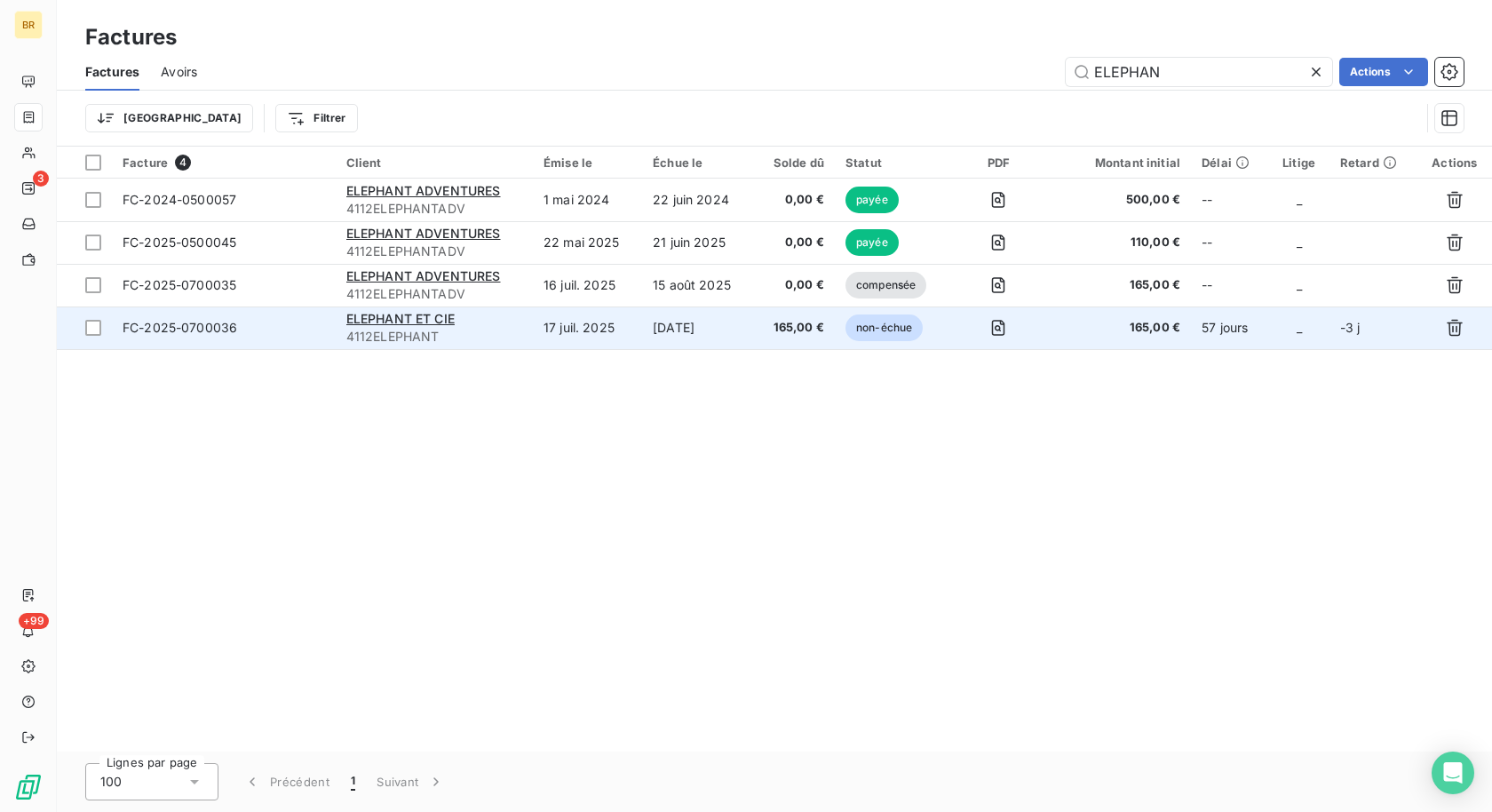
type input "ELEPHAN"
click at [682, 328] on td "[DATE]" at bounding box center [698, 328] width 112 height 42
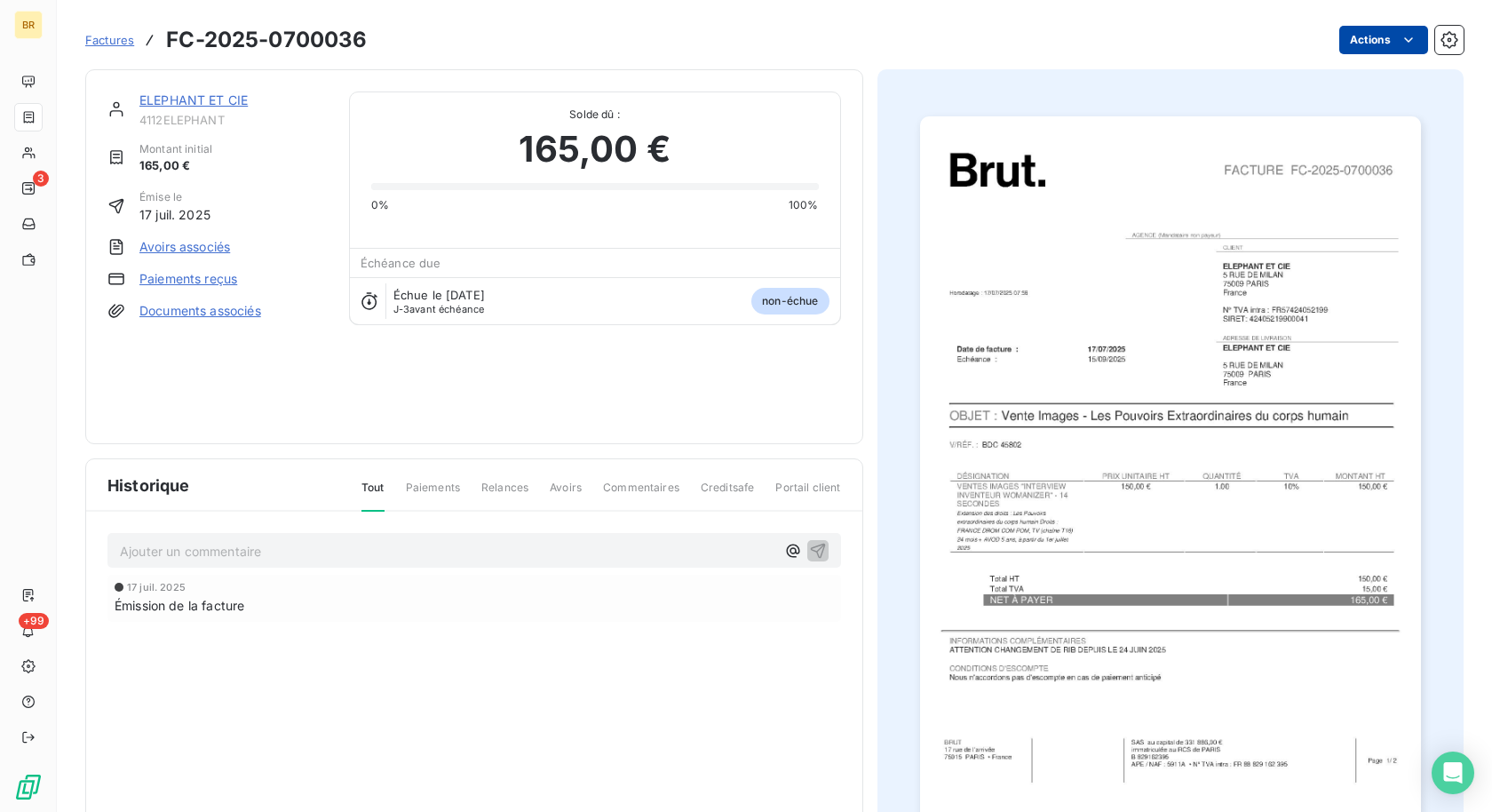
click at [1367, 37] on html "BR 3 +99 Factures FC-2025-0700036 Actions ELEPHANT ET CIE 4112ELEPHANT Montant …" at bounding box center [746, 406] width 1492 height 812
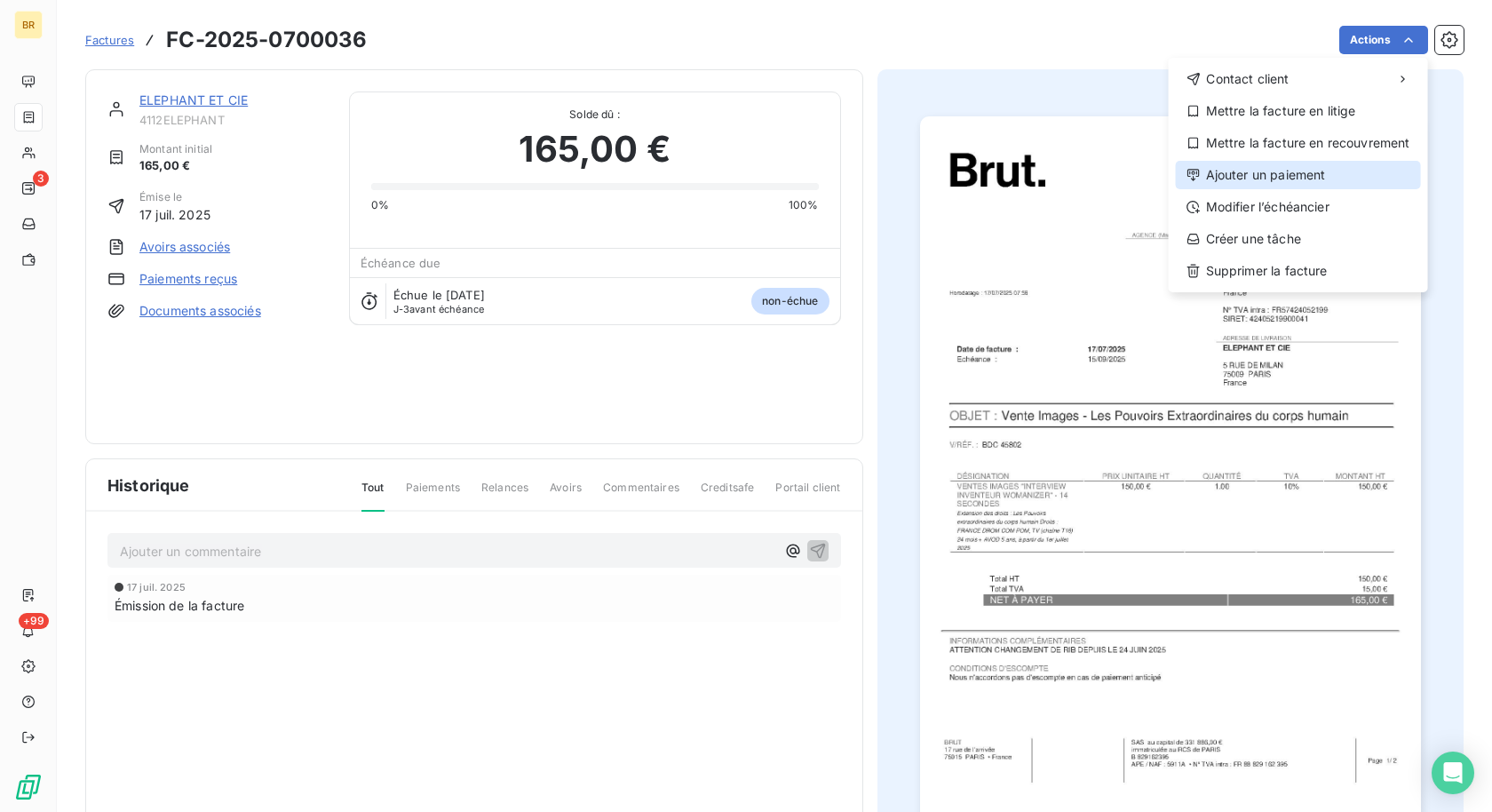
click at [1254, 168] on div "Ajouter un paiement" at bounding box center [1297, 174] width 245 height 28
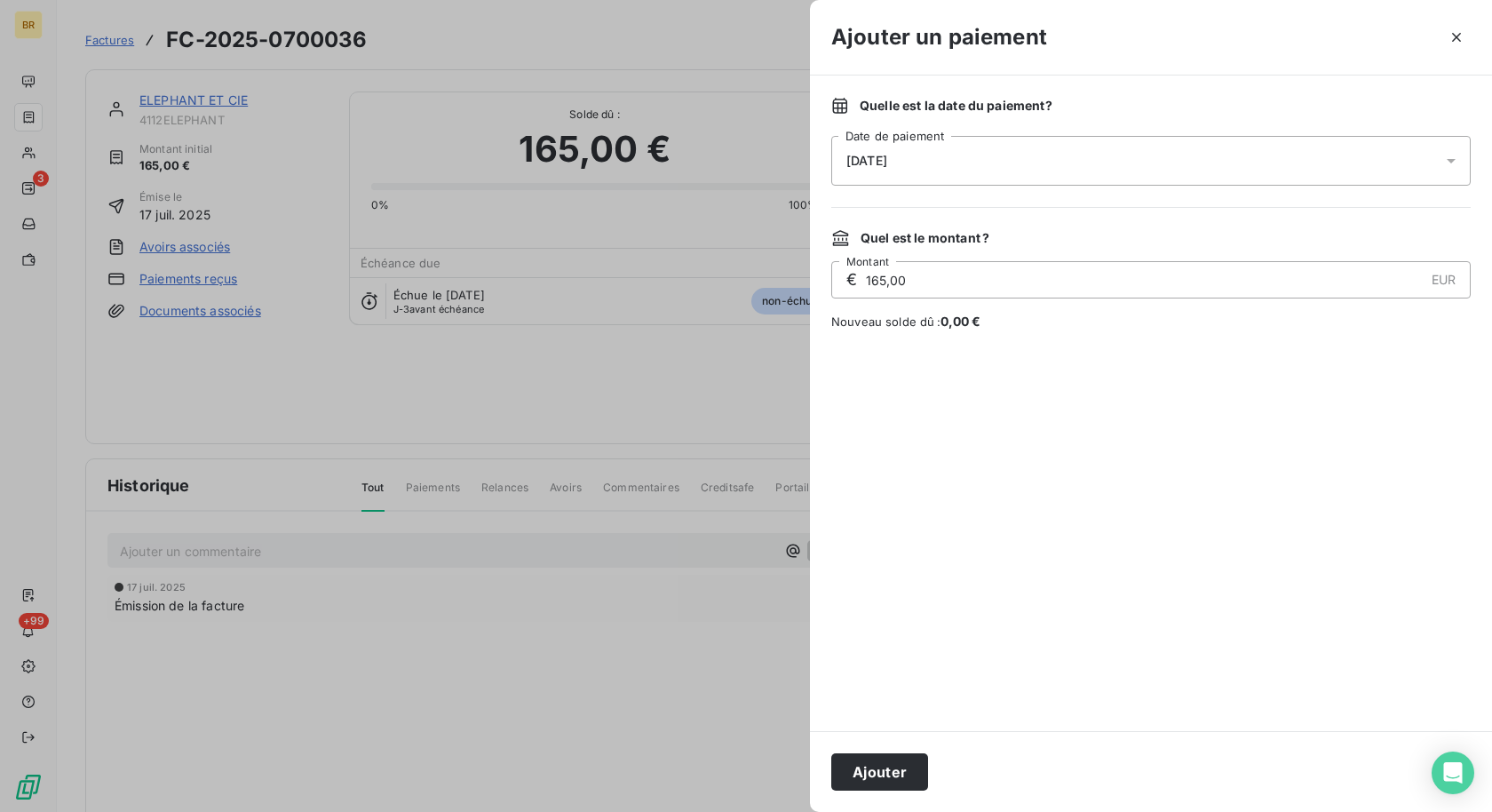
click at [906, 138] on div "[DATE]" at bounding box center [1151, 161] width 640 height 50
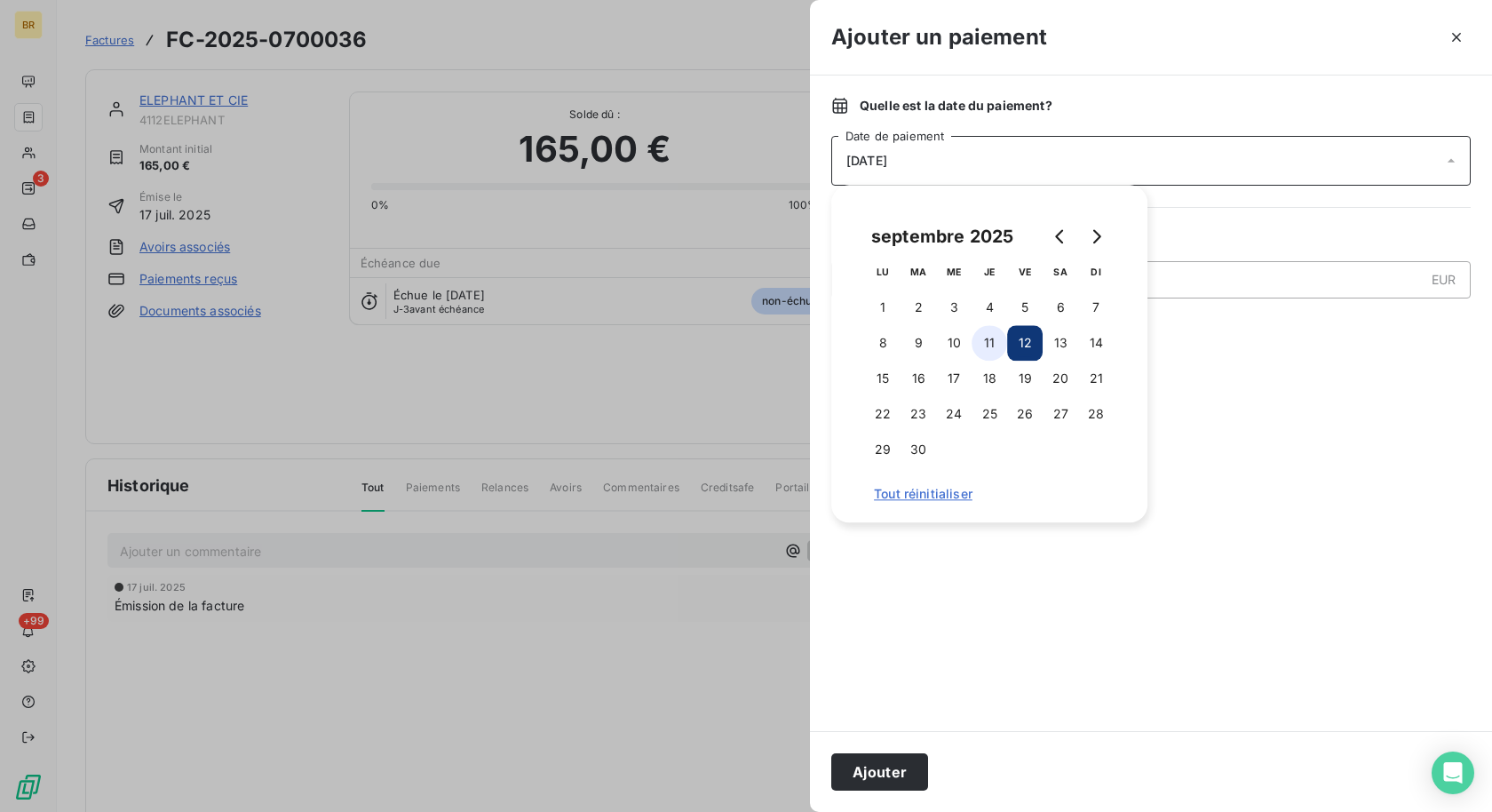
click at [986, 339] on button "11" at bounding box center [989, 342] width 36 height 36
click at [887, 767] on button "Ajouter" at bounding box center [879, 772] width 96 height 38
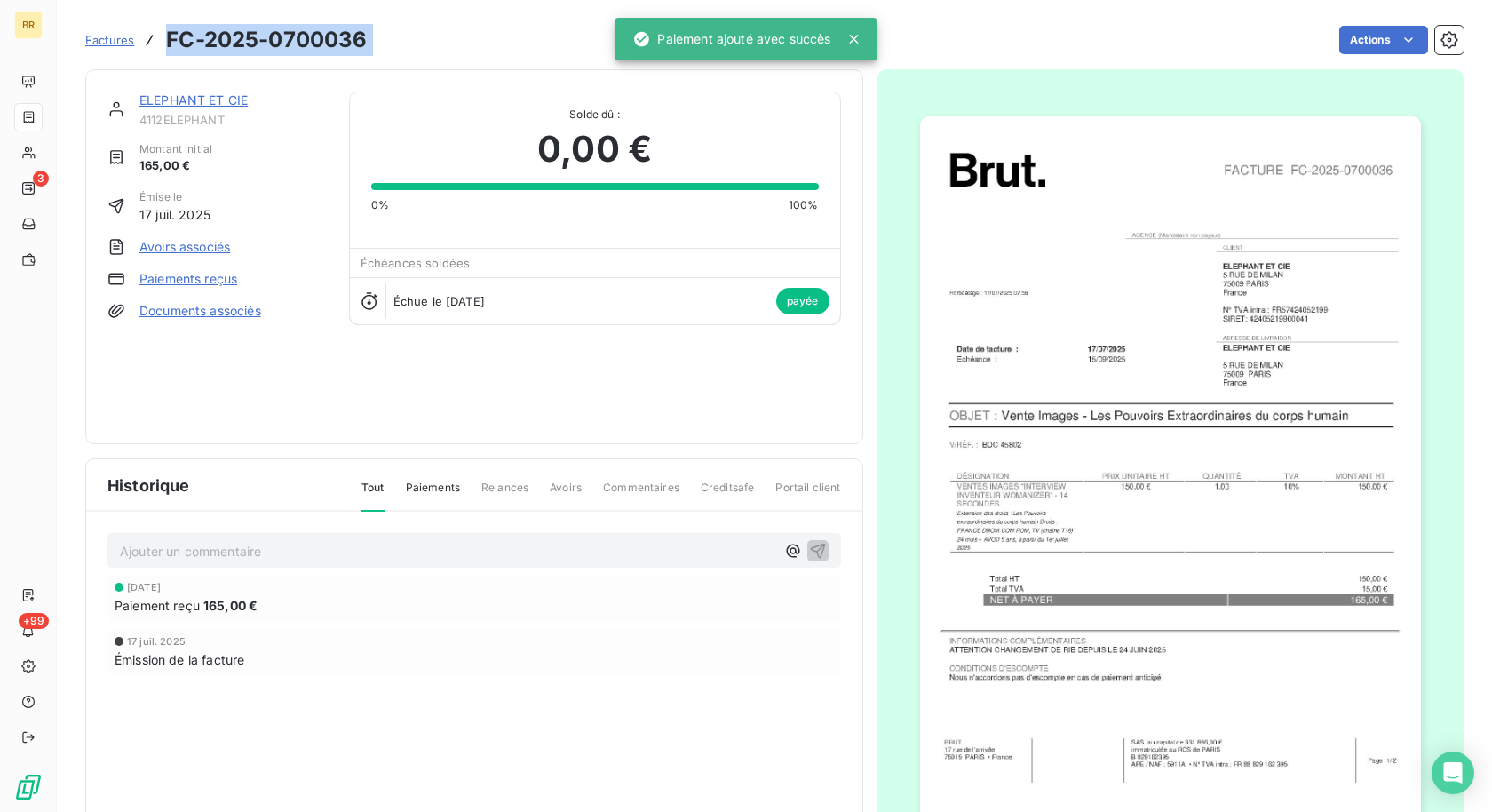
drag, startPoint x: 167, startPoint y: 39, endPoint x: 618, endPoint y: 17, distance: 451.5
click at [618, 17] on div "BR 3 +99 Factures FC-2025-0700036 Actions ELEPHANT ET CIE 4112ELEPHANT Montant …" at bounding box center [746, 406] width 1492 height 812
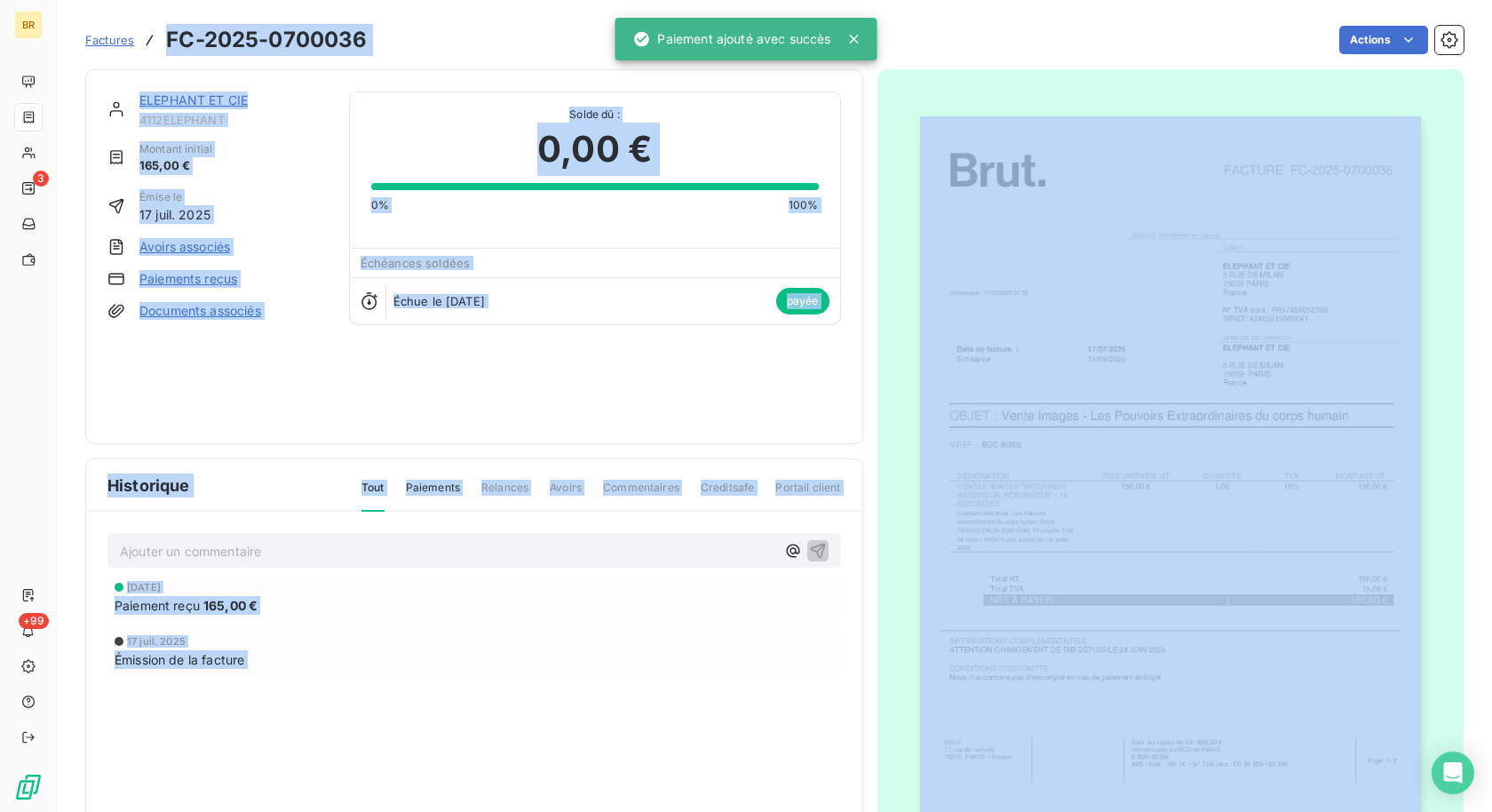
click at [326, 47] on h3 "FC-2025-0700036" at bounding box center [266, 39] width 201 height 32
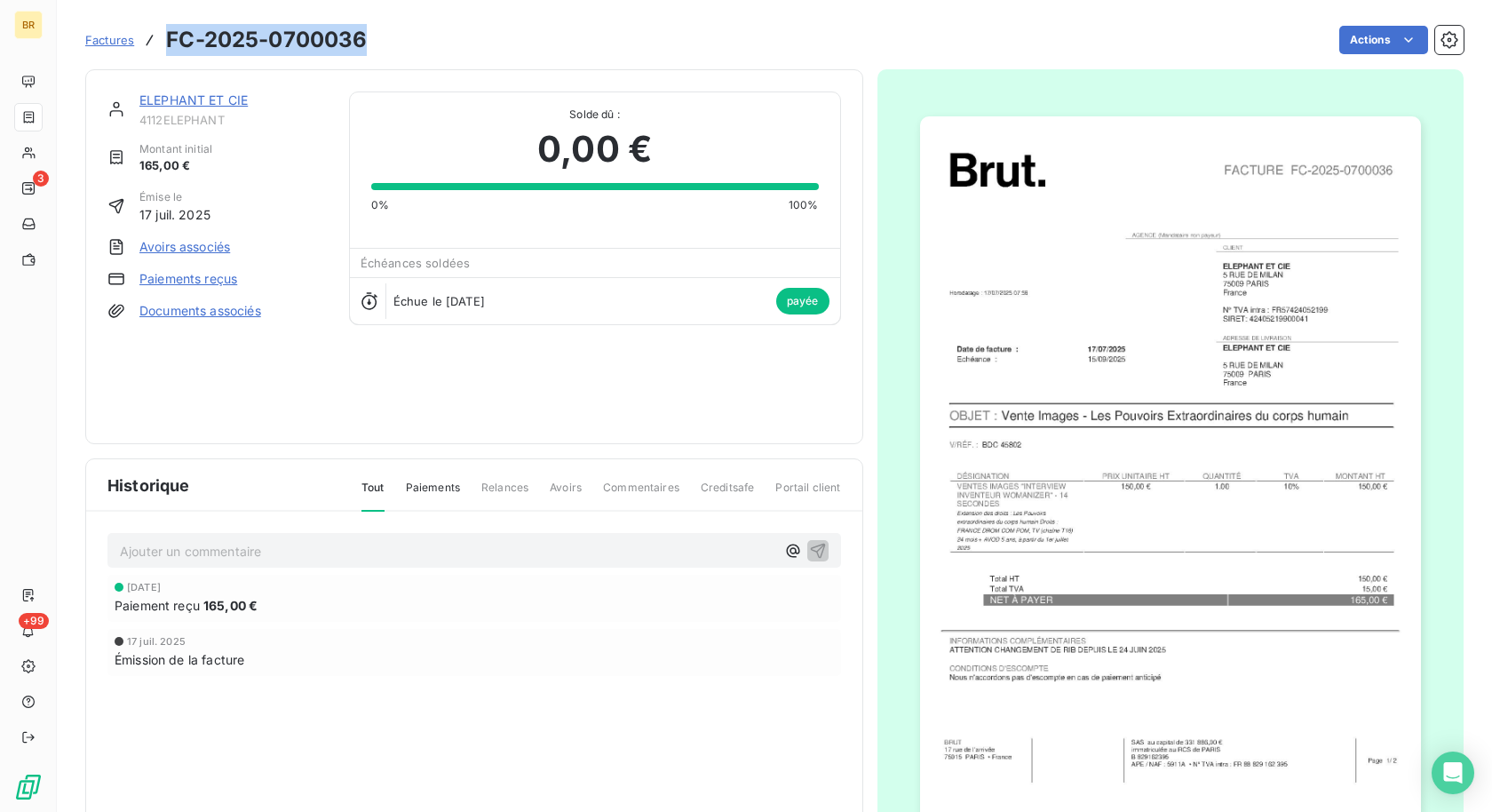
drag, startPoint x: 161, startPoint y: 38, endPoint x: 362, endPoint y: 38, distance: 201.0
click at [362, 38] on div "Factures FC-2025-0700036" at bounding box center [226, 39] width 282 height 32
copy h3 "FC-2025-0700036"
drag, startPoint x: 356, startPoint y: 38, endPoint x: 529, endPoint y: 21, distance: 173.8
click at [0, 0] on div "BR 3 +99 Factures FC-2025-0700036 Actions ELEPHANT ET CIE 4112ELEPHANT Montant …" at bounding box center [746, 406] width 1492 height 812
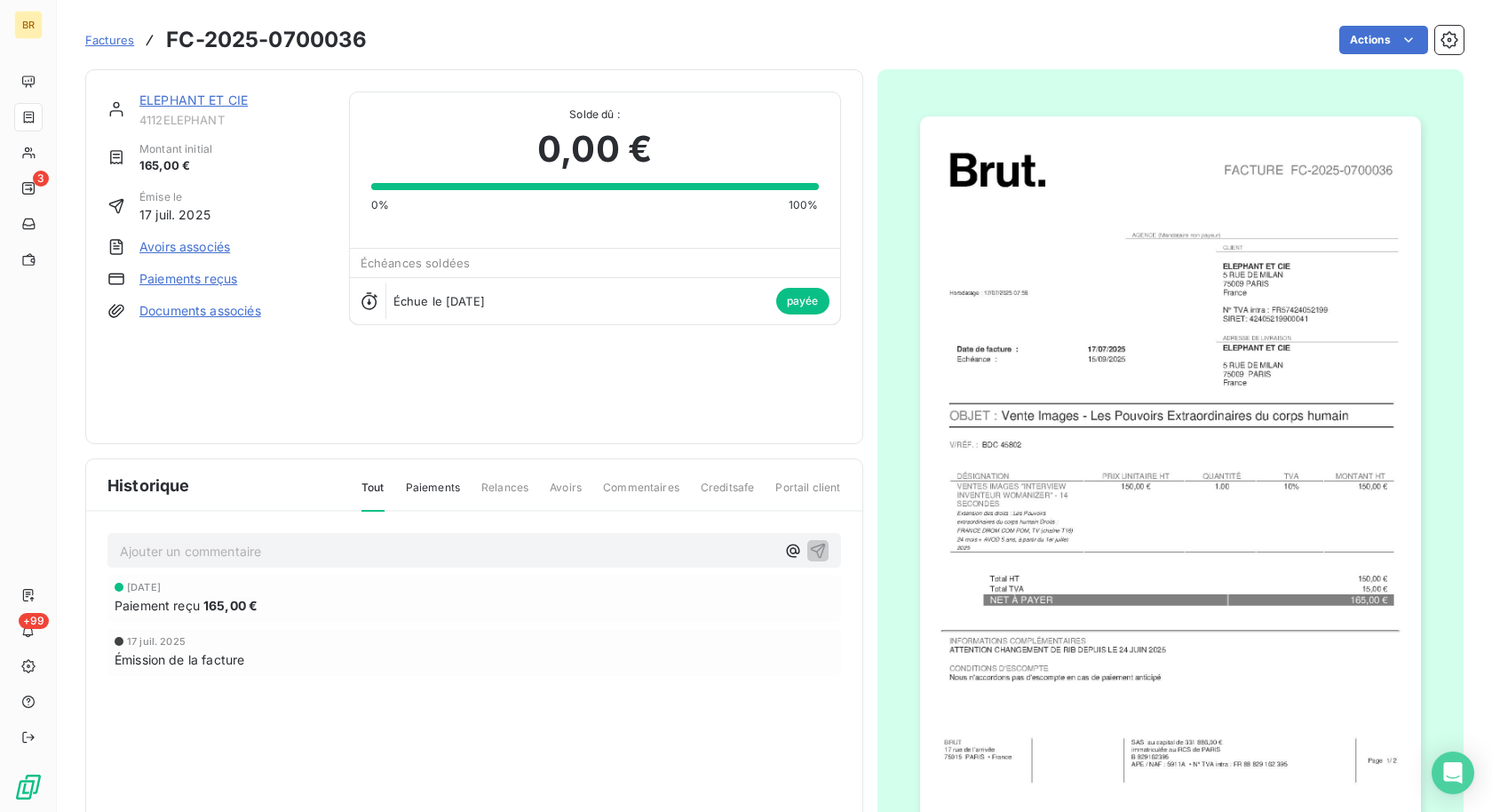
click at [204, 98] on link "ELEPHANT ET CIE" at bounding box center [194, 100] width 108 height 15
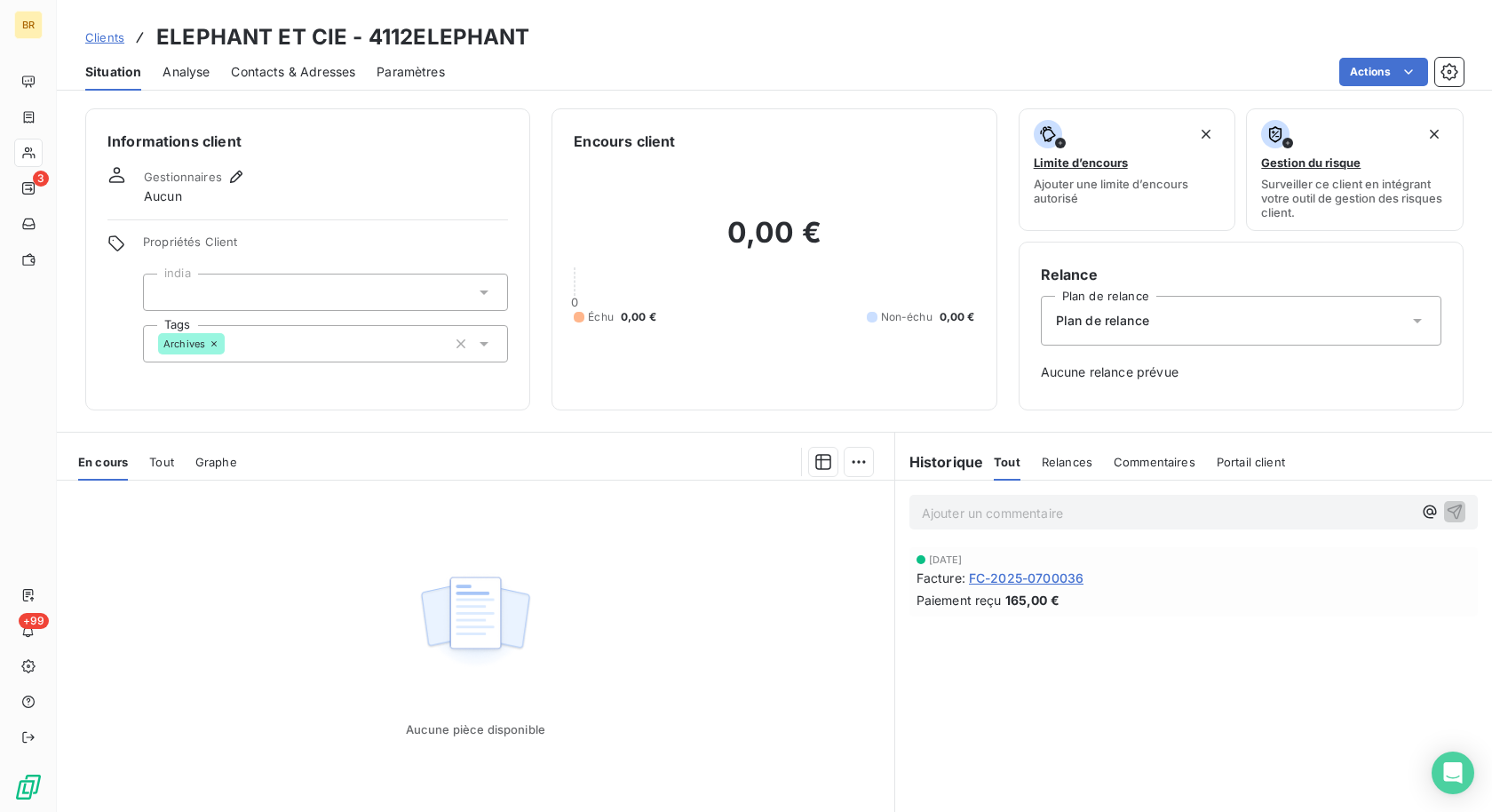
click at [108, 33] on span "Clients" at bounding box center [105, 37] width 39 height 14
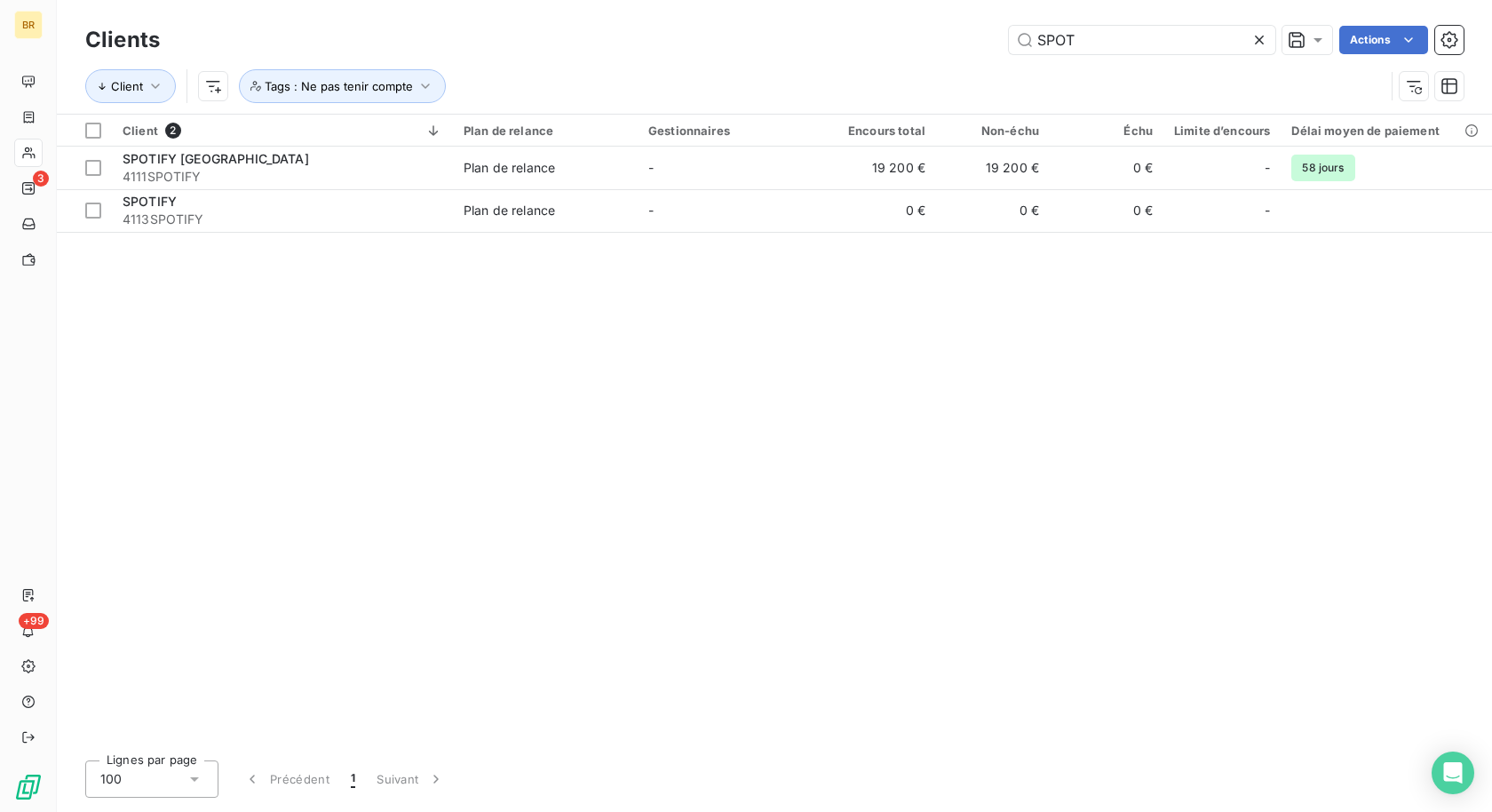
drag, startPoint x: 956, startPoint y: 40, endPoint x: 862, endPoint y: 40, distance: 94.0
click at [862, 40] on div "SPOT Actions" at bounding box center [822, 39] width 1283 height 28
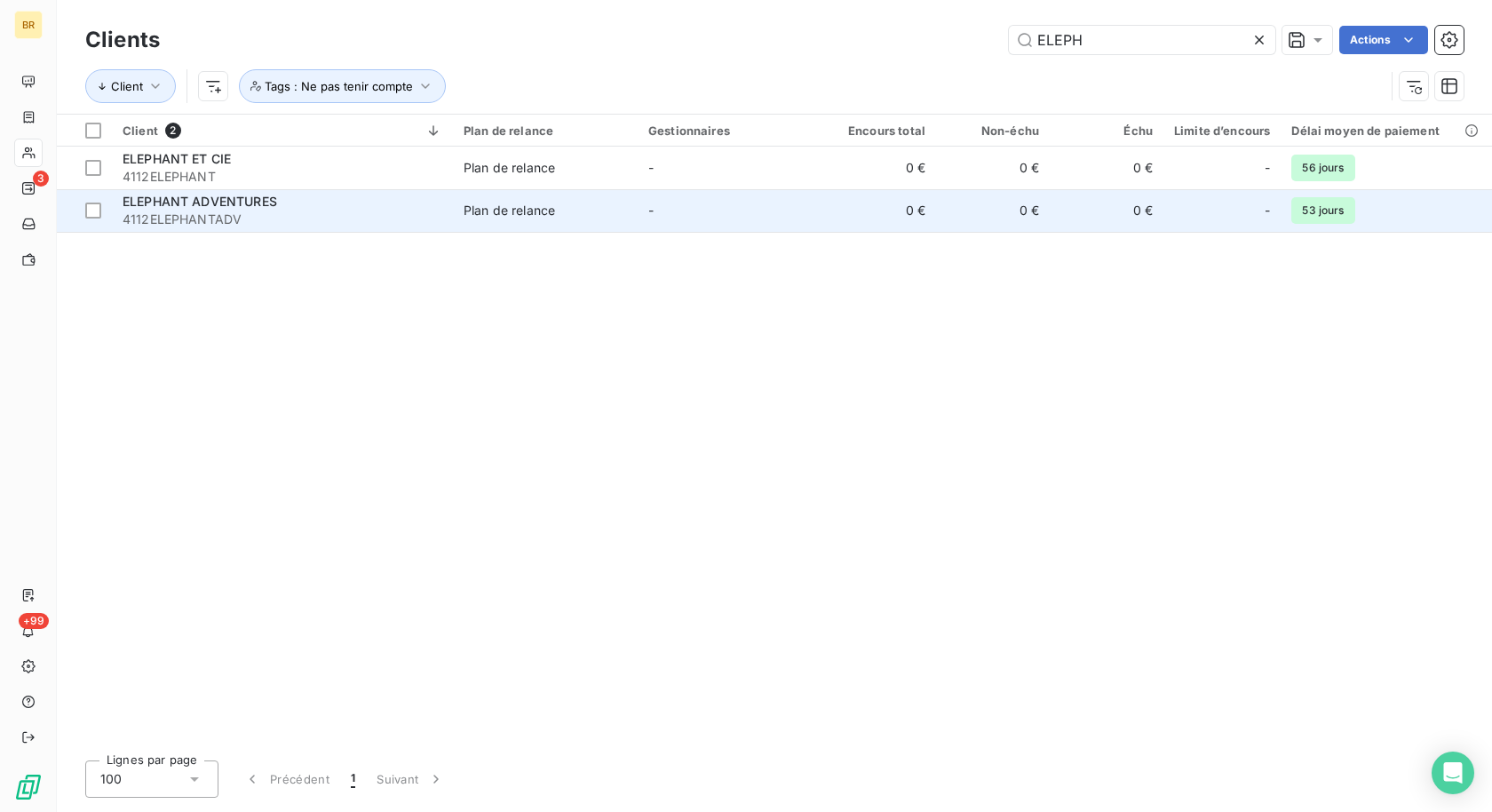
type input "ELEPH"
click at [726, 205] on td "-" at bounding box center [729, 210] width 184 height 42
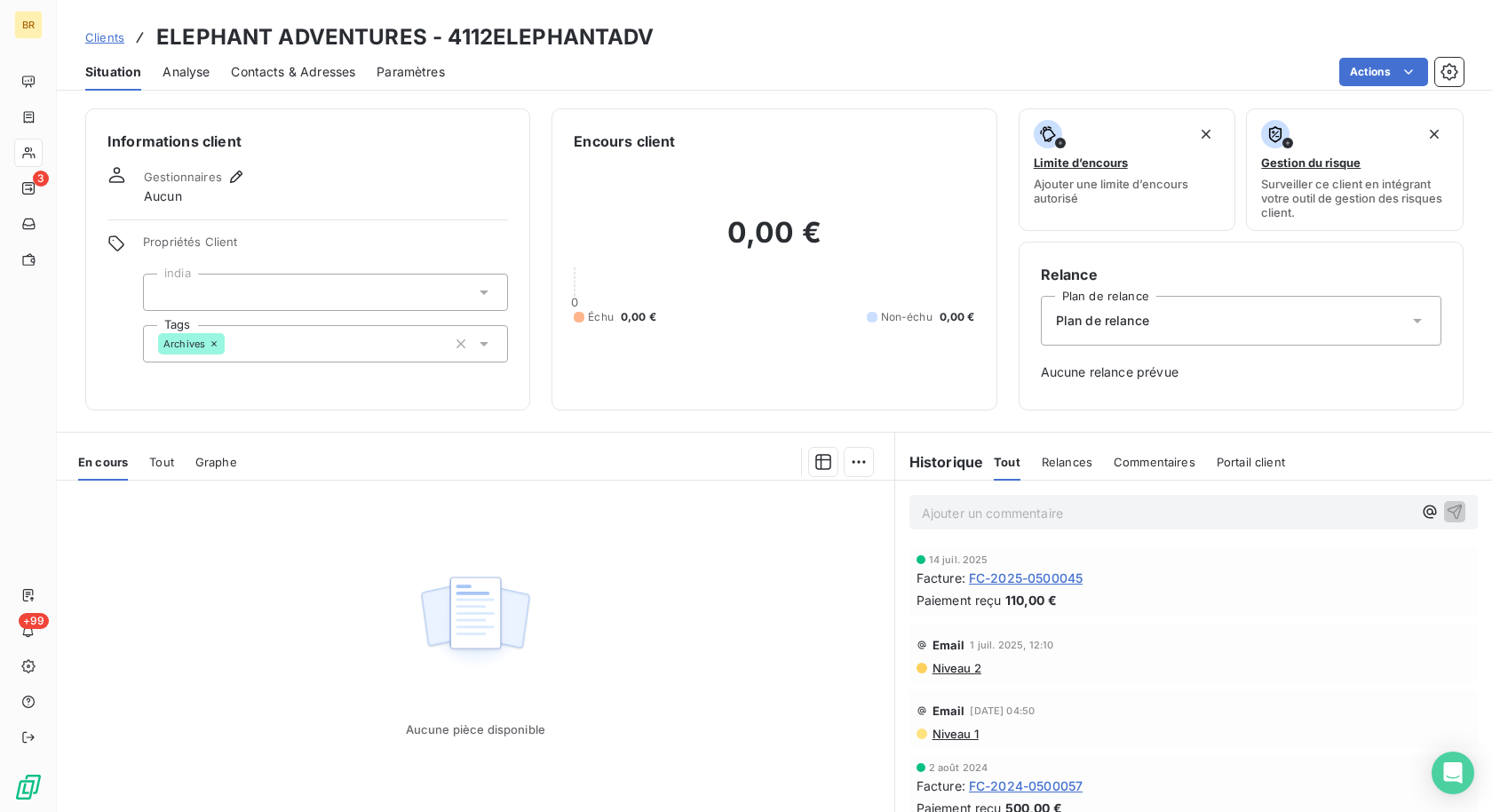
click at [161, 465] on span "Tout" at bounding box center [161, 462] width 25 height 14
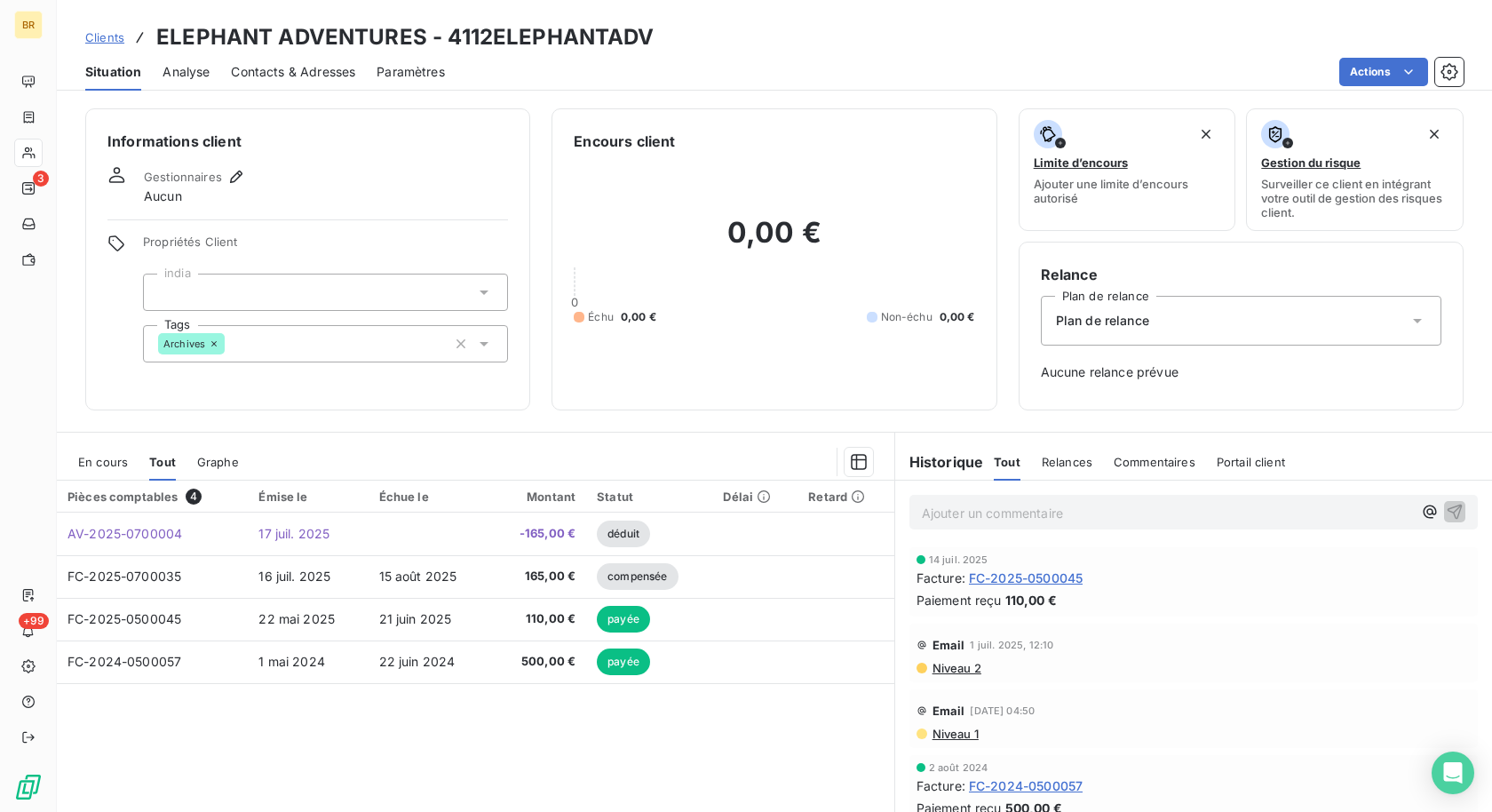
click at [99, 45] on link "Clients" at bounding box center [105, 37] width 39 height 17
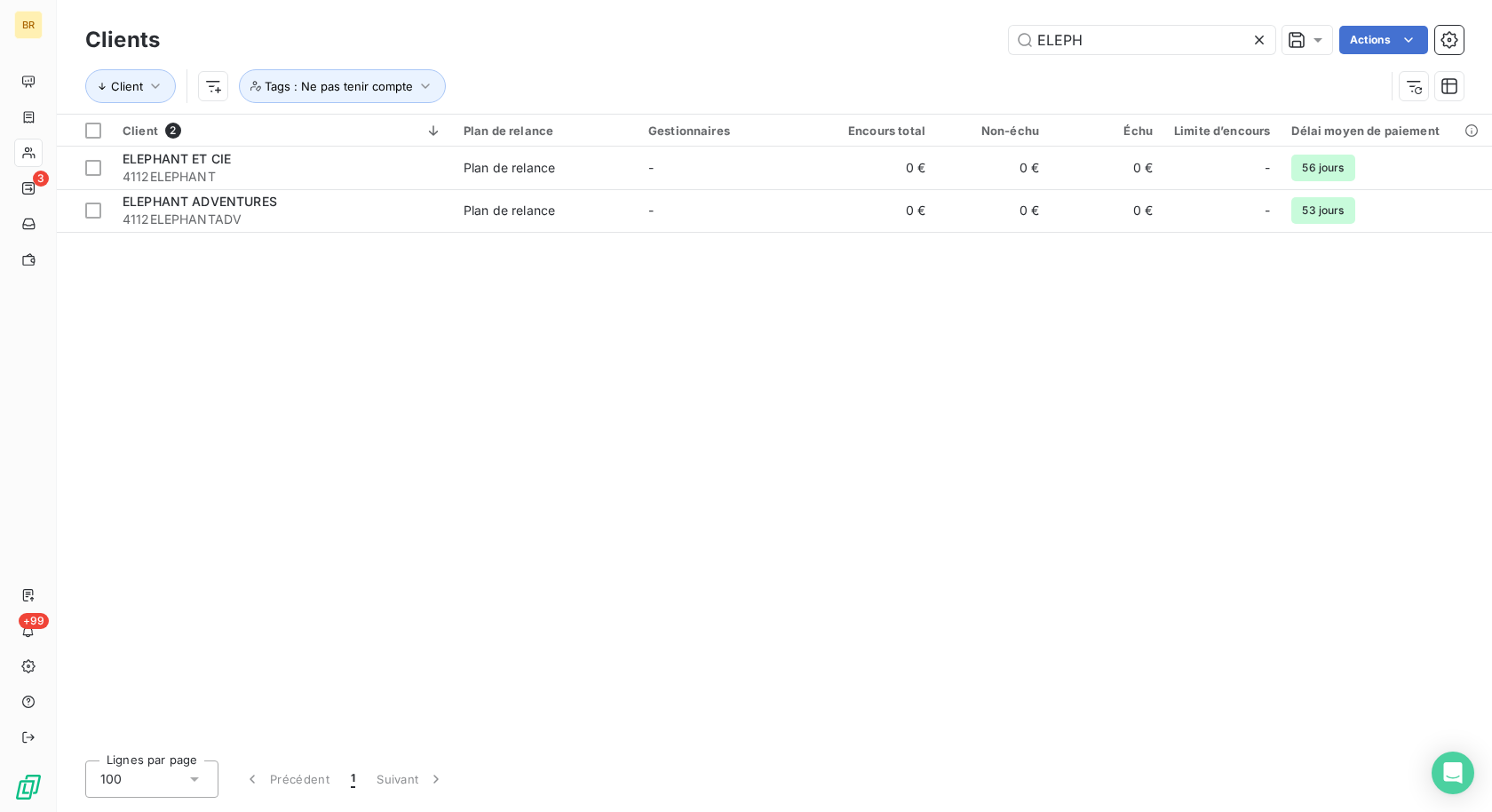
drag, startPoint x: 1130, startPoint y: 36, endPoint x: 764, endPoint y: 31, distance: 366.0
click at [779, 36] on div "ELEPH Actions" at bounding box center [822, 39] width 1283 height 28
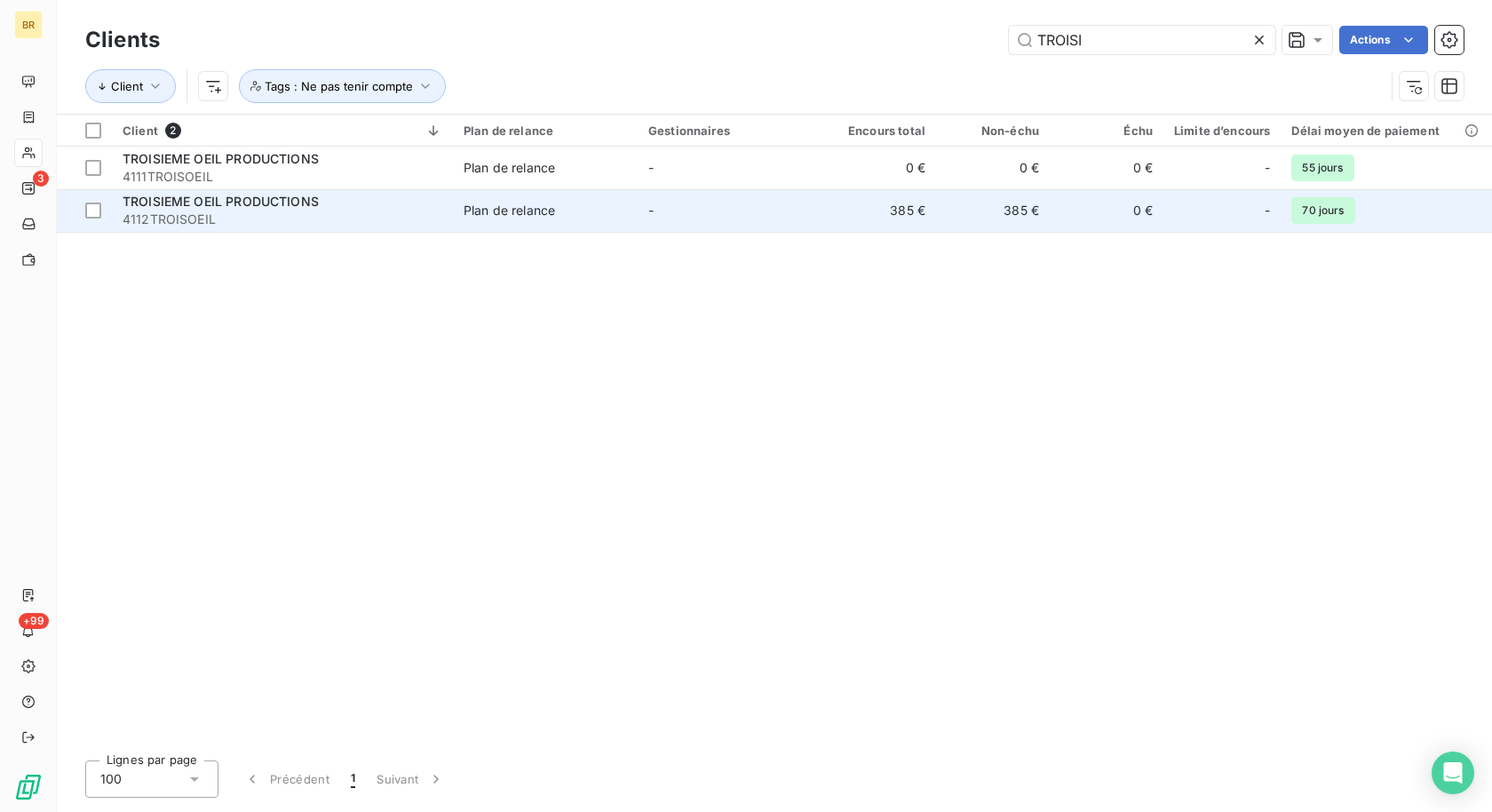
type input "TROISI"
click at [735, 208] on td "-" at bounding box center [729, 210] width 184 height 42
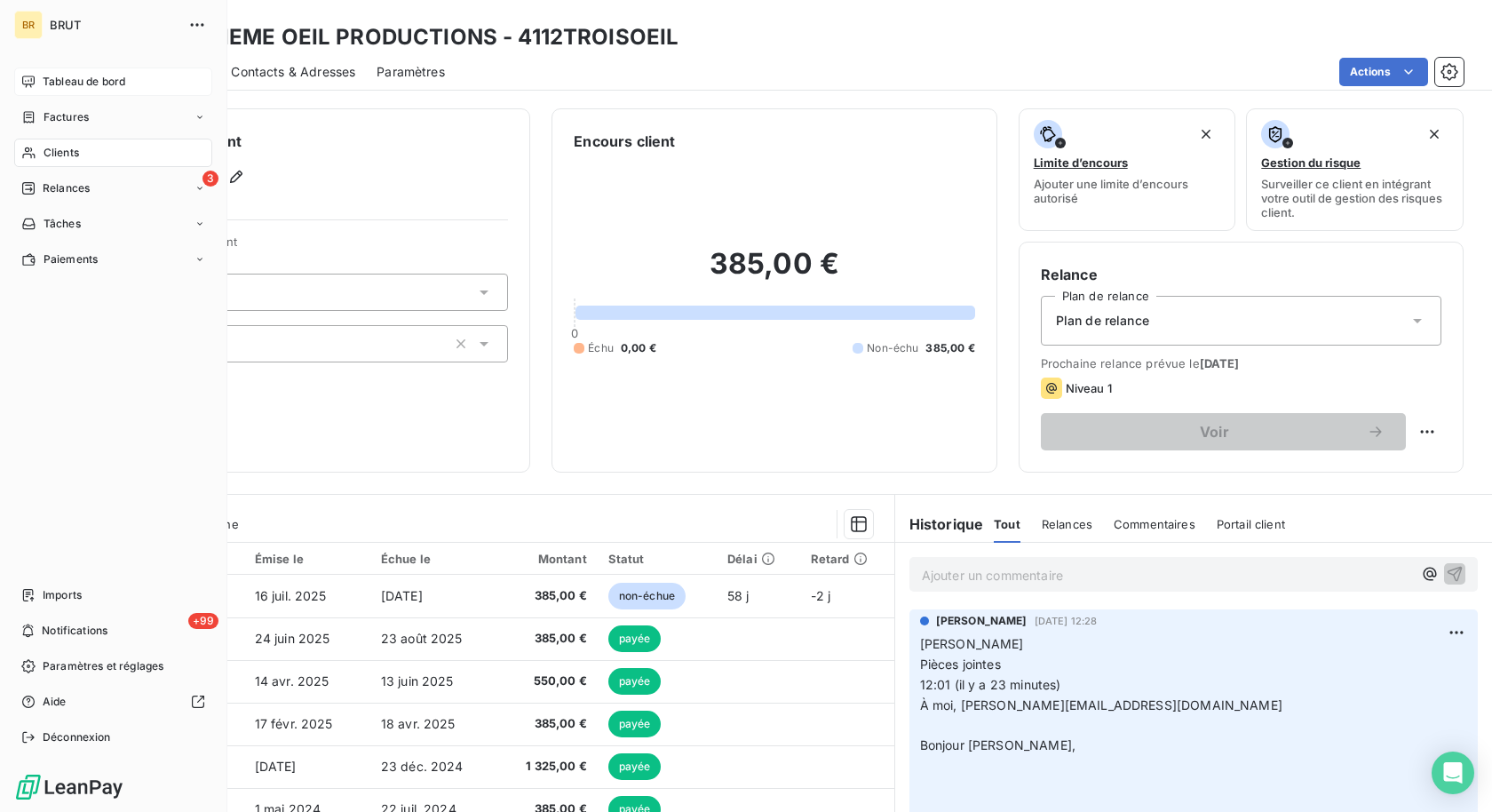
click at [31, 87] on icon at bounding box center [28, 81] width 14 height 14
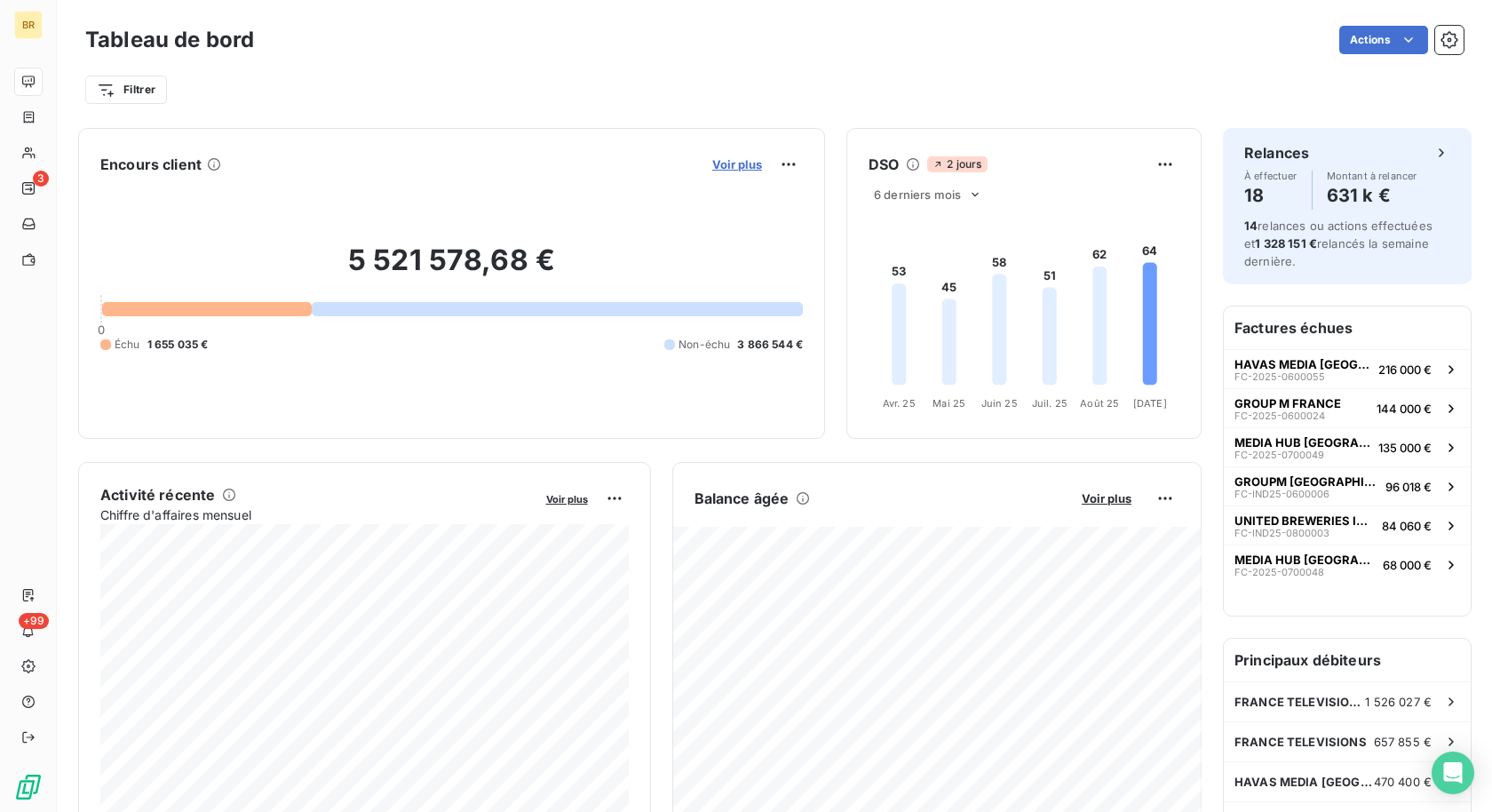
click at [732, 161] on span "Voir plus" at bounding box center [737, 163] width 50 height 14
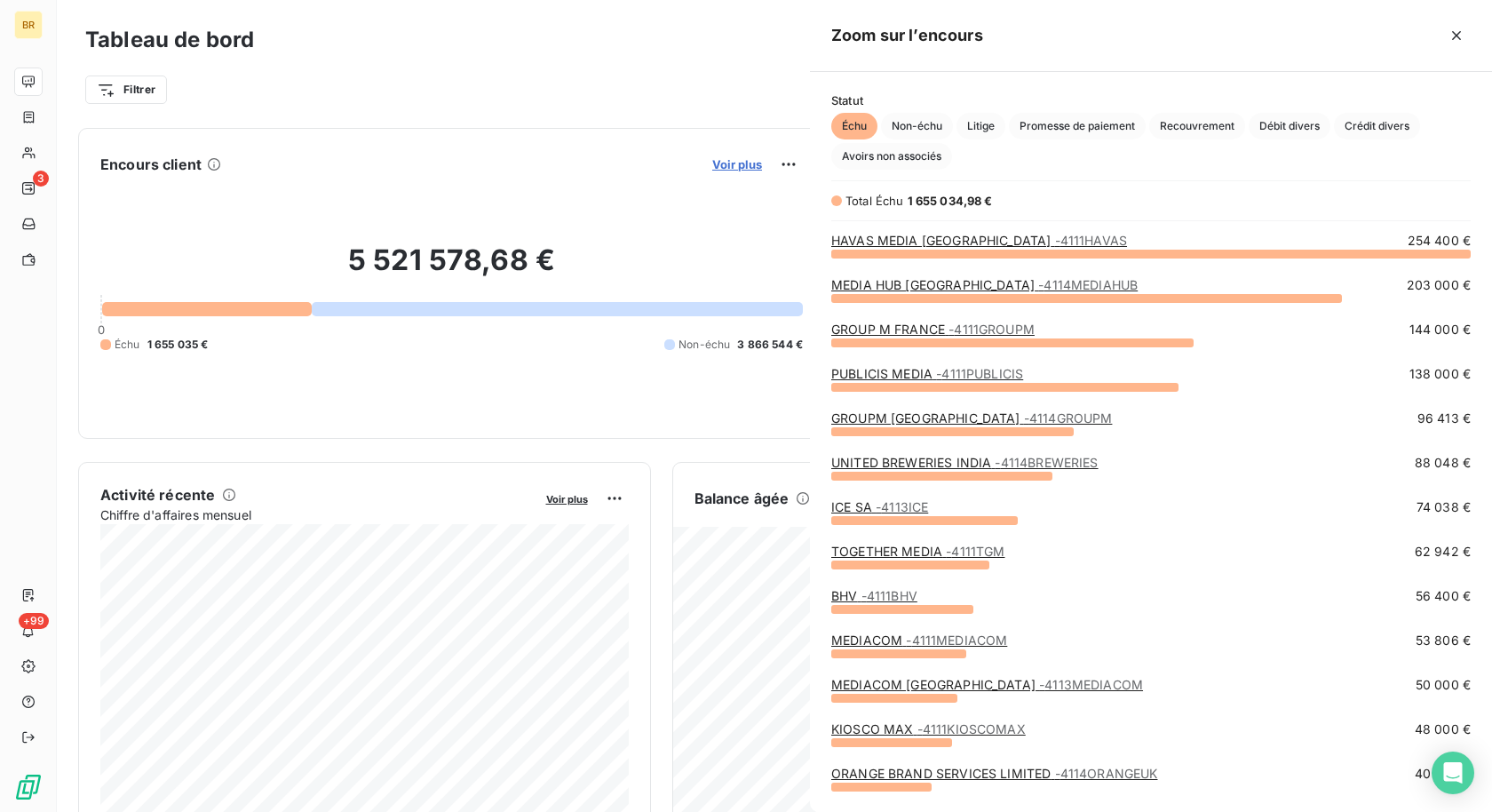
scroll to position [560, 682]
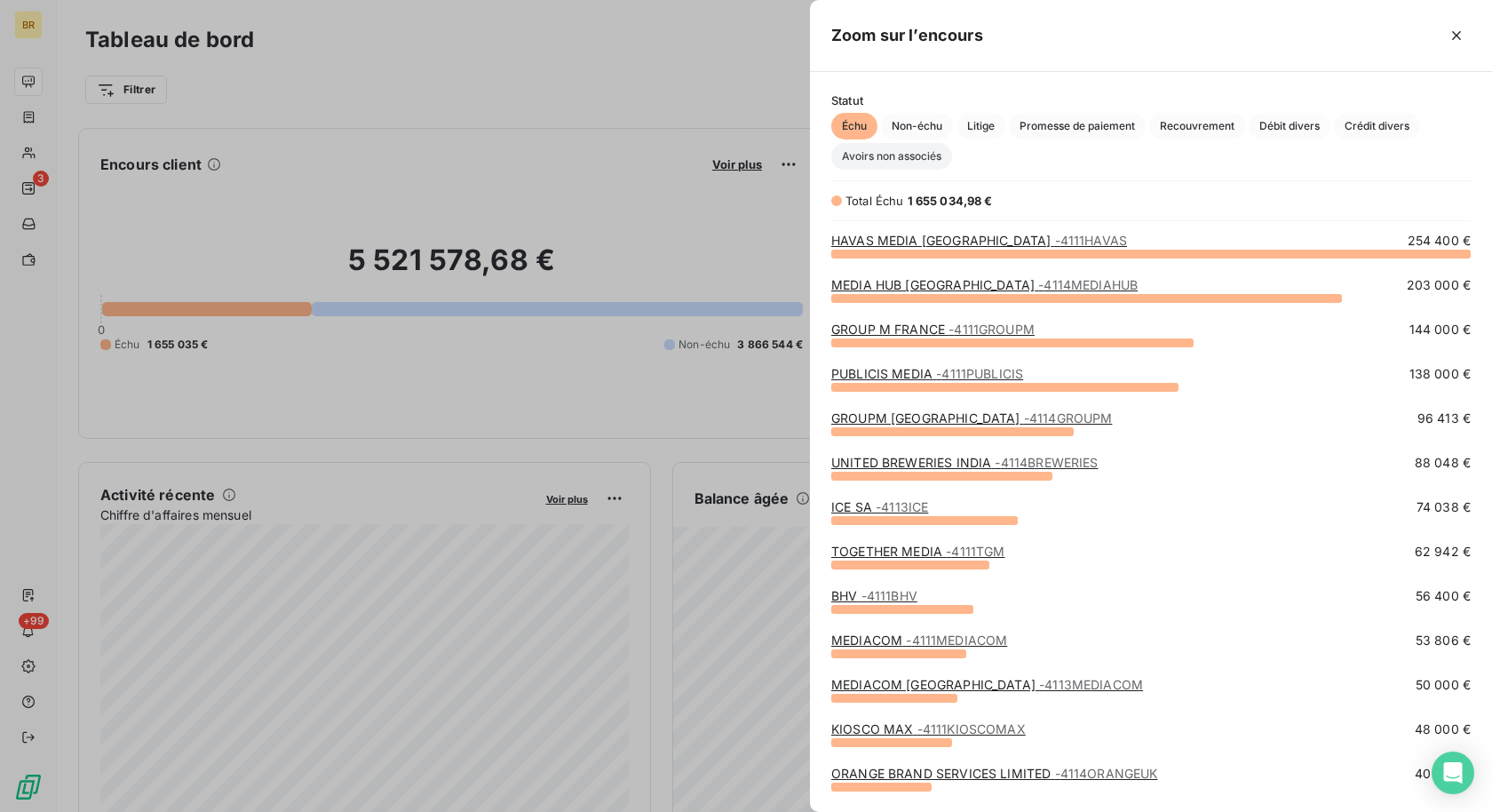
click at [933, 159] on span "Avoirs non associés" at bounding box center [892, 156] width 121 height 27
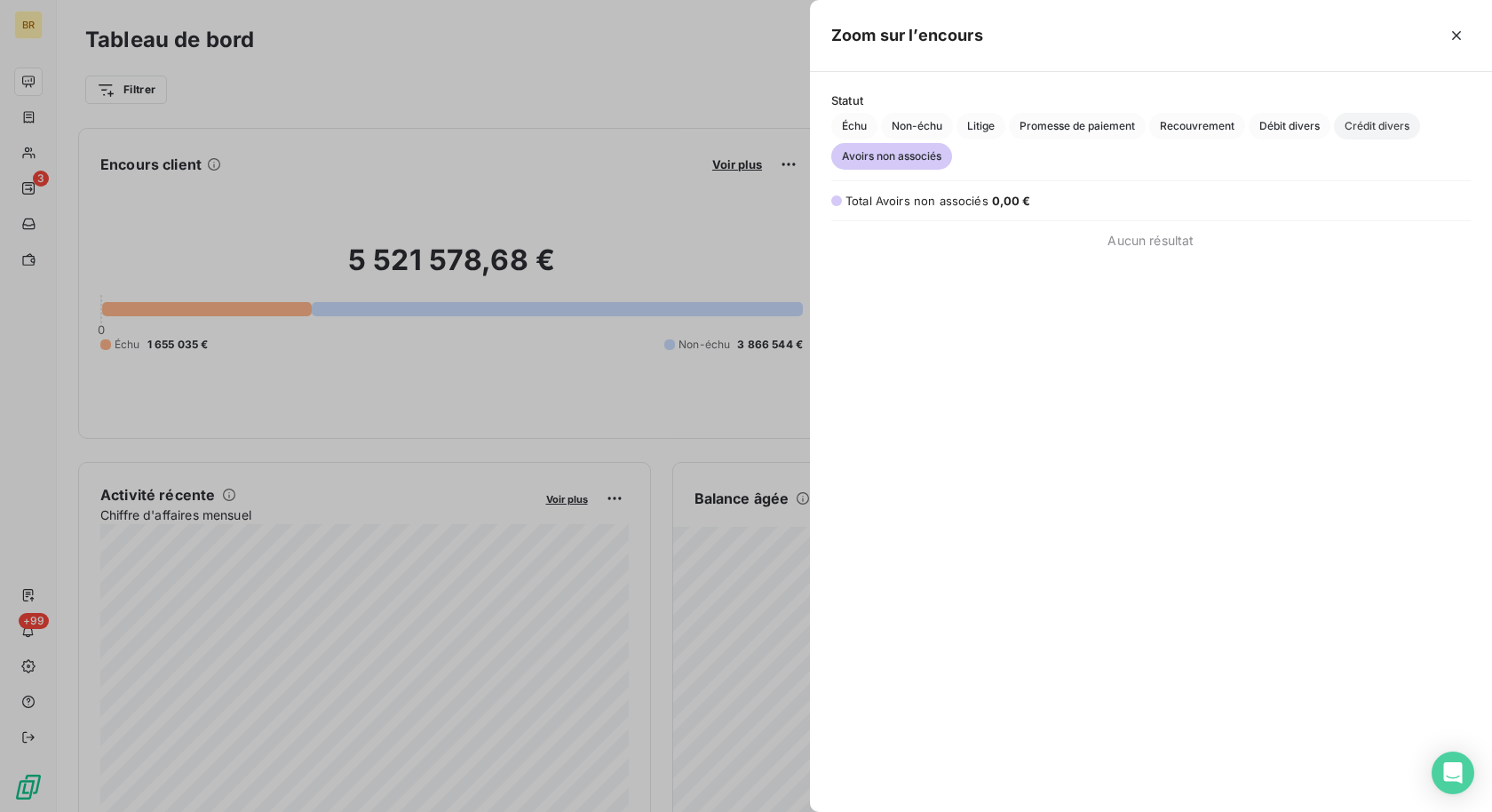
click at [1377, 130] on span "Crédit divers" at bounding box center [1377, 126] width 86 height 27
click at [1301, 124] on span "Débit divers" at bounding box center [1289, 126] width 82 height 27
click at [1199, 110] on div "Statut Échu Non-échu Litige Promesse de paiement Recouvrement Débit divers Créd…" at bounding box center [1151, 131] width 682 height 76
click at [1161, 125] on span "Recouvrement" at bounding box center [1197, 126] width 96 height 27
click at [1075, 125] on span "Promesse de paiement" at bounding box center [1076, 126] width 137 height 27
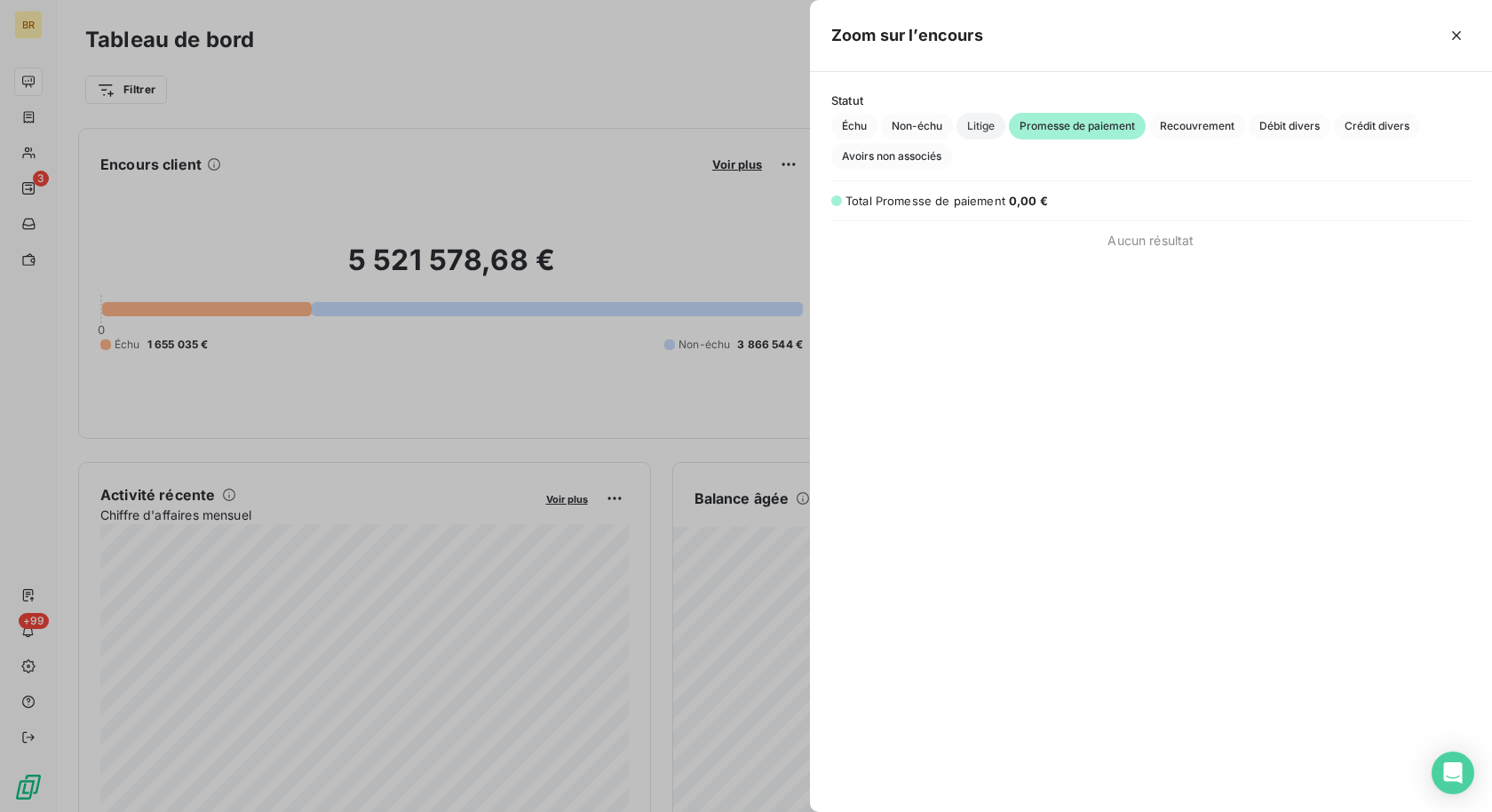
click at [998, 123] on span "Litige" at bounding box center [980, 126] width 49 height 27
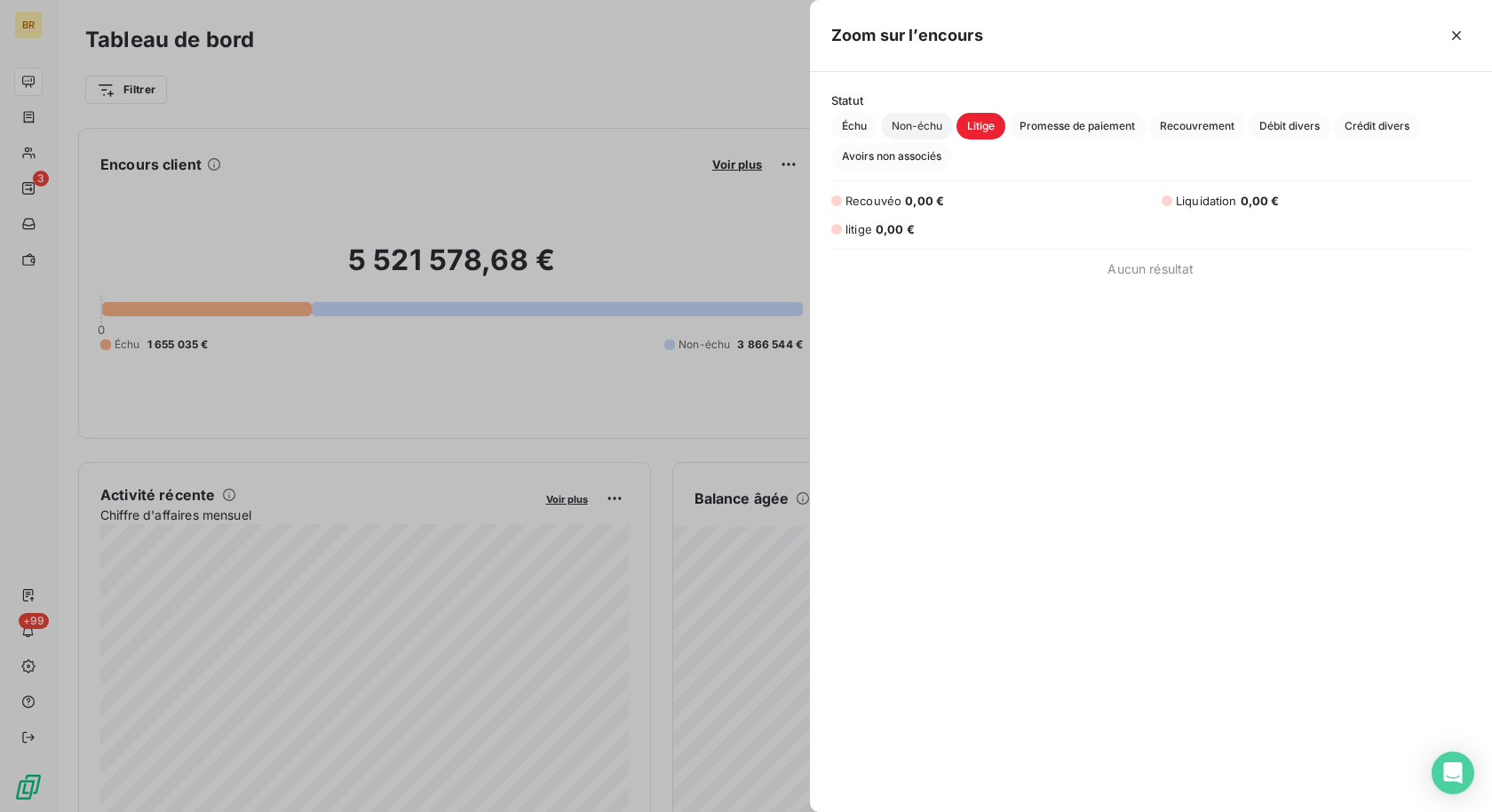
click at [921, 123] on span "Non-échu" at bounding box center [917, 126] width 72 height 27
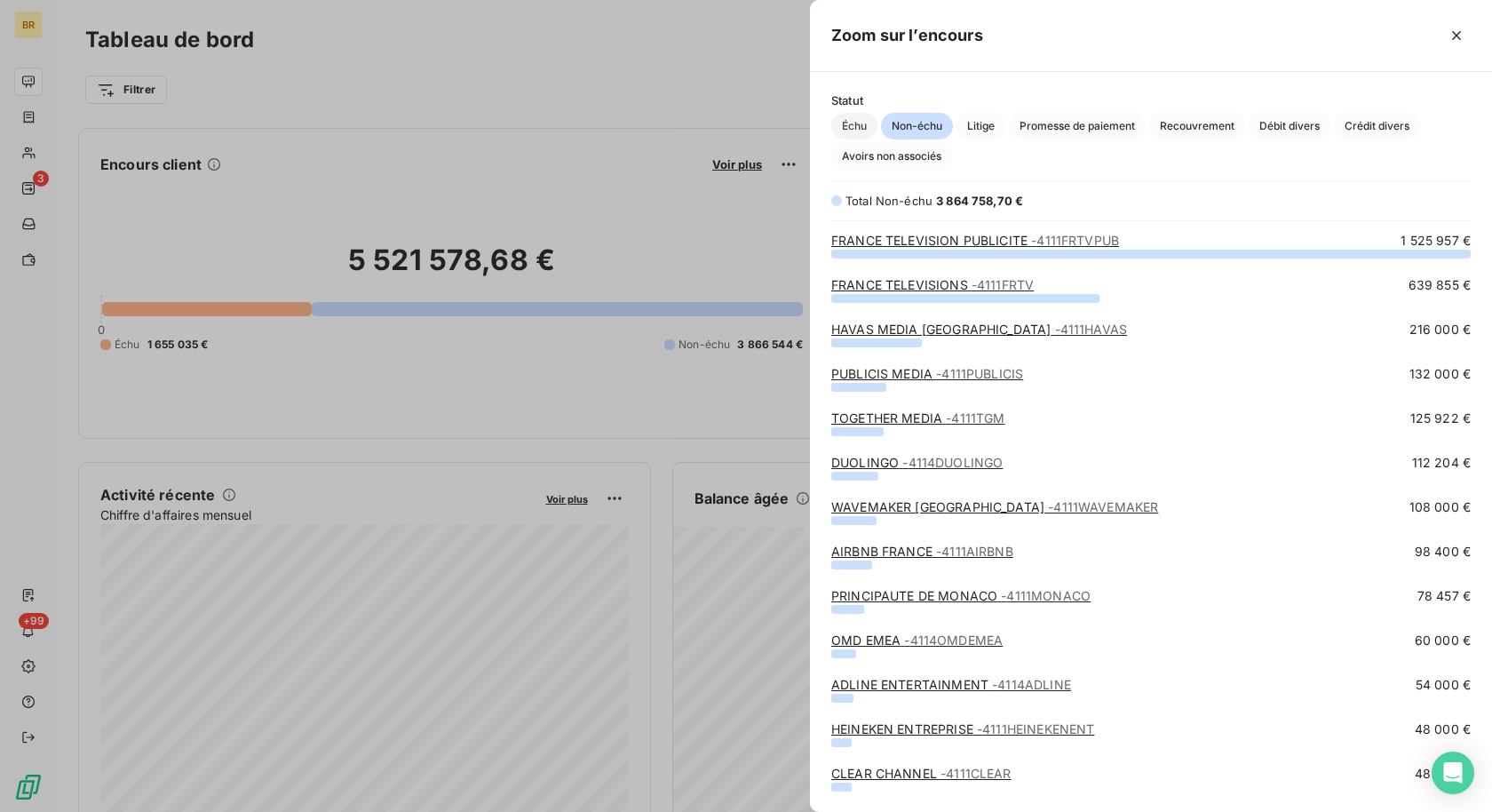
click at [863, 125] on span "Échu" at bounding box center [854, 126] width 46 height 27
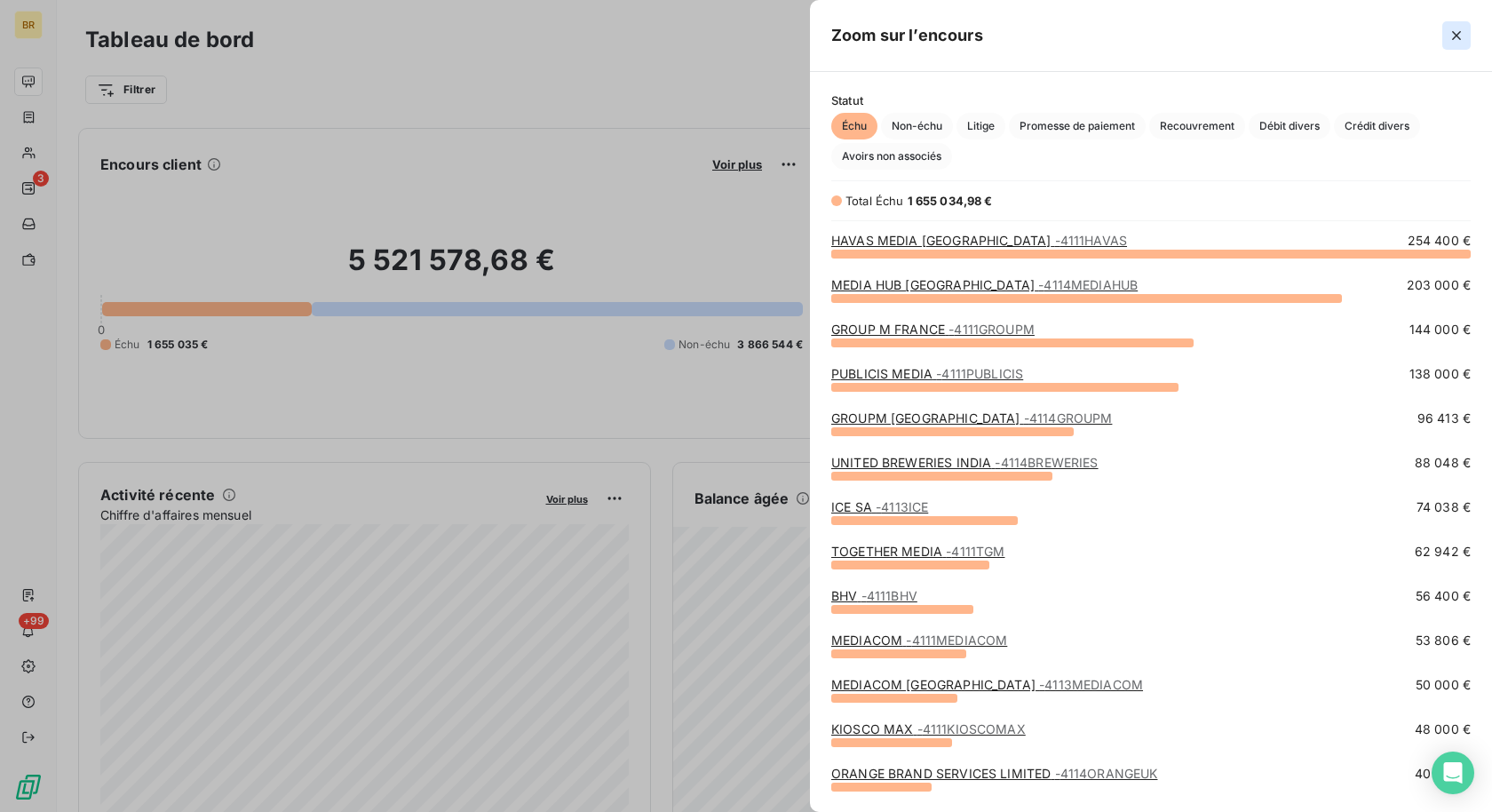
click at [1454, 27] on icon "button" at bounding box center [1456, 35] width 17 height 17
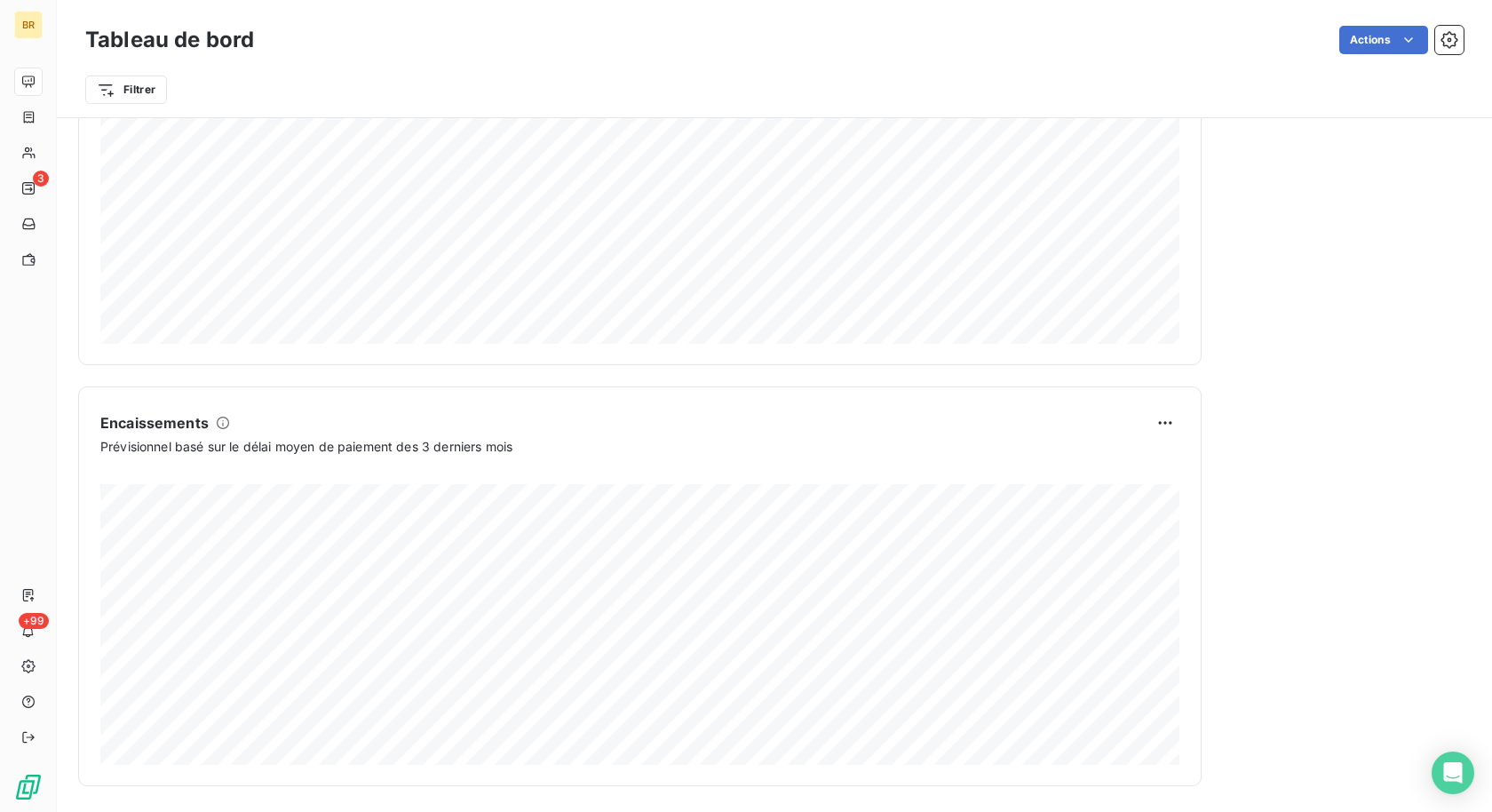
scroll to position [0, 0]
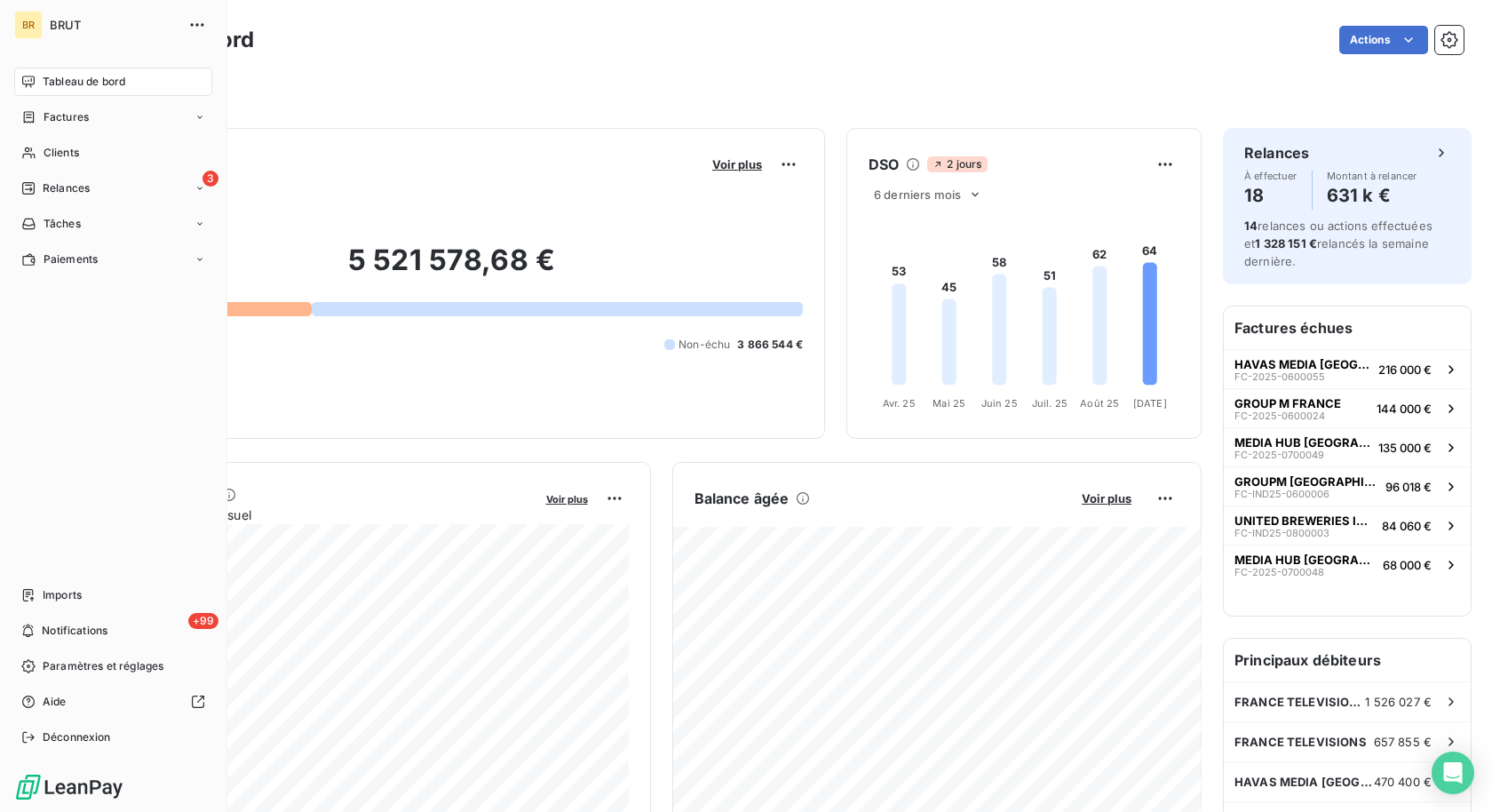
click at [42, 83] on span "Tableau de bord" at bounding box center [84, 81] width 83 height 16
